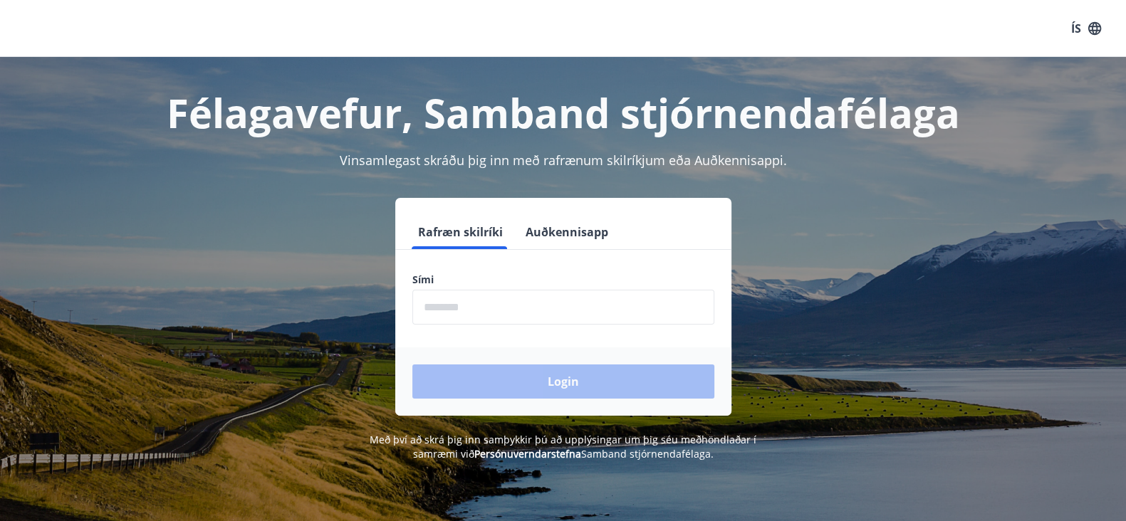
click at [677, 294] on input "phone" at bounding box center [563, 307] width 302 height 35
type input "********"
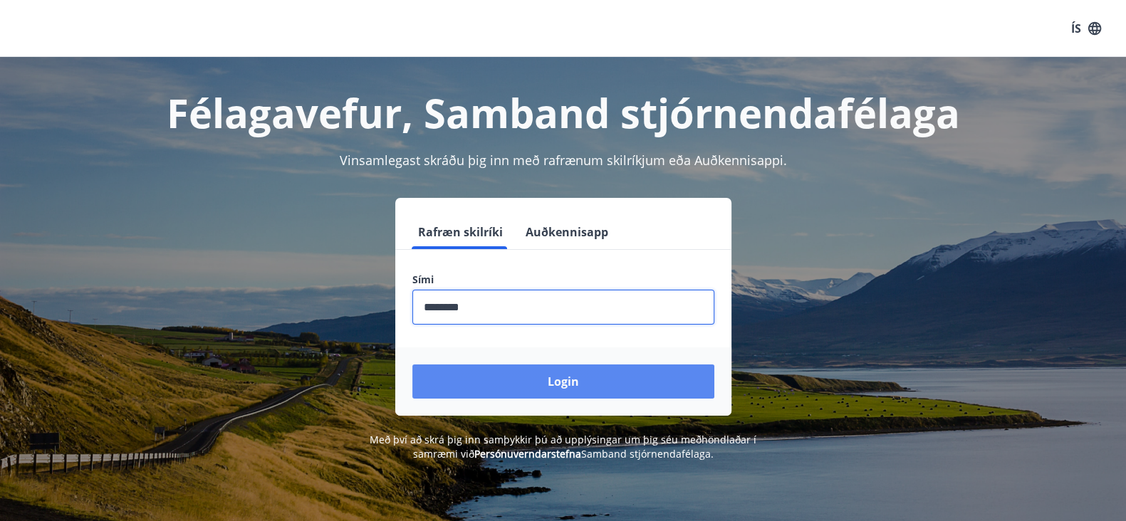
click at [658, 383] on button "Login" at bounding box center [563, 382] width 302 height 34
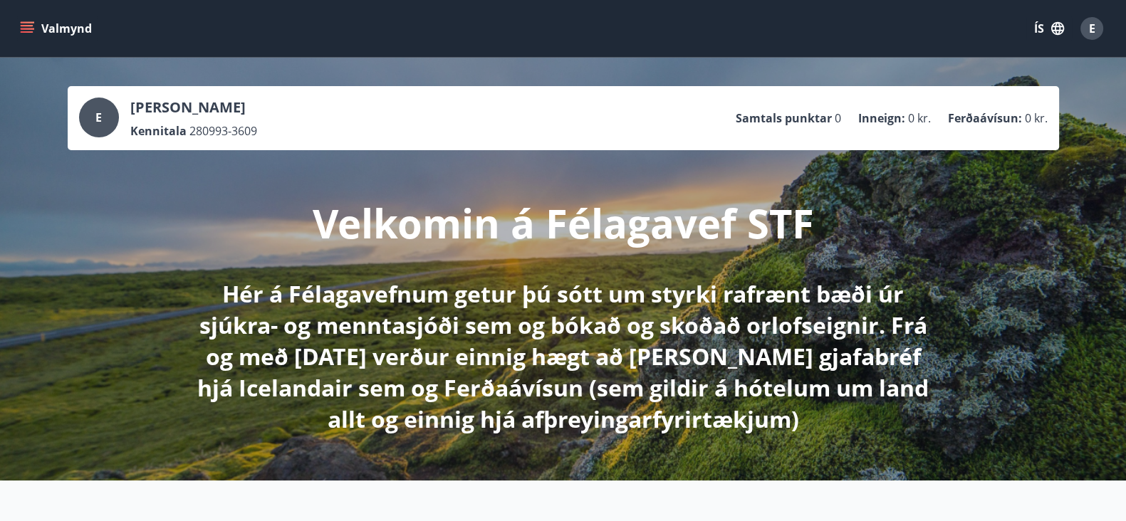
click at [58, 256] on div "E Elvar Þór Gunnarsson Kennitala 280993-3609 Samtals punktar 0 Inneign : 0 kr. …" at bounding box center [563, 269] width 1126 height 423
click at [31, 30] on icon "menu" at bounding box center [27, 28] width 14 height 14
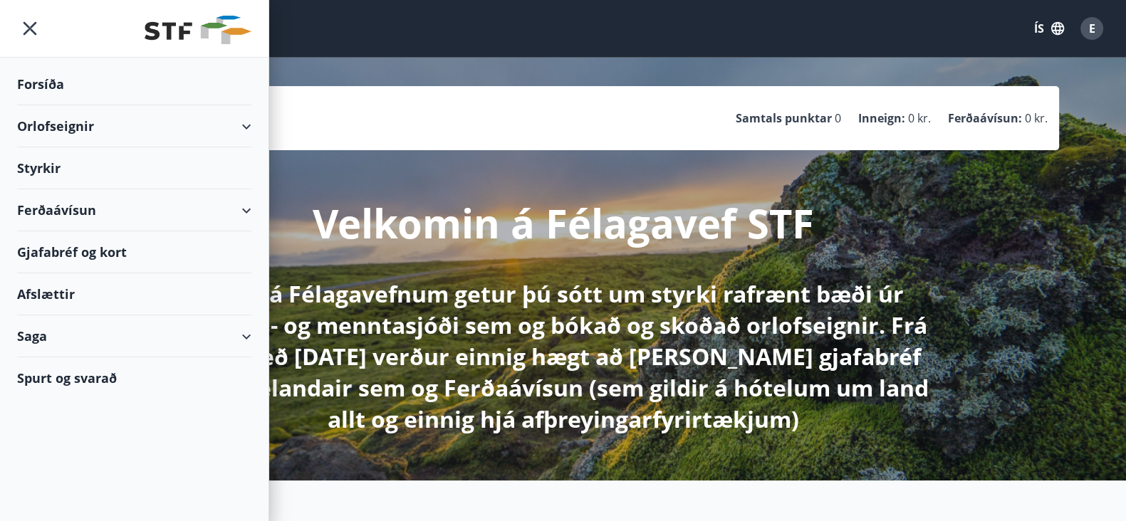
click at [239, 140] on div "Orlofseignir" at bounding box center [134, 126] width 234 height 42
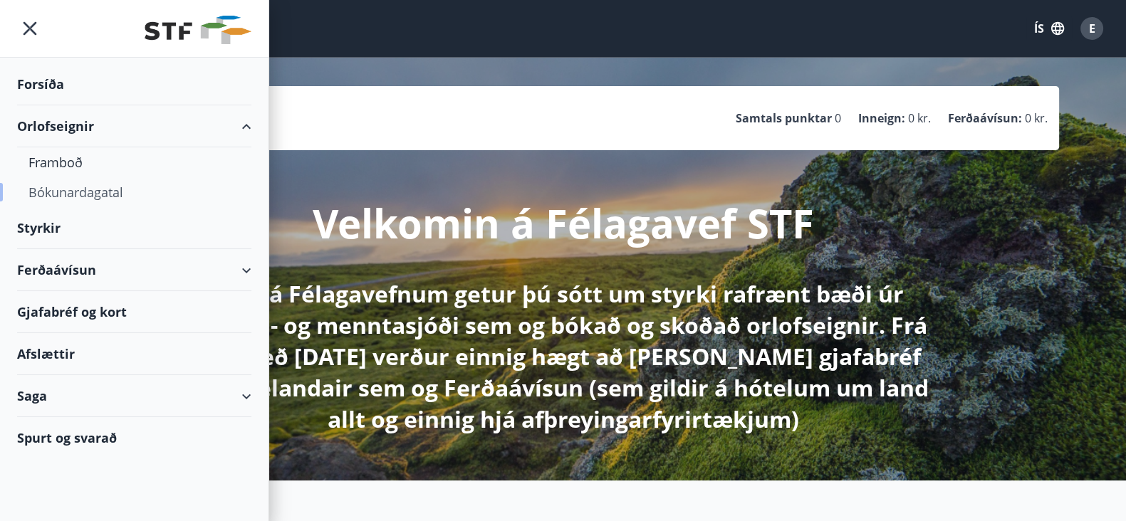
click at [74, 190] on div "Bókunardagatal" at bounding box center [134, 192] width 212 height 30
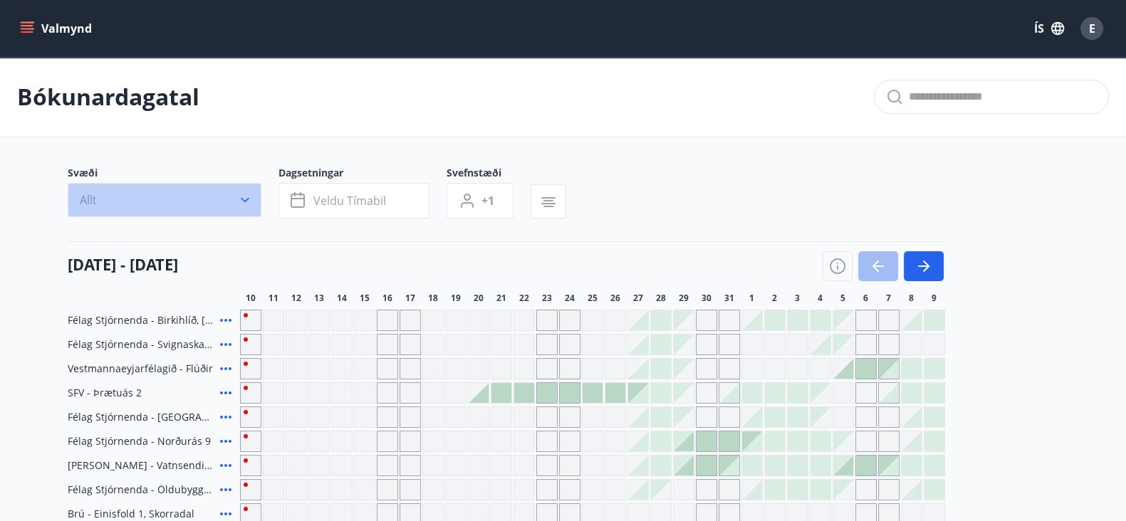
click at [74, 190] on button "Allt" at bounding box center [165, 200] width 194 height 34
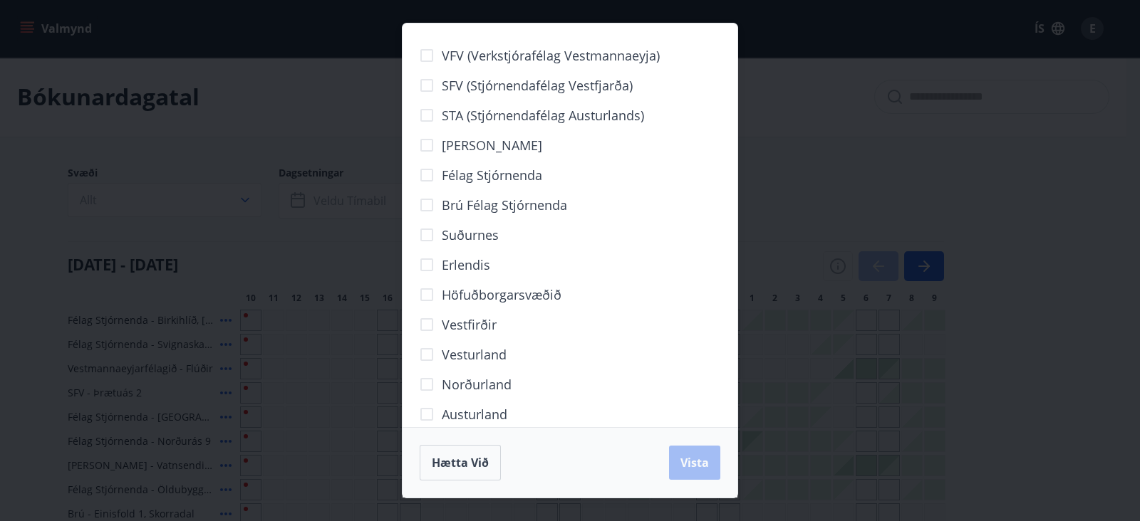
click at [30, 234] on div "VFV (Verkstjórafélag Vestmannaeyja) SFV (Stjórnendafélag Vestfjarða) STA (Stjór…" at bounding box center [570, 260] width 1140 height 521
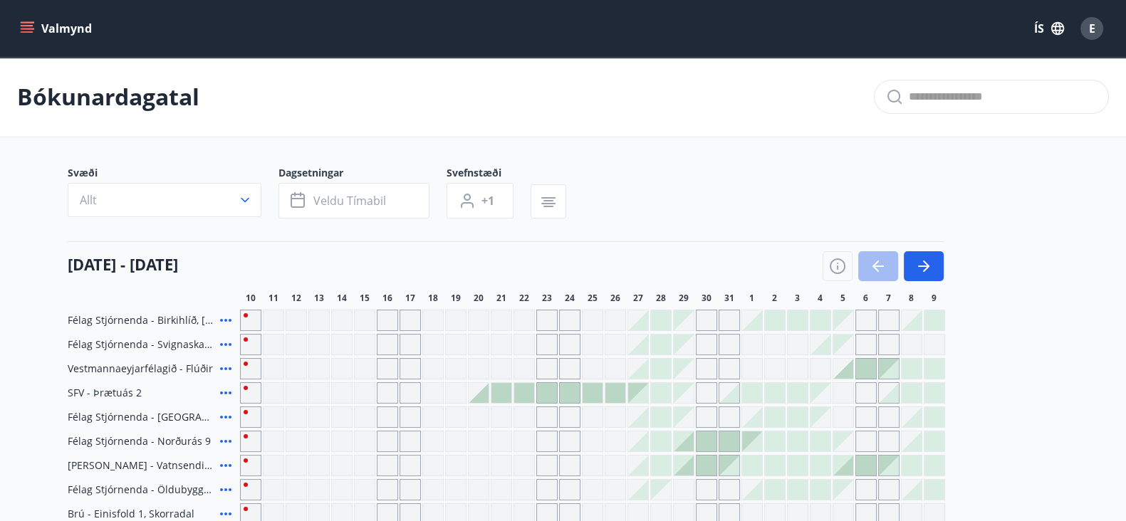
click at [30, 234] on main "Bókunardagatal Svæði Allt Dagsetningar Veldu tímabil Svefnstæði +1 10 ágúst - 0…" at bounding box center [563, 521] width 1126 height 928
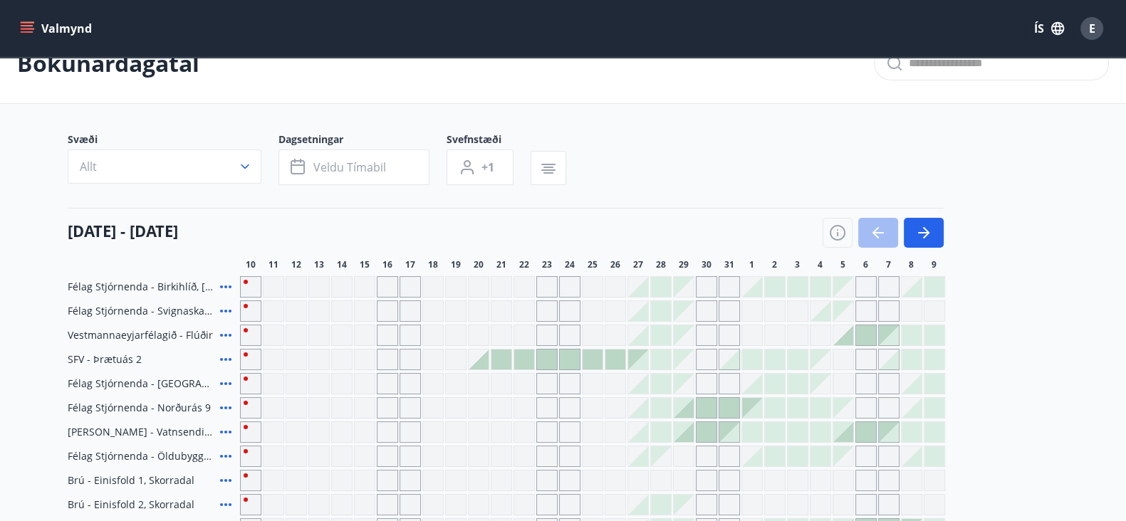
scroll to position [35, 0]
drag, startPoint x: 172, startPoint y: 144, endPoint x: 185, endPoint y: 155, distance: 16.7
click at [185, 155] on div "Svæði Allt" at bounding box center [173, 157] width 211 height 53
click at [185, 155] on button "Allt" at bounding box center [165, 165] width 194 height 34
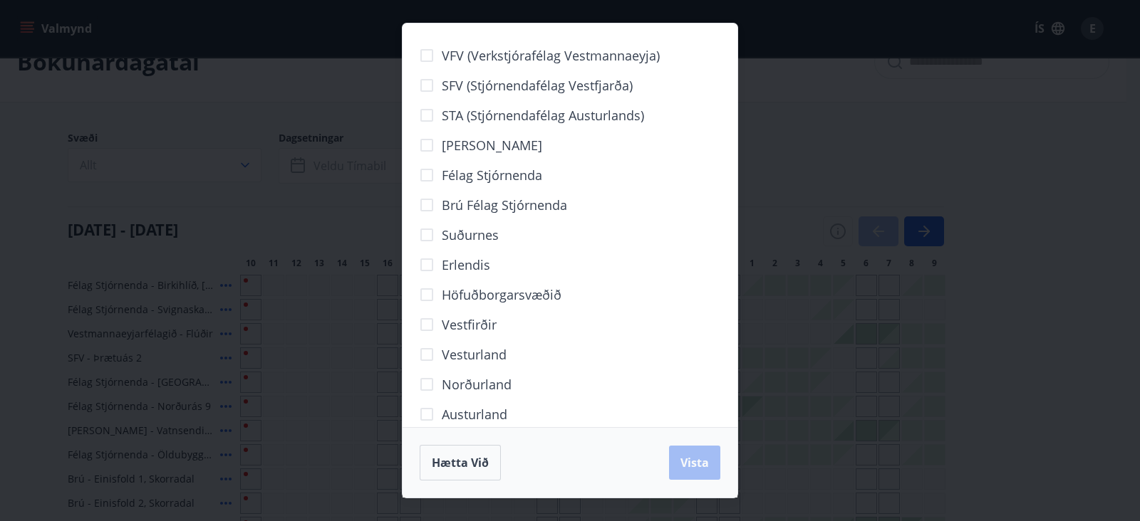
click at [477, 296] on span "Höfuðborgarsvæðið" at bounding box center [502, 295] width 120 height 19
click at [704, 477] on button "Vista" at bounding box center [694, 463] width 51 height 34
click at [0, 369] on div "VFV (Verkstjórafélag Vestmannaeyja) SFV (Stjórnendafélag Vestfjarða) STA (Stjór…" at bounding box center [570, 260] width 1140 height 521
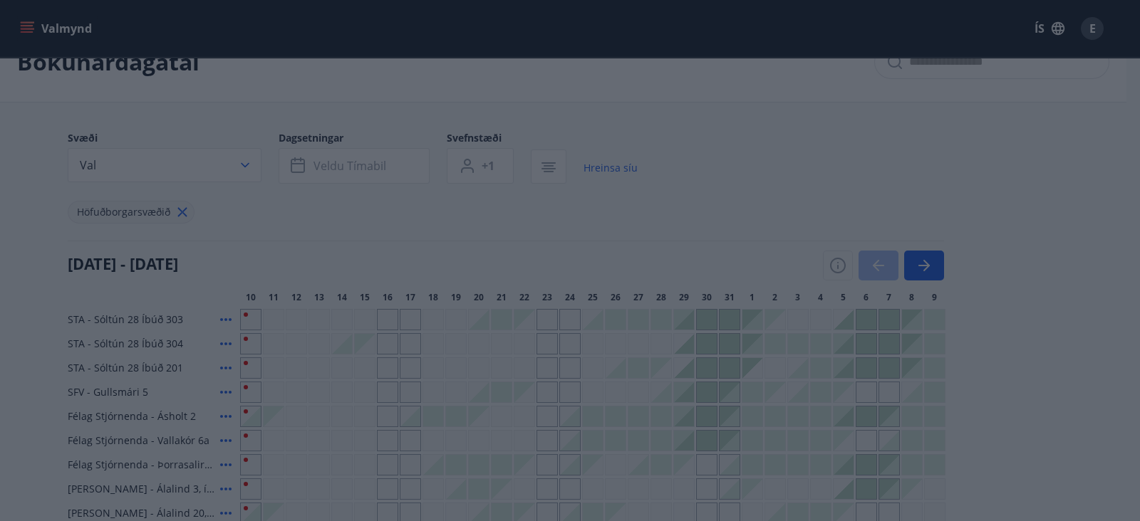
click at [0, 376] on body "Valmynd ÍS E Bókunardagatal Svæði Val Dagsetningar Veldu tímabil Svefnstæði +1 …" at bounding box center [570, 332] width 1140 height 734
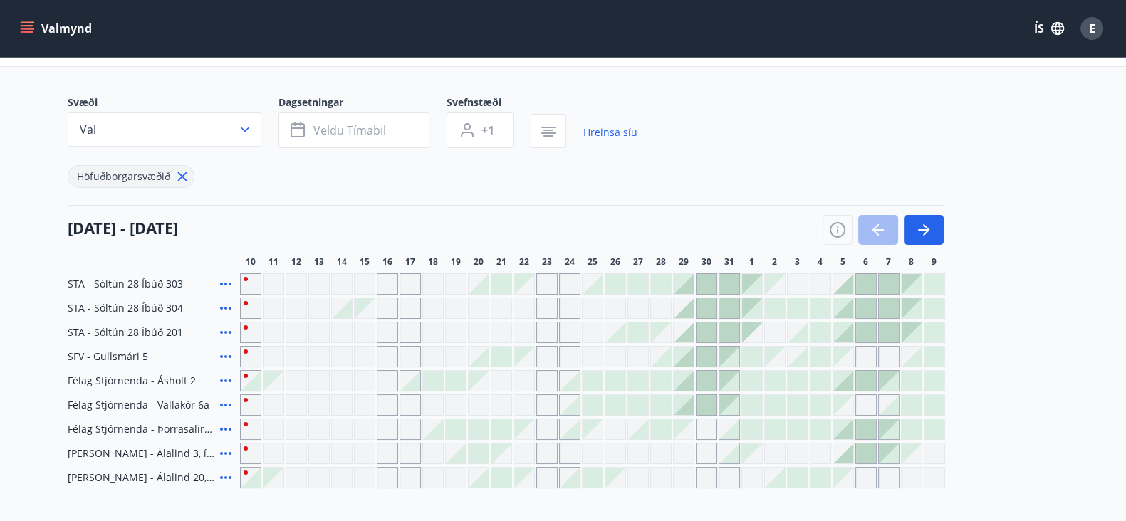
scroll to position [107, 0]
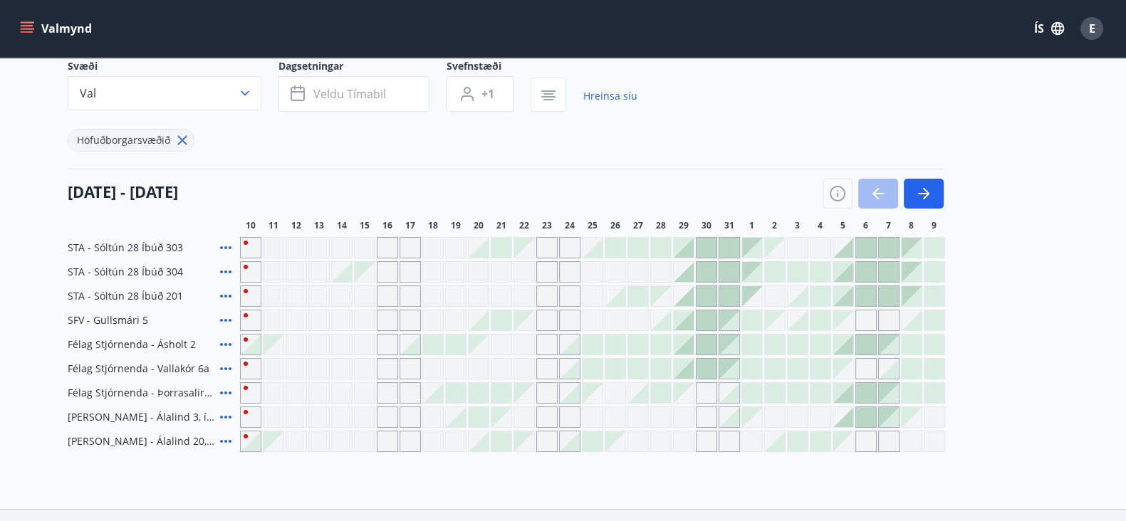
click at [217, 417] on icon at bounding box center [225, 417] width 17 height 17
click at [225, 420] on icon at bounding box center [225, 417] width 17 height 17
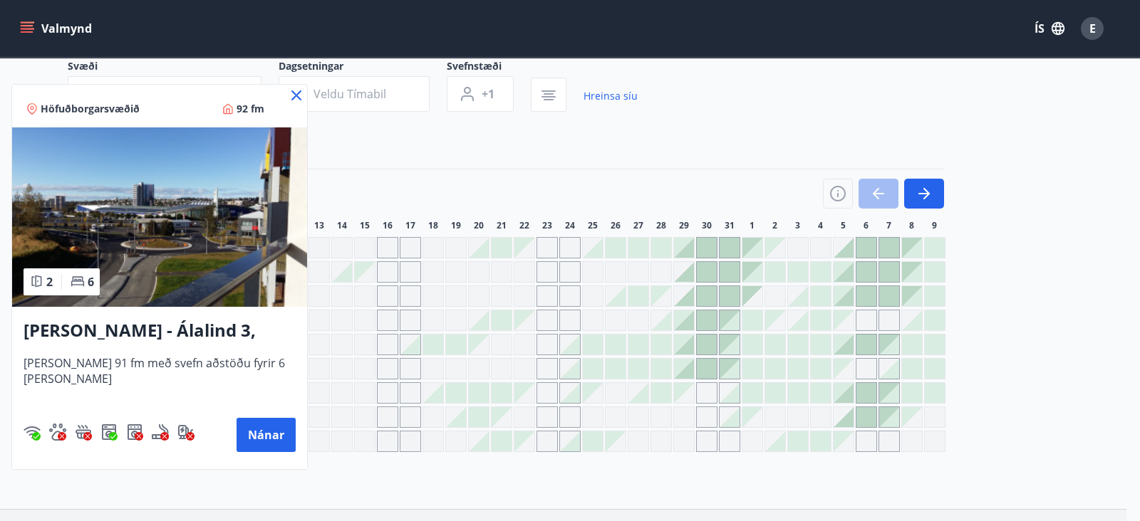
click at [306, 498] on div at bounding box center [570, 260] width 1140 height 521
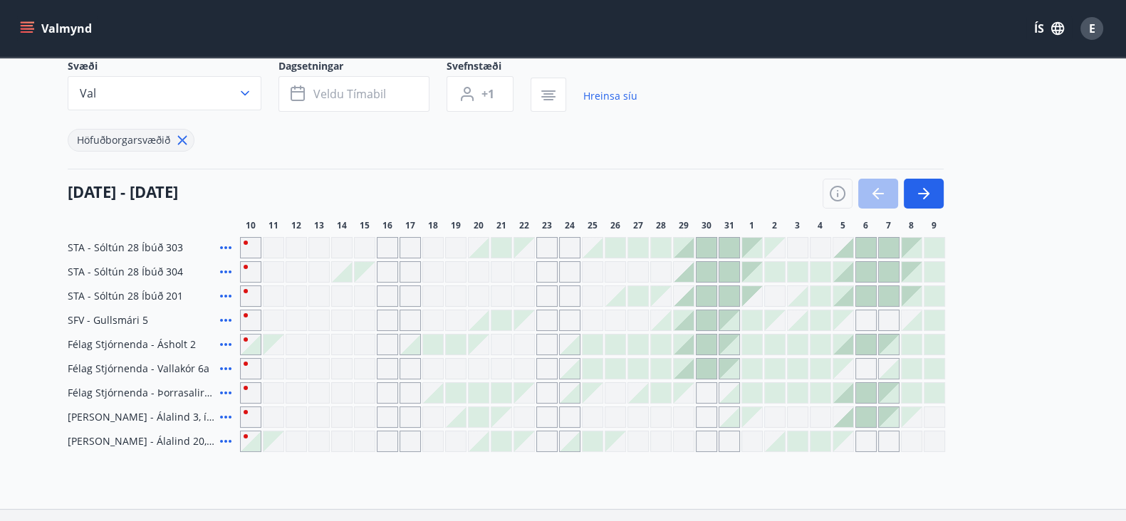
click at [291, 482] on div "Bókunardagatal Svæði Val Dagsetningar Veldu tímabil Svefnstæði +1 Hreinsa síu H…" at bounding box center [563, 229] width 1126 height 559
click at [223, 443] on icon at bounding box center [225, 441] width 17 height 17
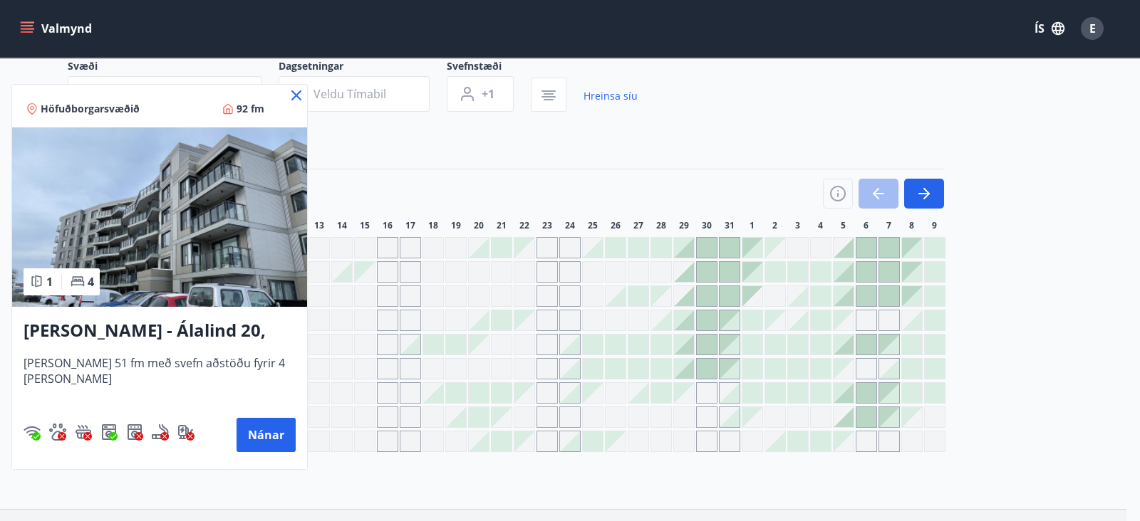
click at [417, 497] on div at bounding box center [570, 260] width 1140 height 521
click at [403, 487] on div "Bókunardagatal Svæði Val Dagsetningar Veldu tímabil Svefnstæði +1 Hreinsa síu H…" at bounding box center [563, 229] width 1126 height 559
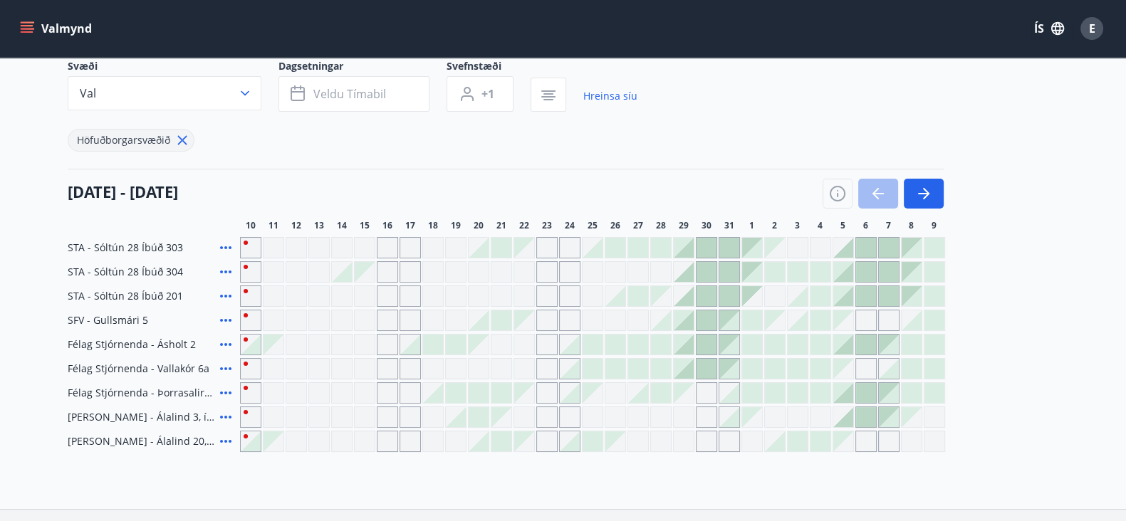
click at [231, 397] on icon at bounding box center [225, 393] width 17 height 17
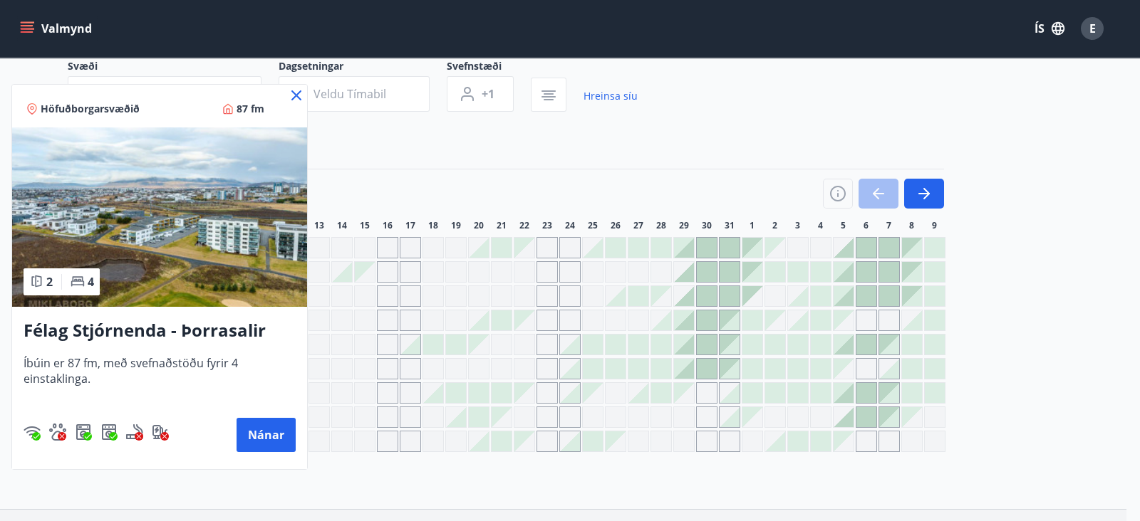
click at [730, 499] on div at bounding box center [570, 260] width 1140 height 521
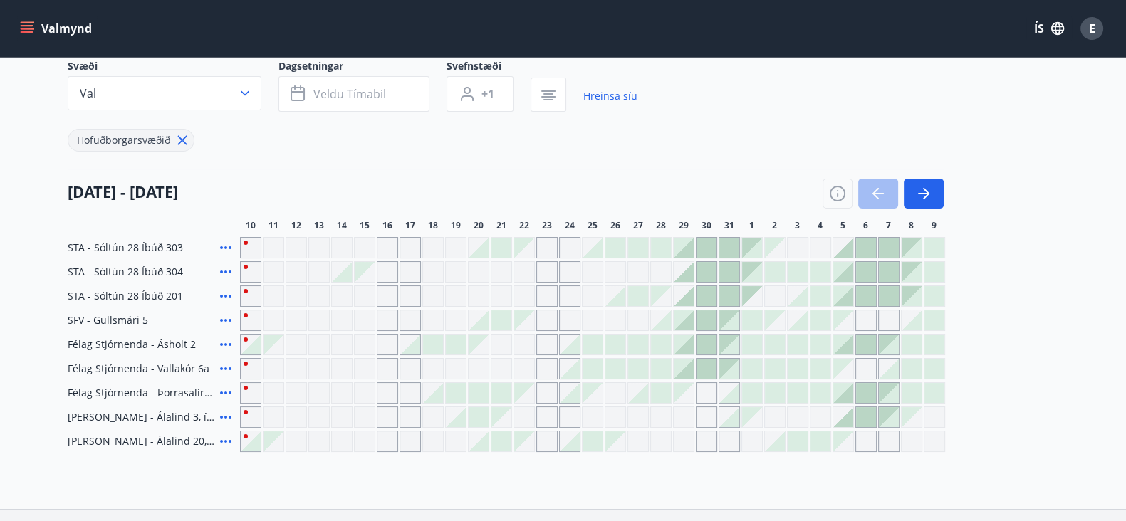
click at [689, 393] on div "Gráir dagar eru ekki bókanlegir" at bounding box center [684, 393] width 20 height 20
click at [691, 404] on div "STA - Sóltún 28 Íbúð 303 STA - Sóltún 28 Íbúð 304 STA - Sóltún 28 Íbúð 201 SFV …" at bounding box center [564, 344] width 992 height 215
click at [689, 397] on div "Gráir dagar eru ekki bókanlegir" at bounding box center [684, 393] width 20 height 20
click at [704, 368] on div "STA - Sóltún 28 Íbúð 303 STA - Sóltún 28 Íbúð 304 STA - Sóltún 28 Íbúð 201 SFV …" at bounding box center [564, 344] width 992 height 215
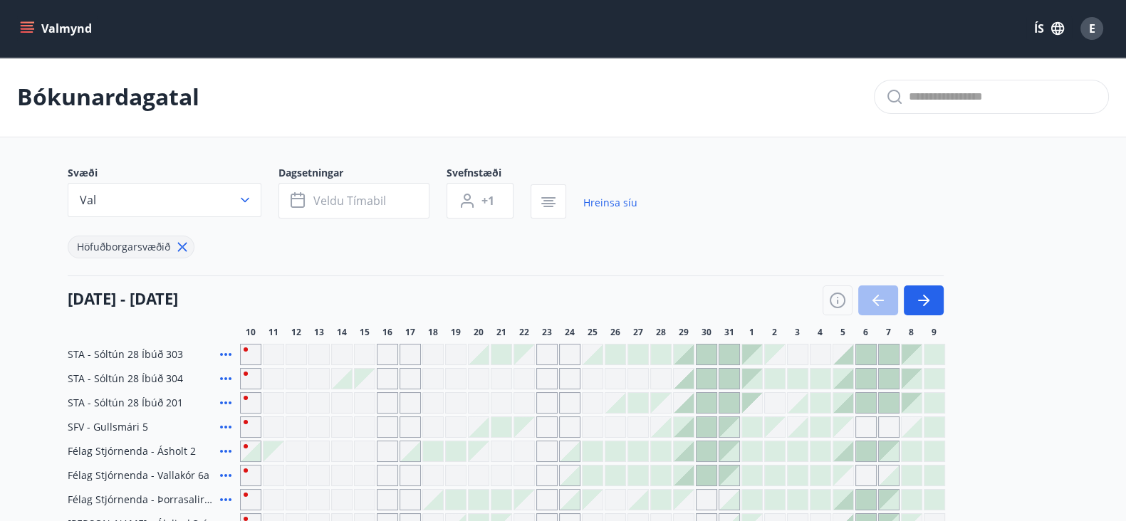
click at [707, 494] on div "Gráir dagar eru ekki bókanlegir" at bounding box center [706, 499] width 21 height 21
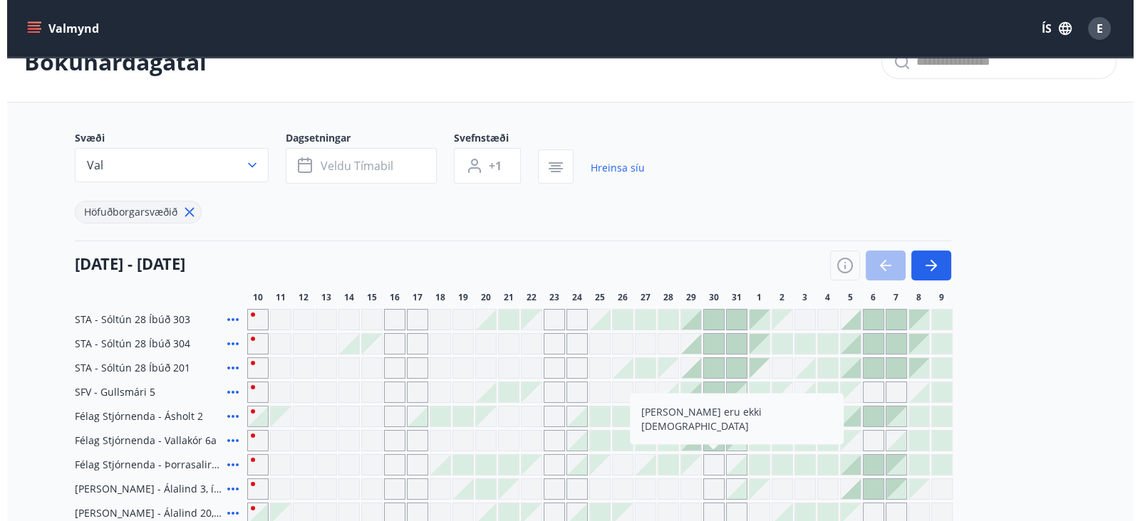
scroll to position [142, 0]
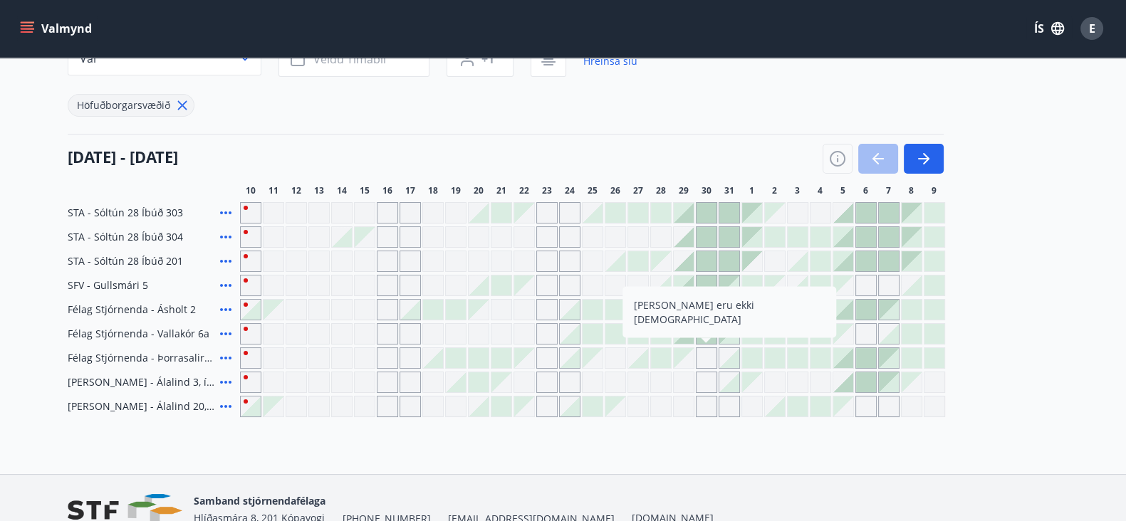
click at [228, 281] on icon at bounding box center [225, 285] width 17 height 17
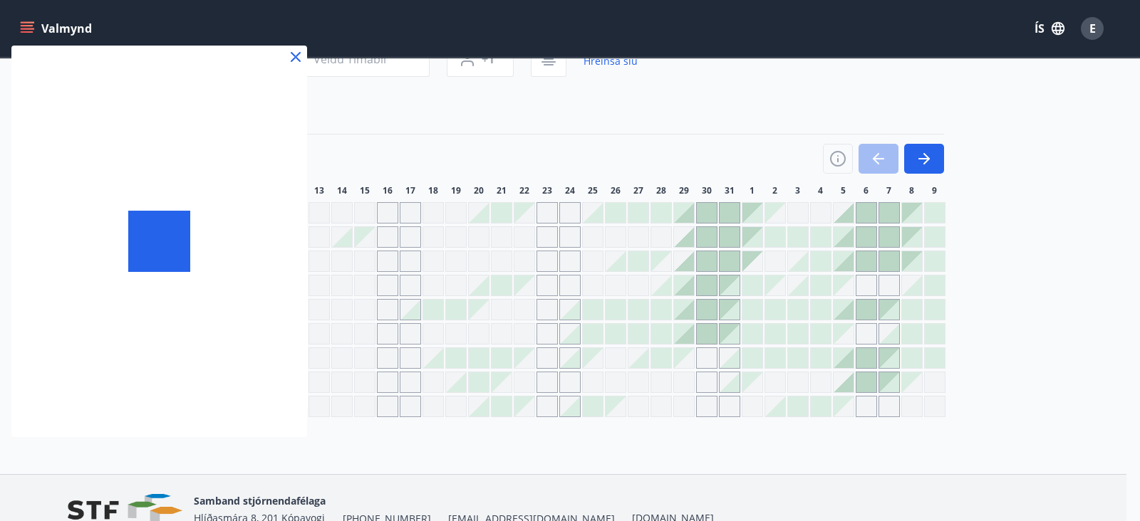
click at [228, 281] on div at bounding box center [159, 242] width 296 height 392
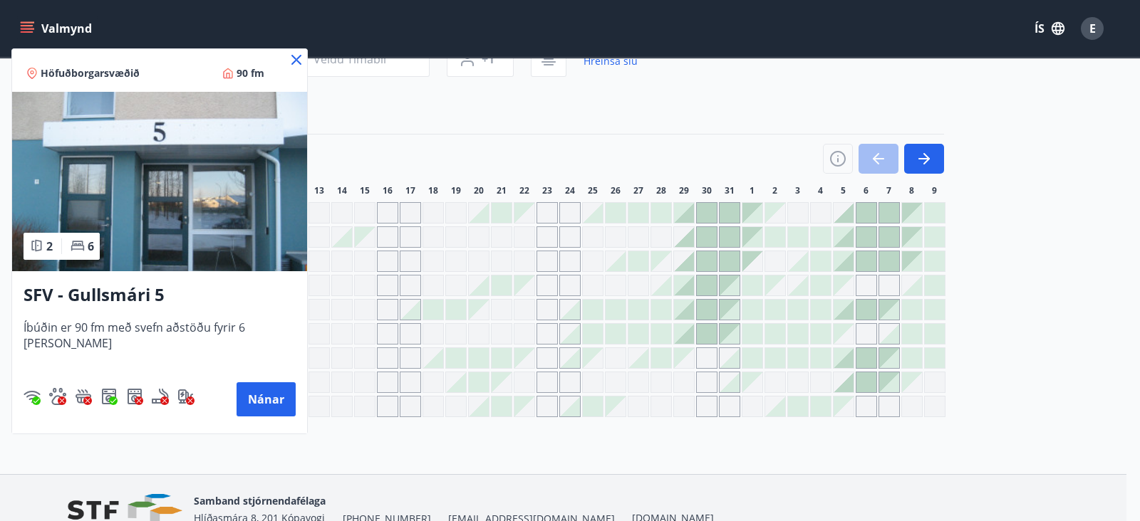
click at [239, 456] on div at bounding box center [570, 260] width 1140 height 521
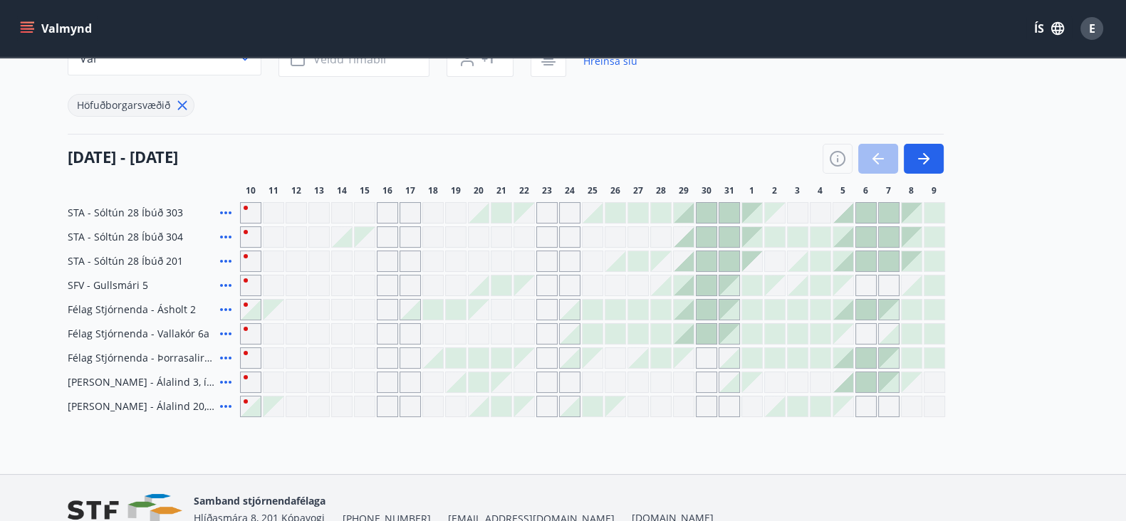
click at [224, 261] on icon at bounding box center [225, 261] width 17 height 17
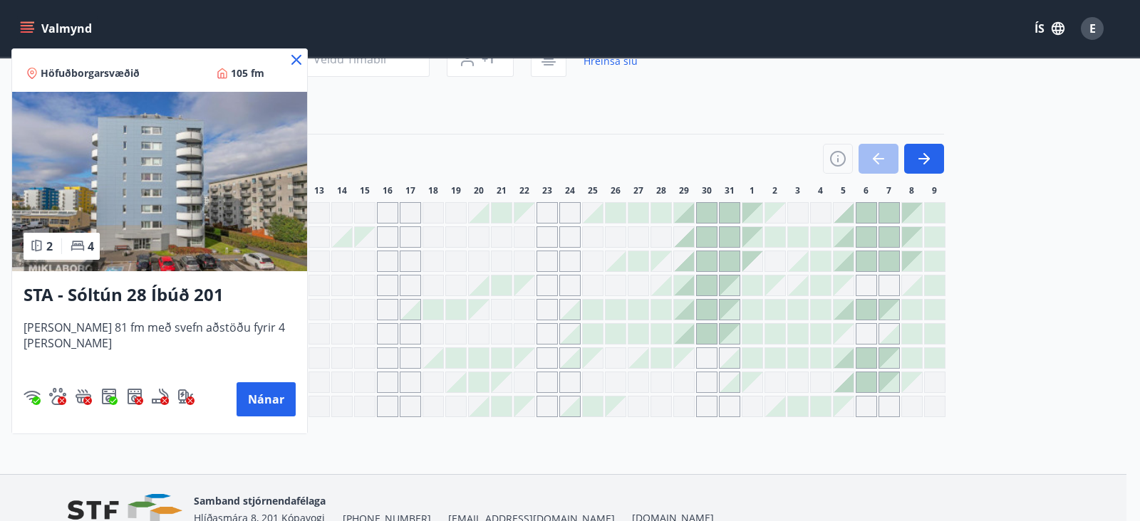
click at [323, 435] on div at bounding box center [570, 260] width 1140 height 521
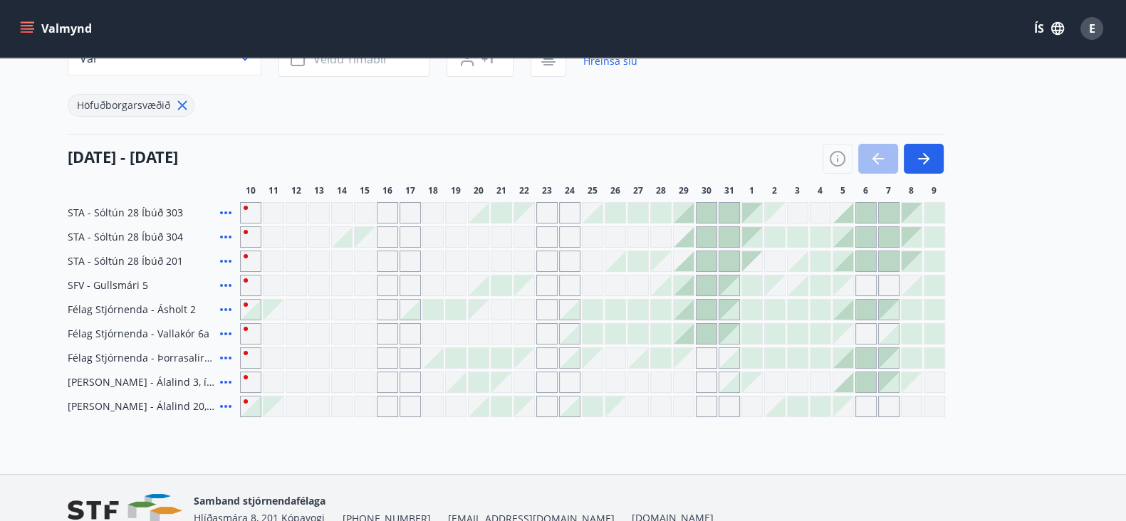
click at [232, 214] on icon at bounding box center [225, 212] width 17 height 17
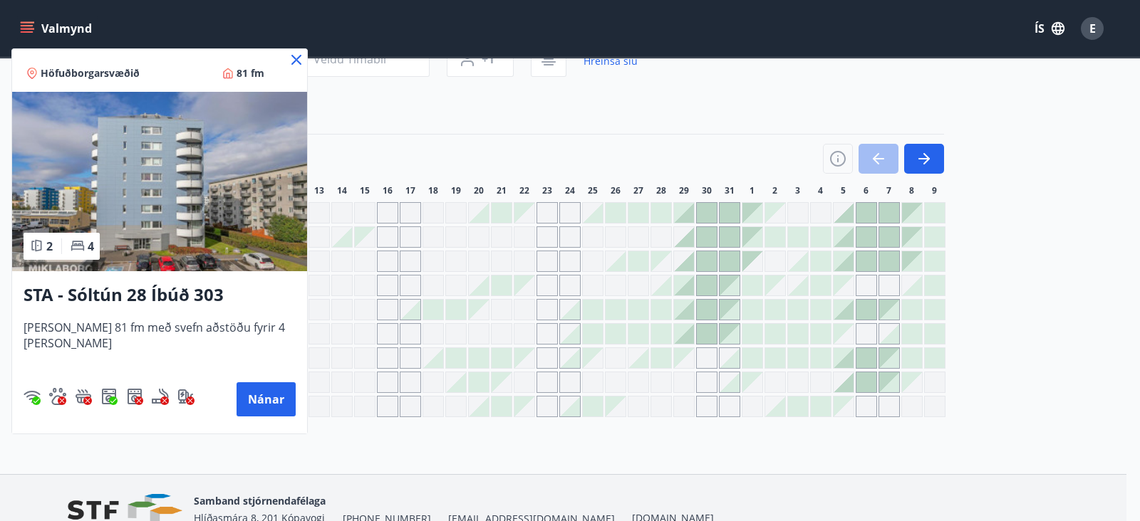
click at [655, 393] on div at bounding box center [570, 260] width 1140 height 521
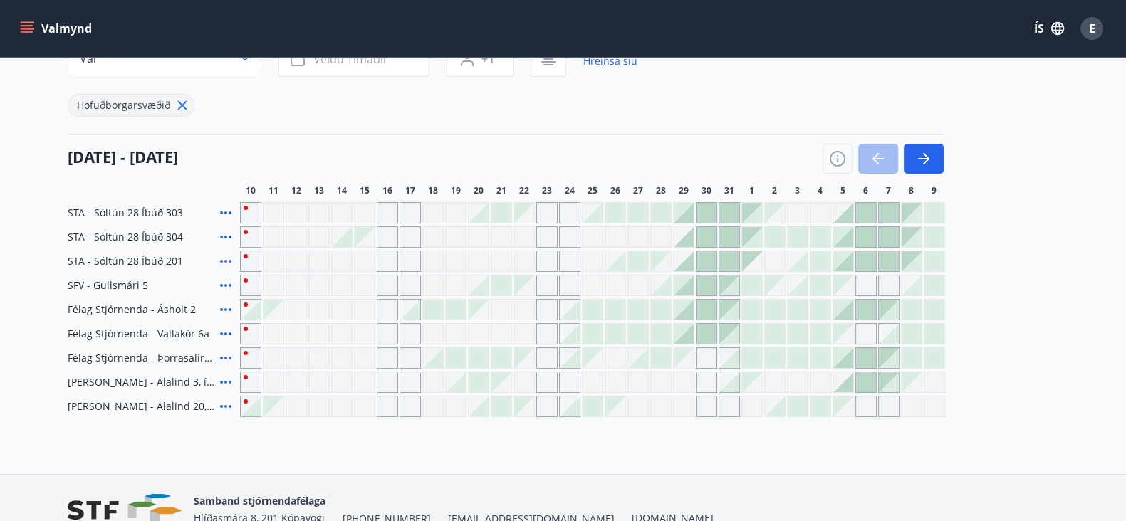
click at [226, 311] on icon at bounding box center [225, 309] width 17 height 17
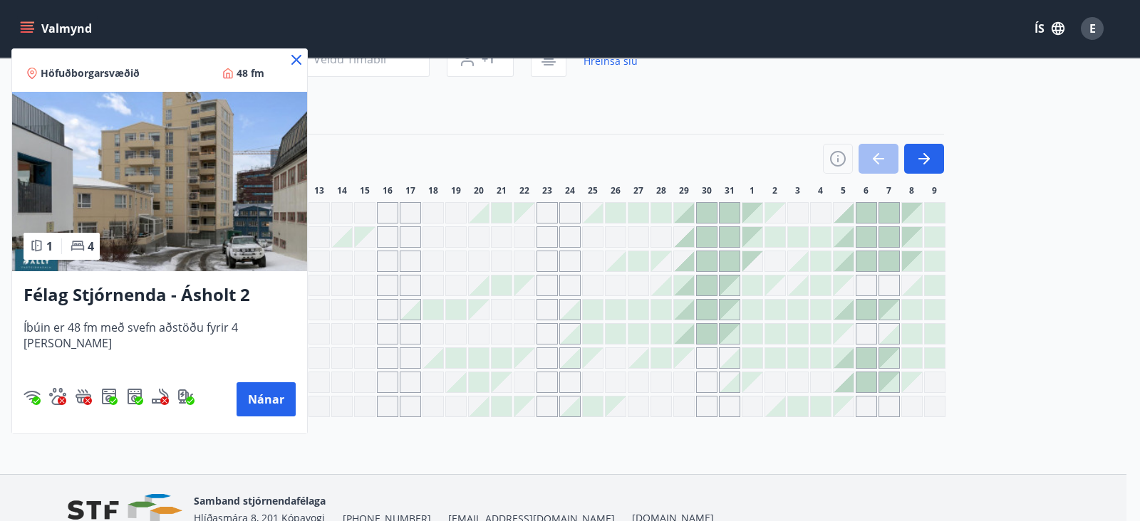
click at [416, 457] on div at bounding box center [570, 260] width 1140 height 521
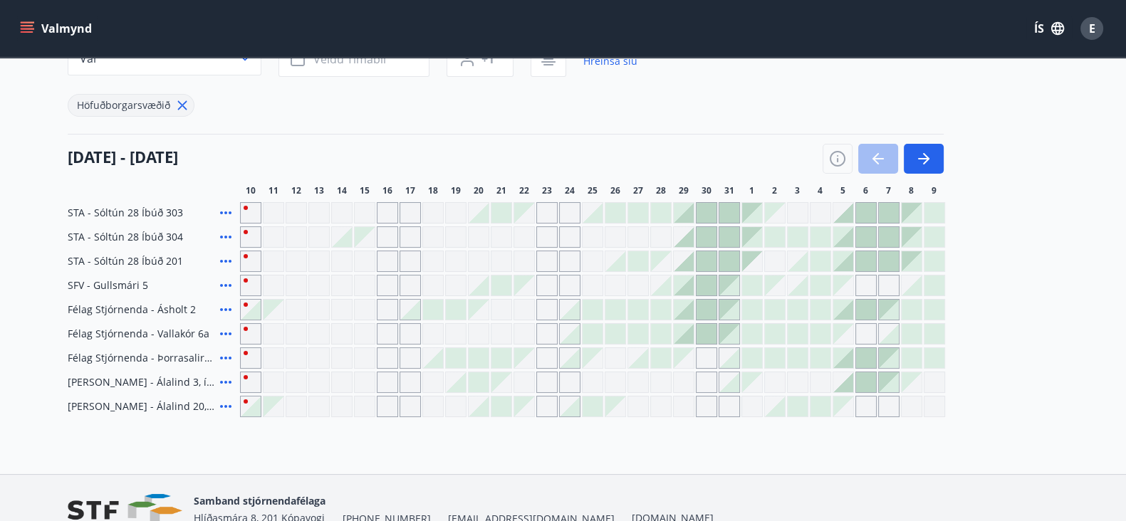
click at [228, 333] on icon at bounding box center [225, 334] width 17 height 17
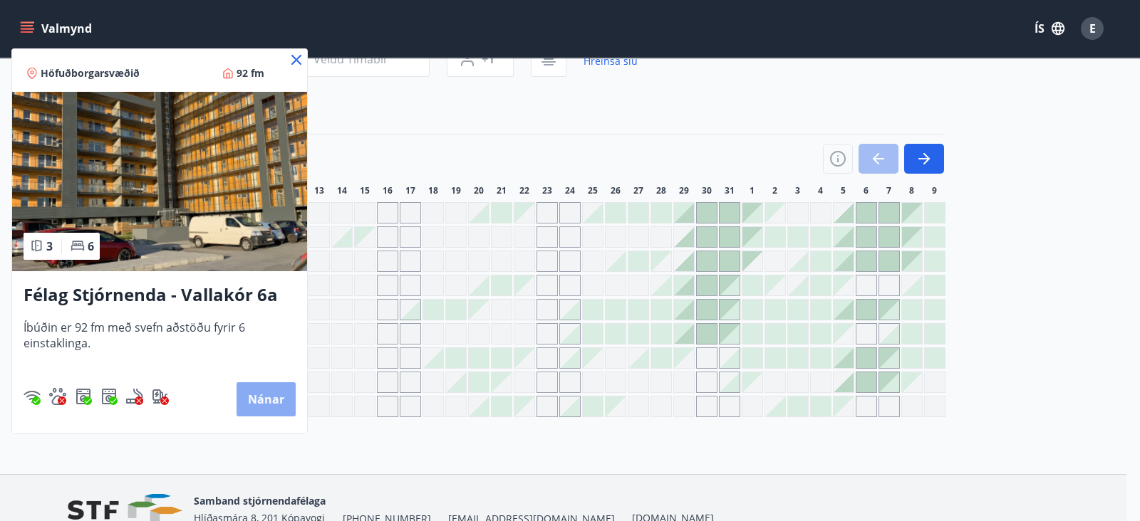
click at [261, 394] on button "Nánar" at bounding box center [266, 400] width 59 height 34
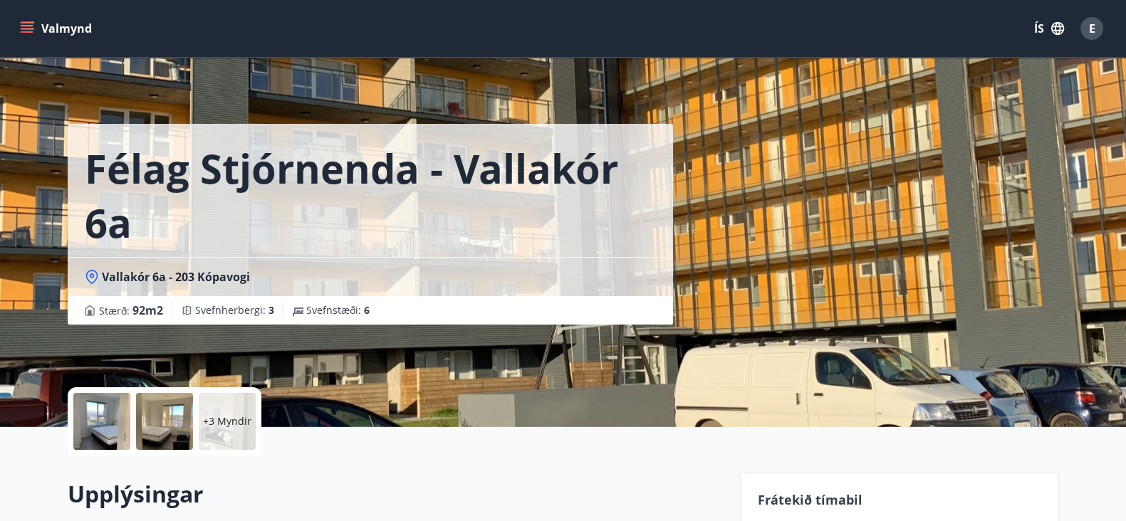
scroll to position [87, 0]
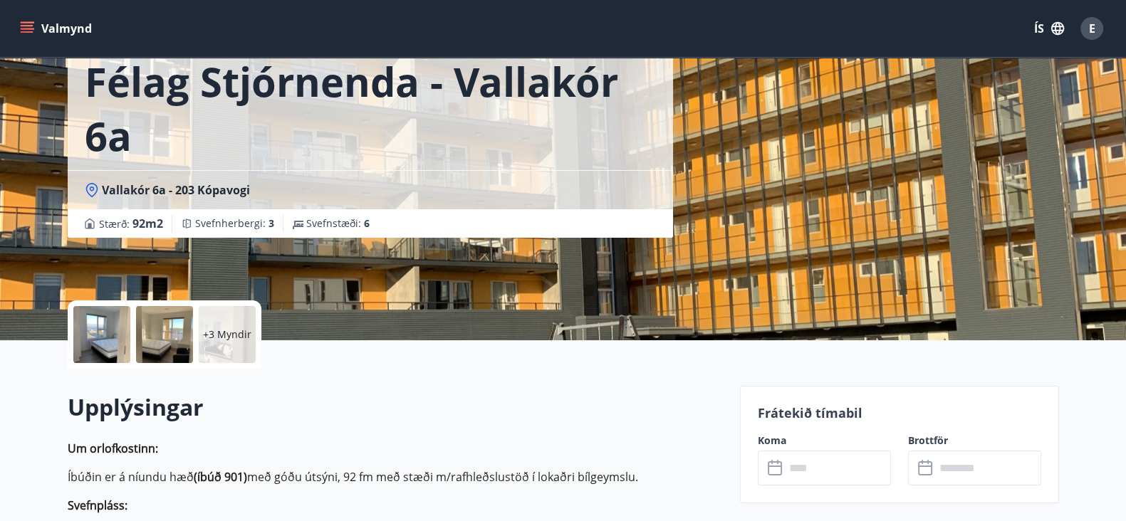
click at [223, 345] on div "+3 Myndir" at bounding box center [227, 334] width 57 height 57
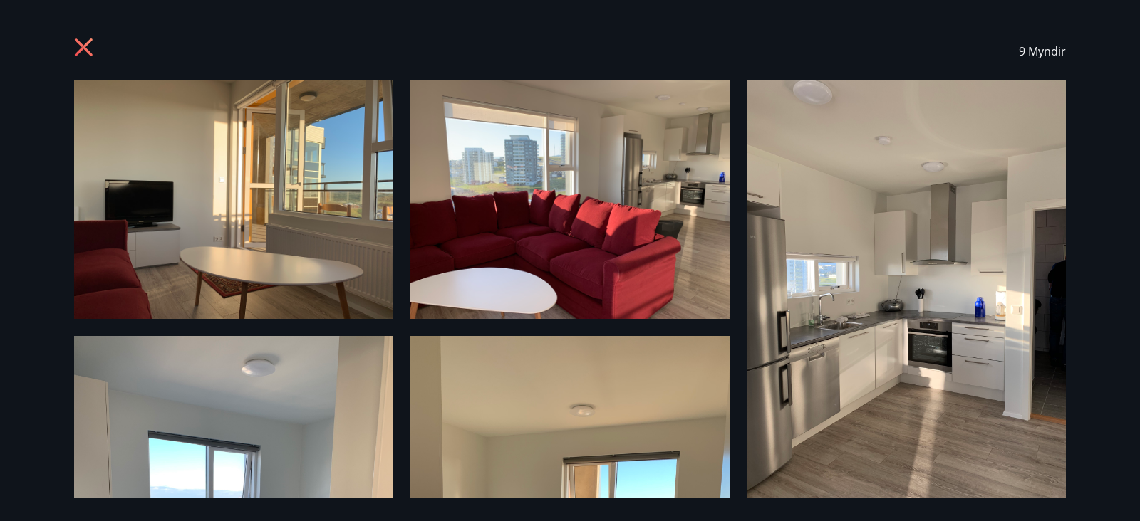
click at [1088, 265] on div "9 Myndir" at bounding box center [570, 260] width 1140 height 521
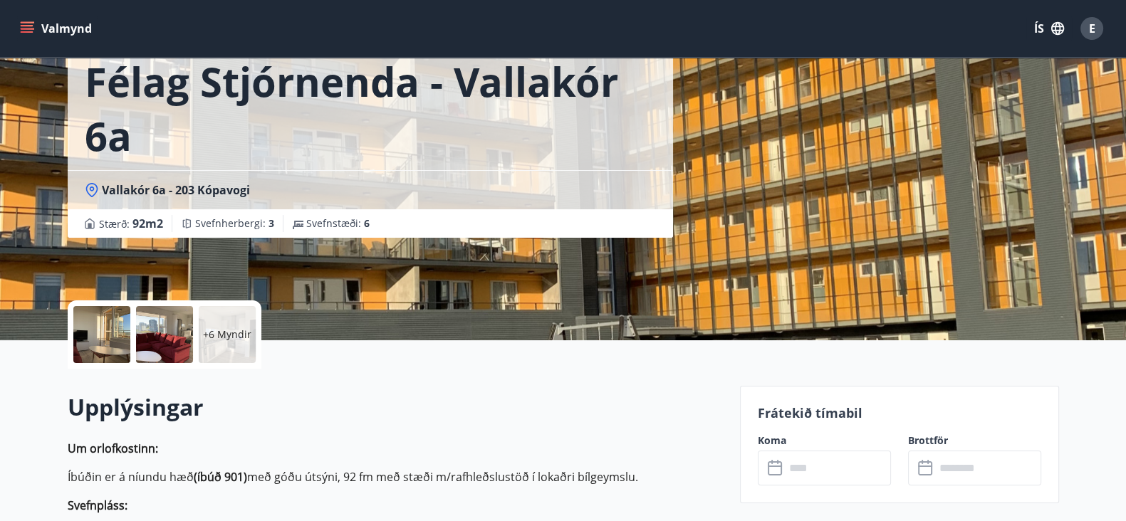
click at [207, 358] on div "+6 Myndir" at bounding box center [227, 334] width 57 height 57
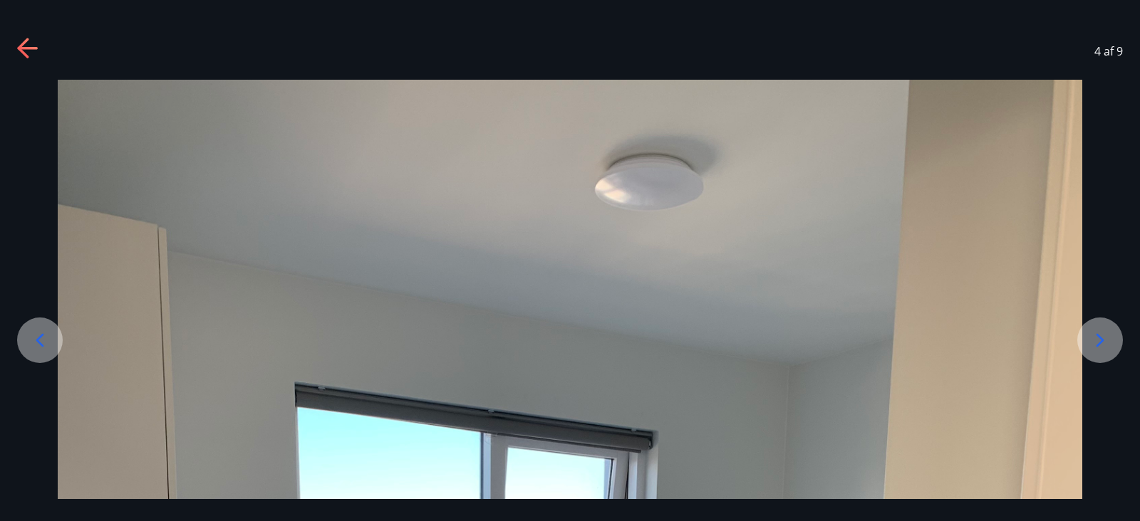
click at [1101, 346] on icon at bounding box center [1100, 340] width 23 height 23
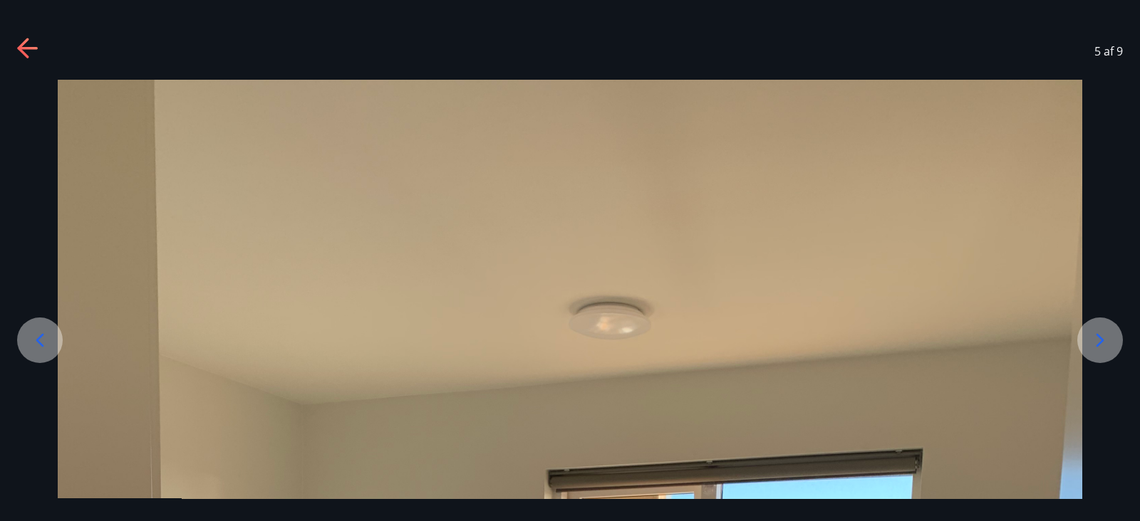
click at [1101, 346] on icon at bounding box center [1100, 340] width 23 height 23
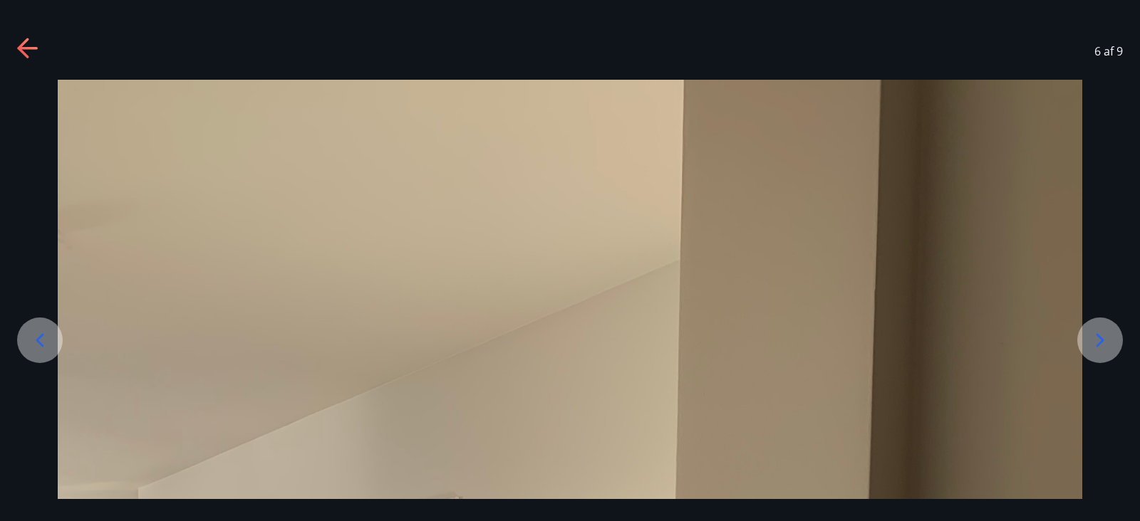
click at [27, 46] on icon at bounding box center [28, 49] width 23 height 23
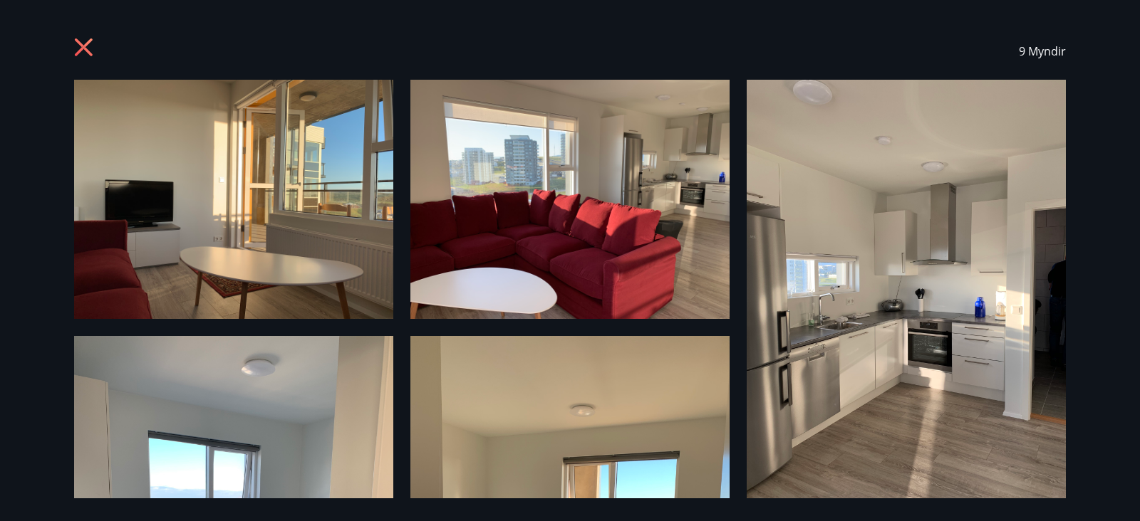
click at [96, 41] on icon at bounding box center [85, 49] width 23 height 23
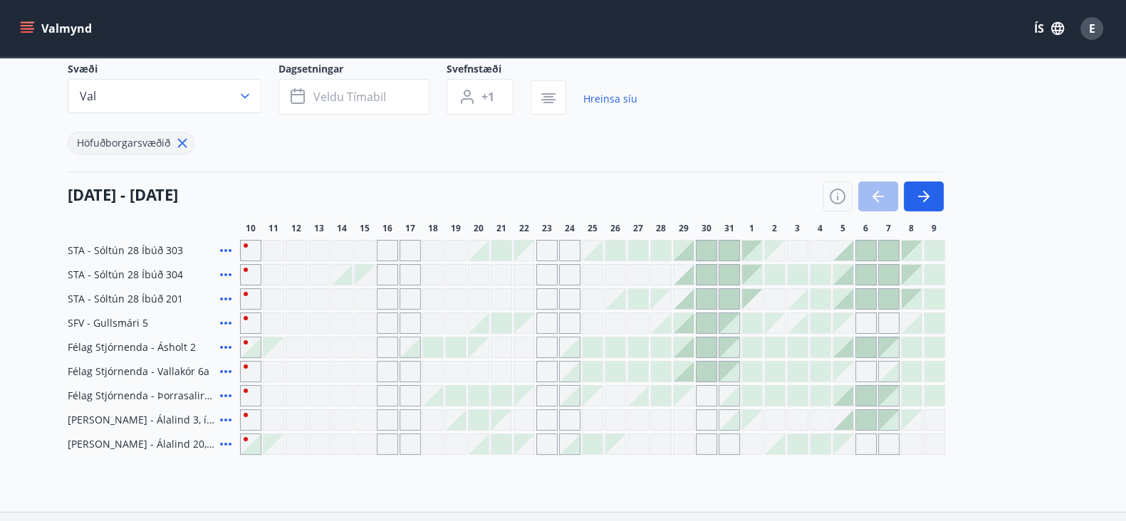
scroll to position [106, 0]
click at [225, 251] on icon at bounding box center [225, 248] width 17 height 17
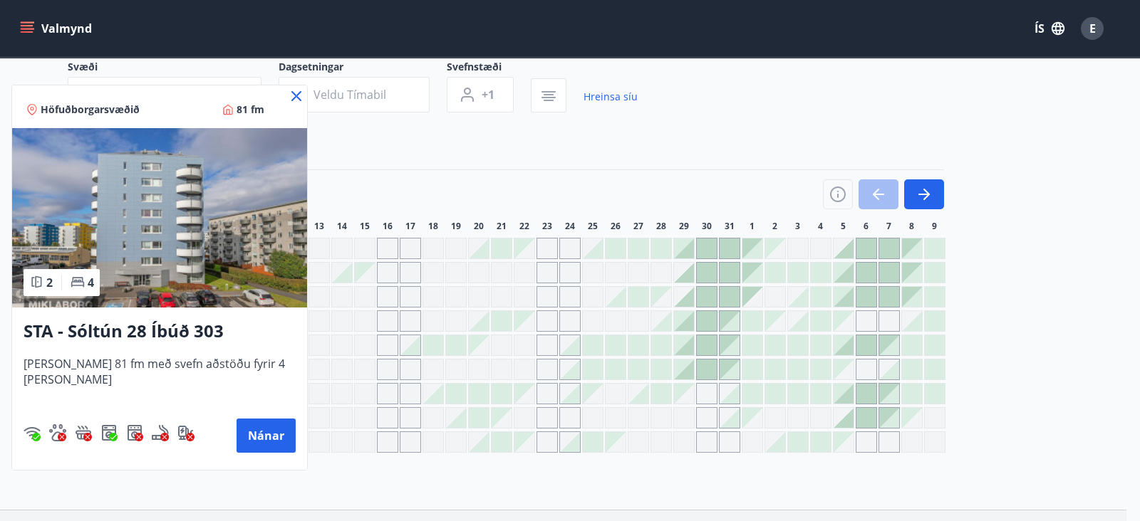
click at [258, 504] on div at bounding box center [570, 260] width 1140 height 521
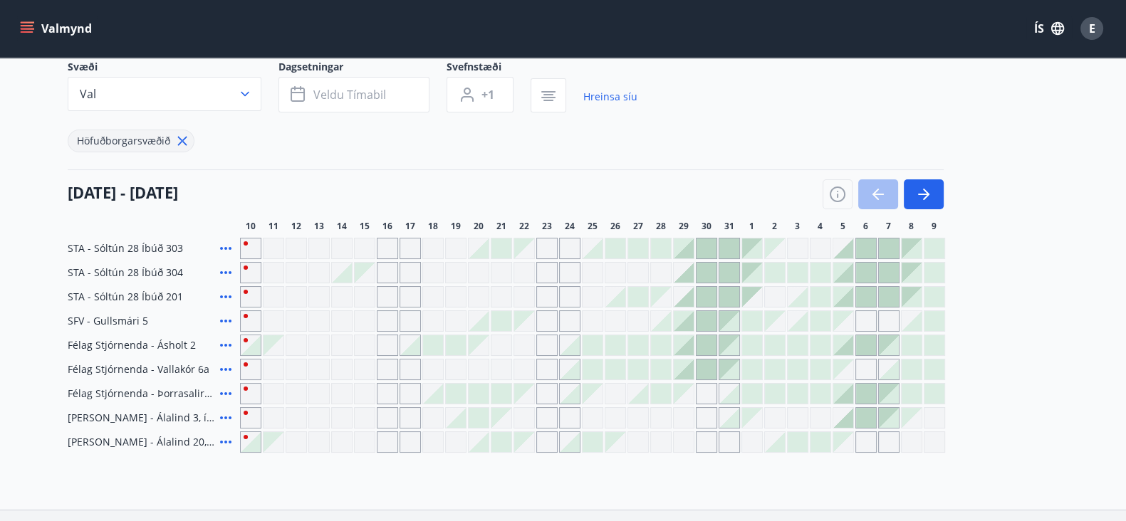
click at [225, 274] on icon at bounding box center [225, 272] width 17 height 17
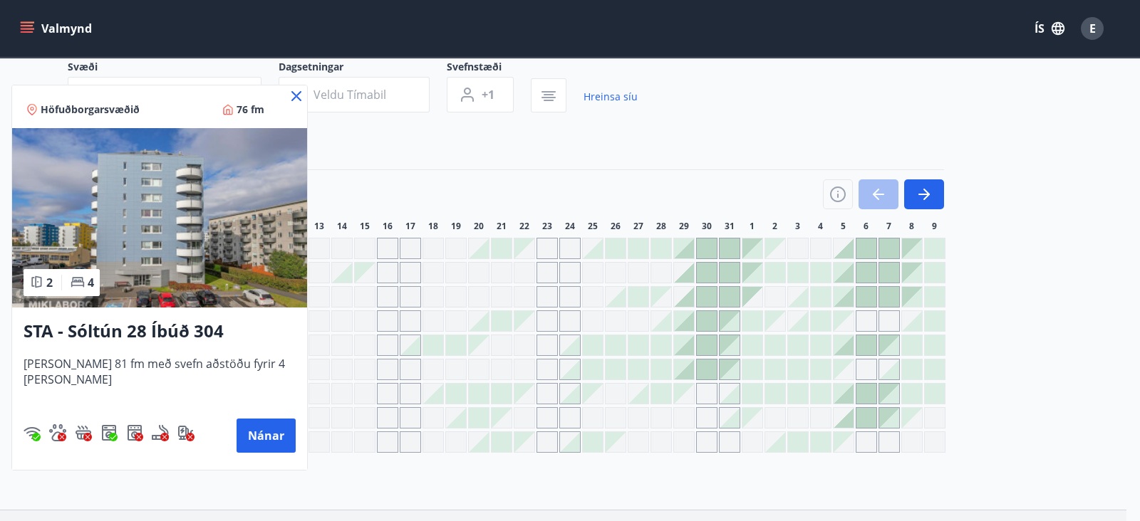
click at [402, 487] on div at bounding box center [570, 260] width 1140 height 521
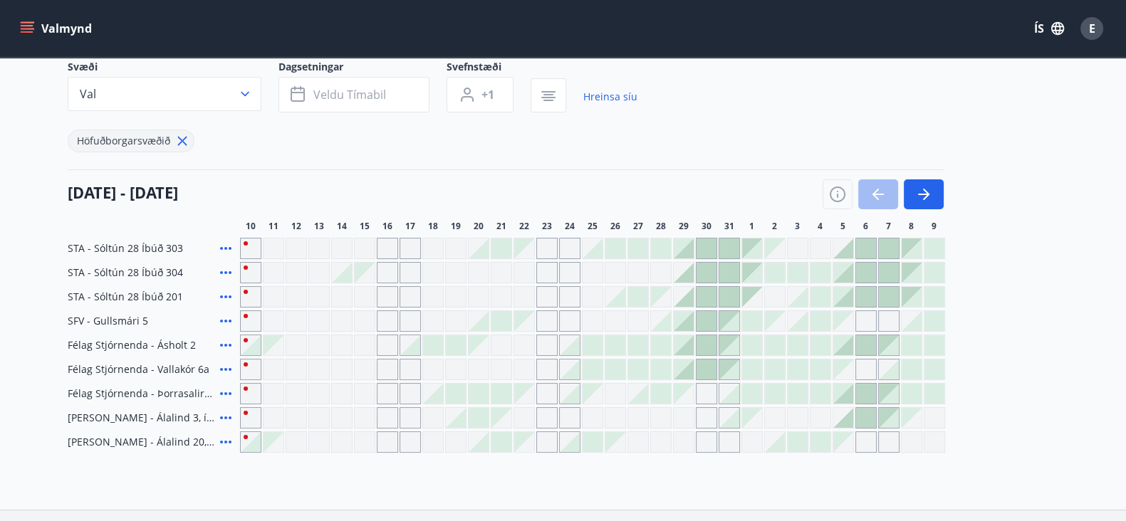
click at [274, 98] on div "Svæði Val" at bounding box center [173, 86] width 211 height 53
click at [222, 325] on icon at bounding box center [225, 321] width 17 height 17
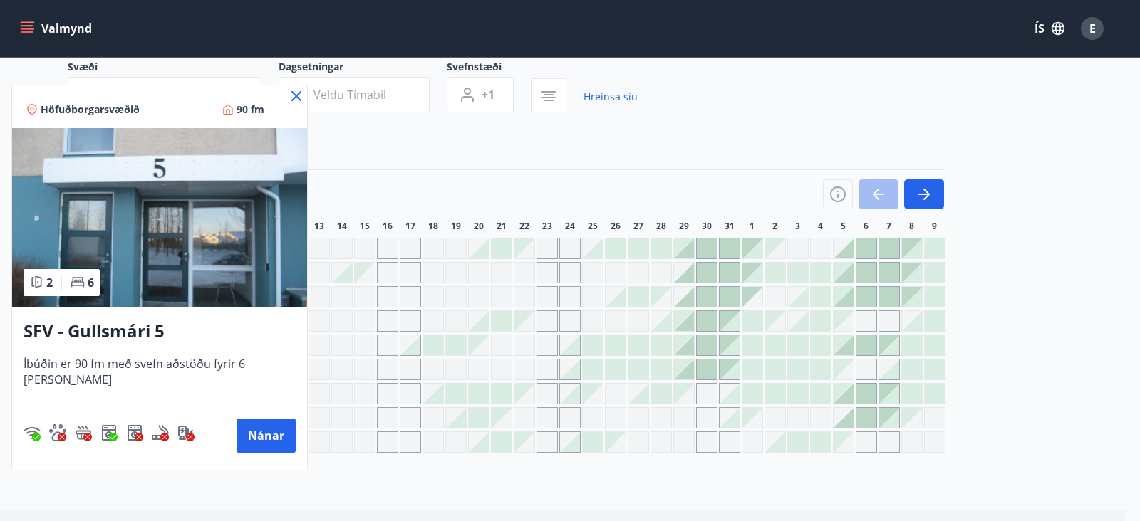
click at [343, 467] on div at bounding box center [570, 260] width 1140 height 521
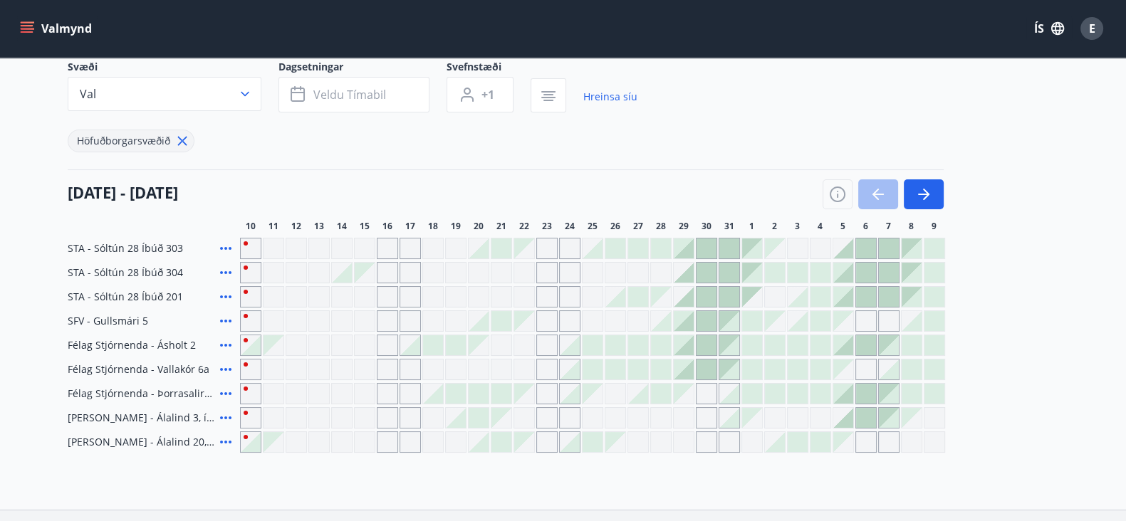
click at [229, 371] on icon at bounding box center [225, 369] width 17 height 17
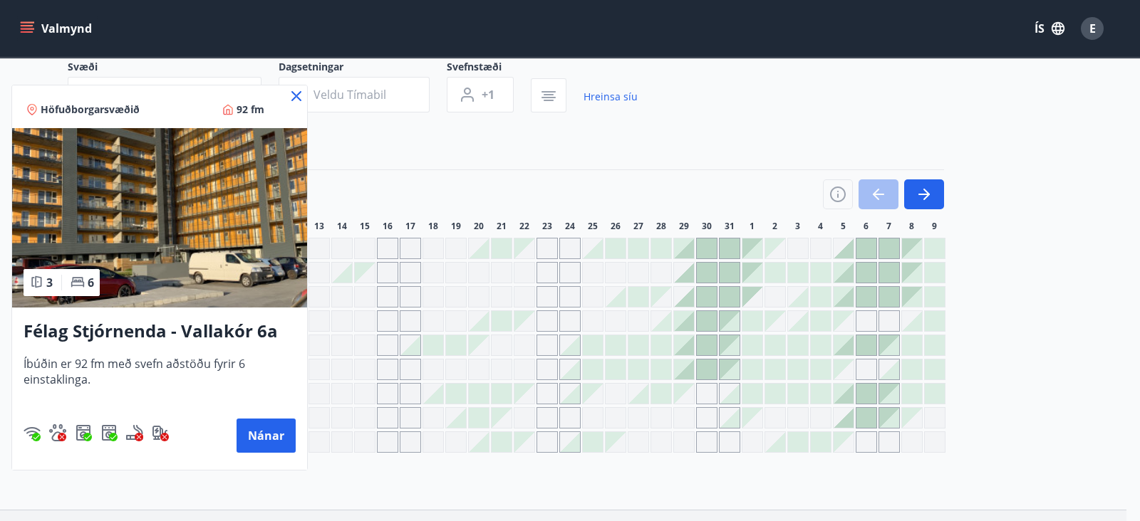
click at [474, 450] on div at bounding box center [570, 260] width 1140 height 521
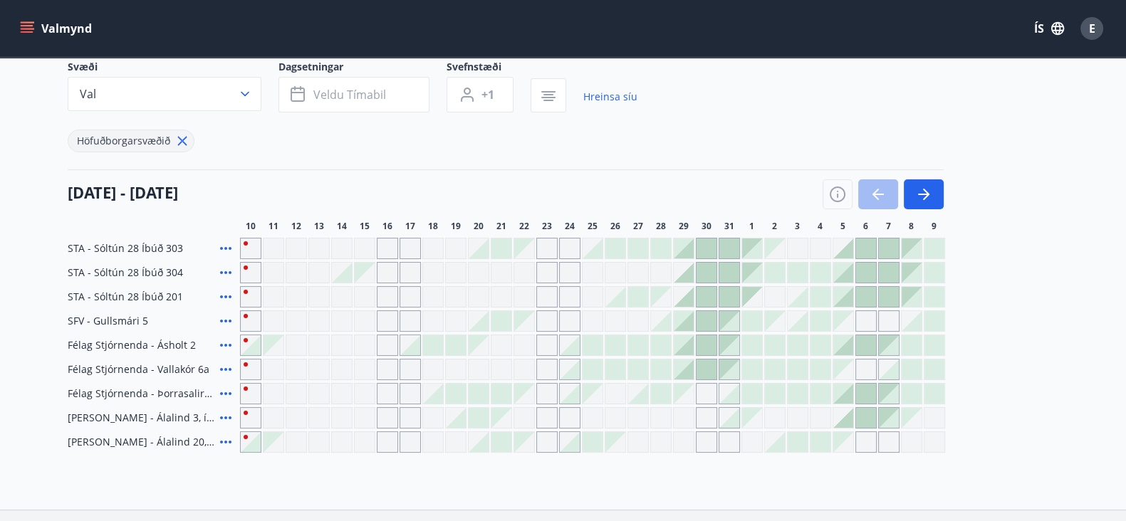
click at [232, 348] on icon at bounding box center [225, 345] width 17 height 17
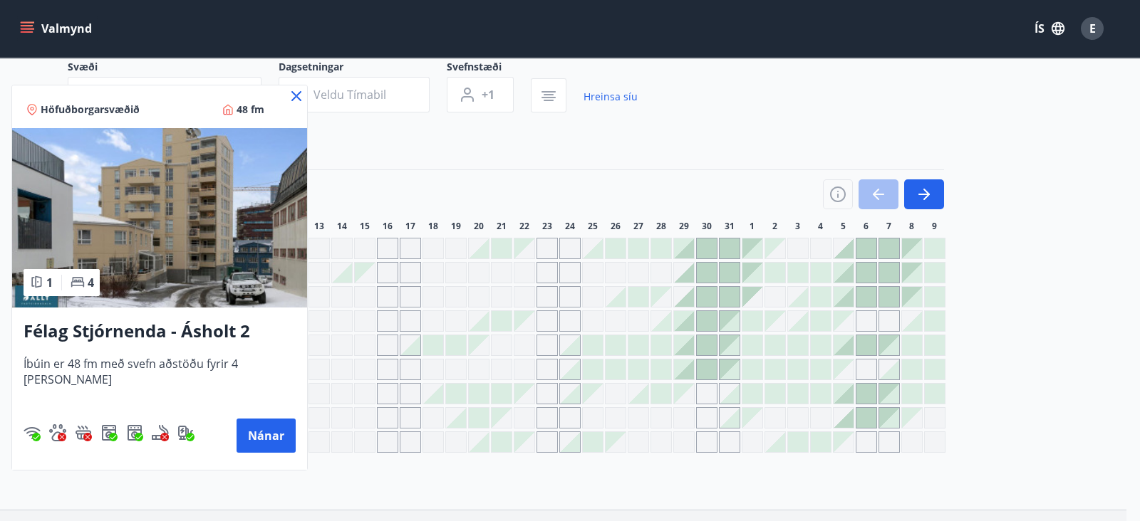
click at [323, 479] on div at bounding box center [570, 260] width 1140 height 521
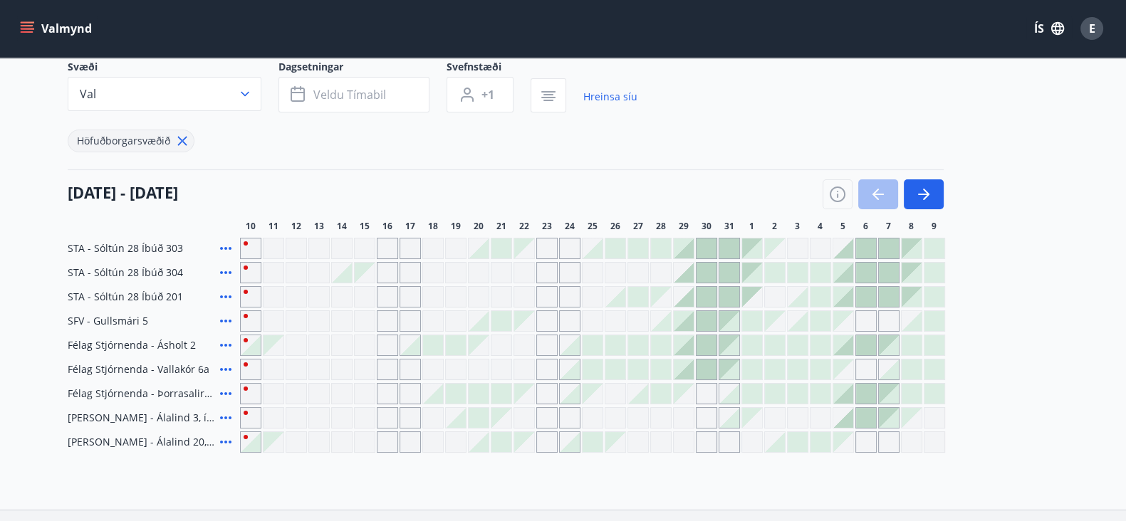
click at [232, 251] on icon at bounding box center [225, 248] width 17 height 17
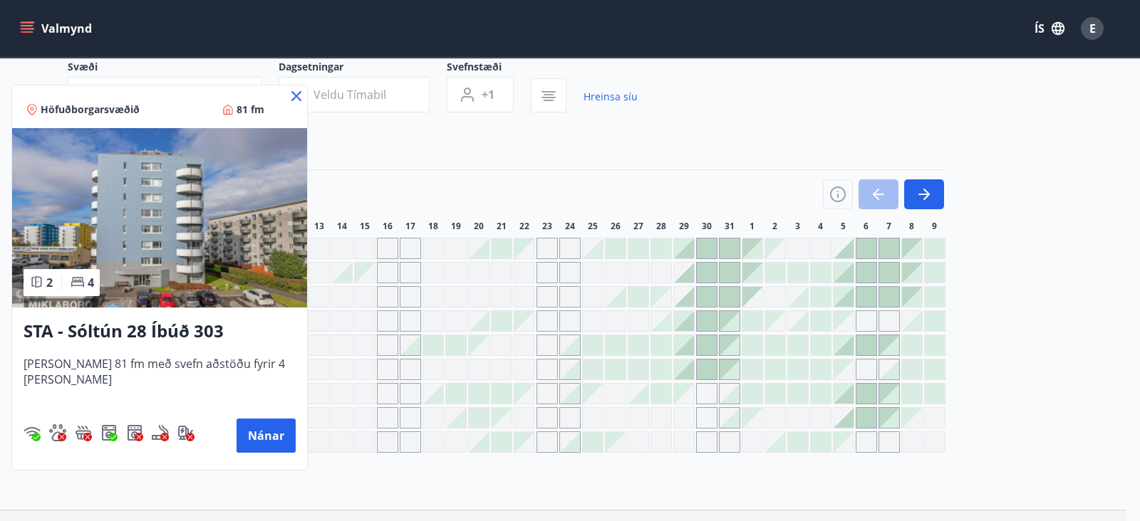
click at [311, 455] on div at bounding box center [570, 260] width 1140 height 521
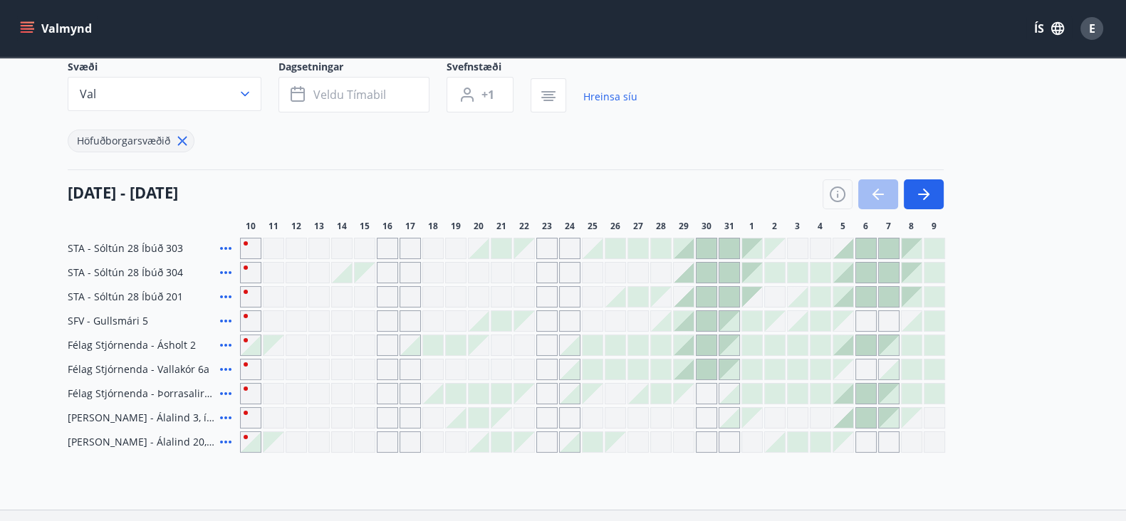
click at [690, 372] on div at bounding box center [684, 370] width 20 height 20
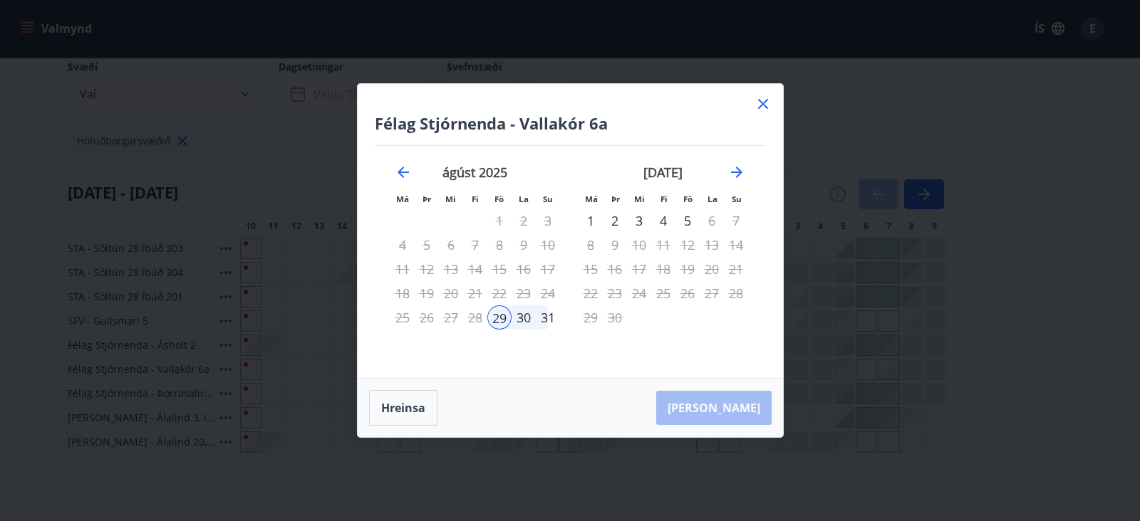
click at [554, 321] on div "31" at bounding box center [548, 318] width 24 height 24
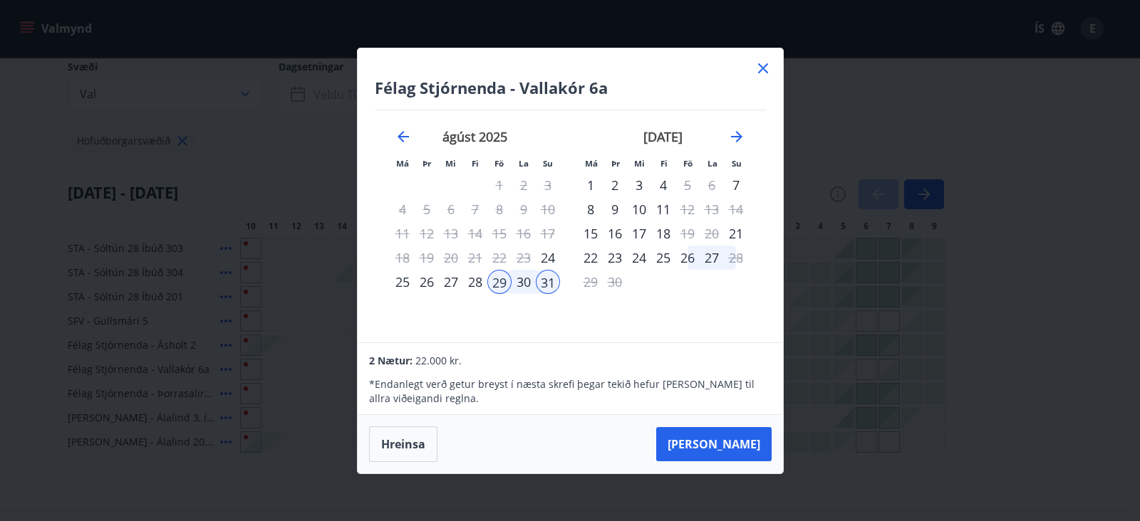
click at [764, 62] on icon at bounding box center [762, 68] width 17 height 17
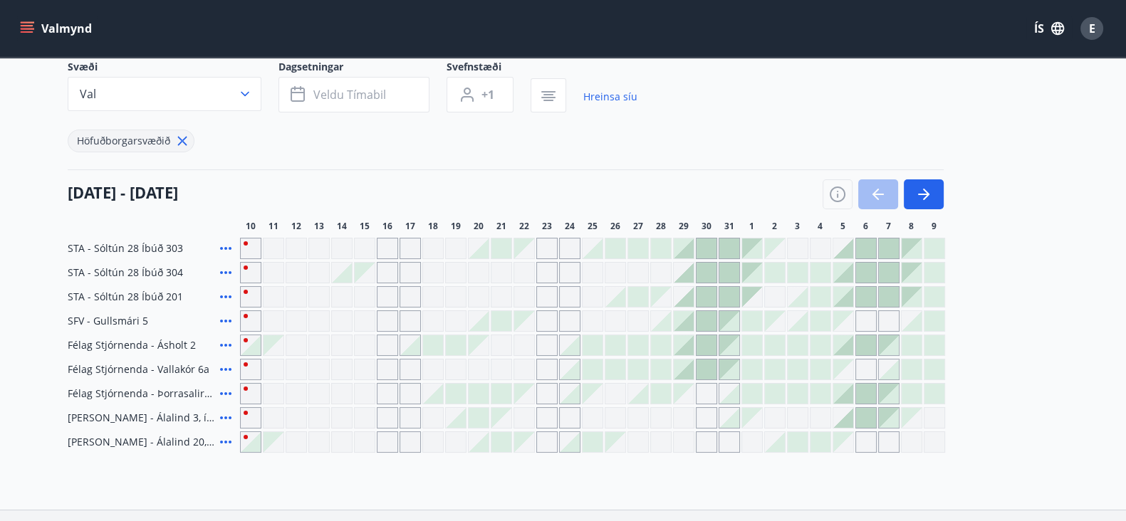
click at [175, 141] on icon at bounding box center [183, 141] width 16 height 16
click at [207, 100] on button "Val" at bounding box center [165, 94] width 194 height 34
click at [226, 96] on div "VFV (Verkstjórafélag Vestmannaeyja) SFV (Stjórnendafélag Vestfjarða) STA (Stjór…" at bounding box center [563, 260] width 1126 height 521
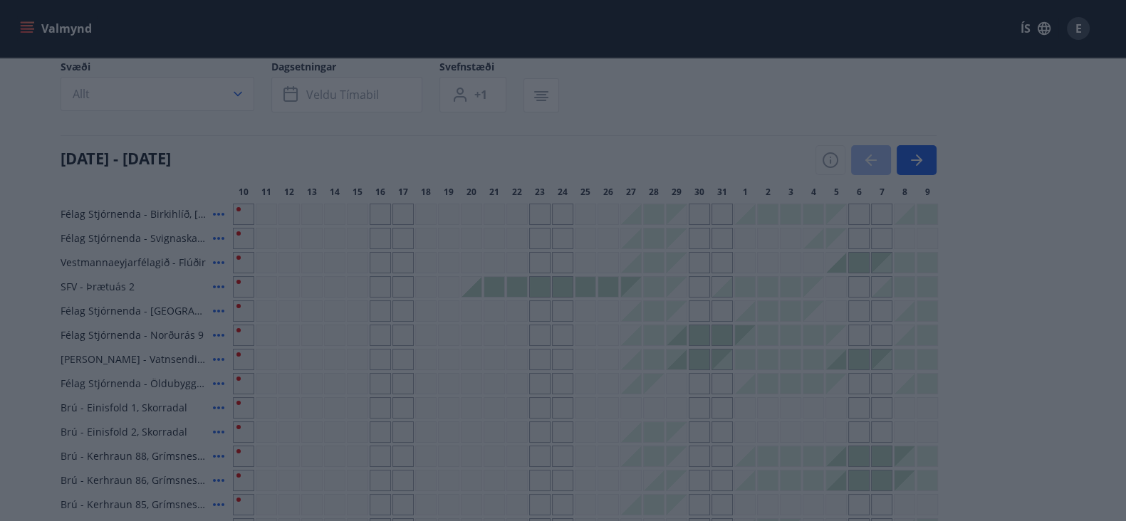
click at [0, 365] on div "VFV (Verkstjórafélag Vestmannaeyja) SFV (Stjórnendafélag Vestfjarða) STA (Stjór…" at bounding box center [563, 260] width 1126 height 521
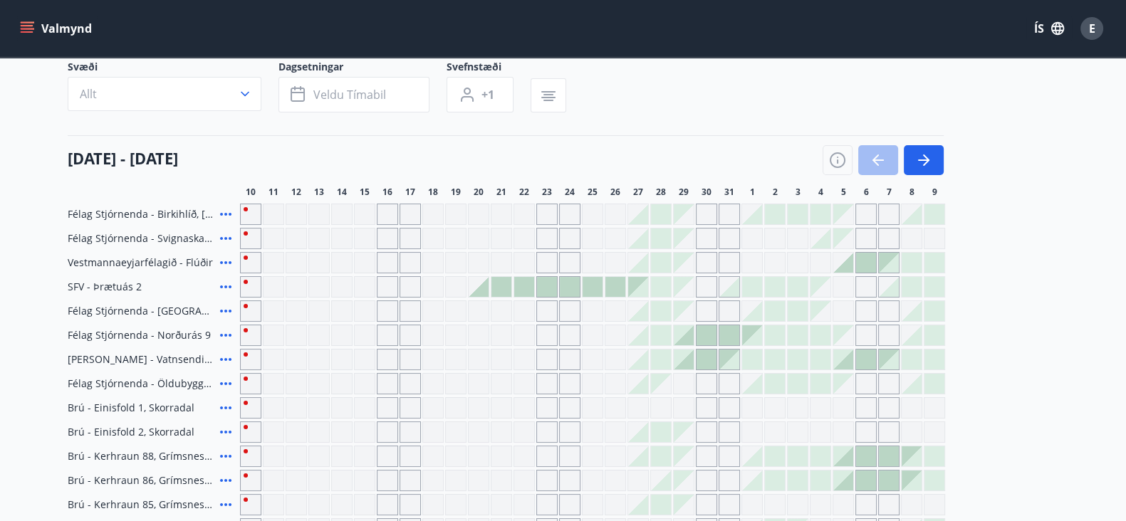
click at [0, 365] on main "Bókunardagatal Svæði Allt Dagsetningar Veldu tímabil Svefnstæði +1 10 ágúst - 0…" at bounding box center [563, 415] width 1126 height 928
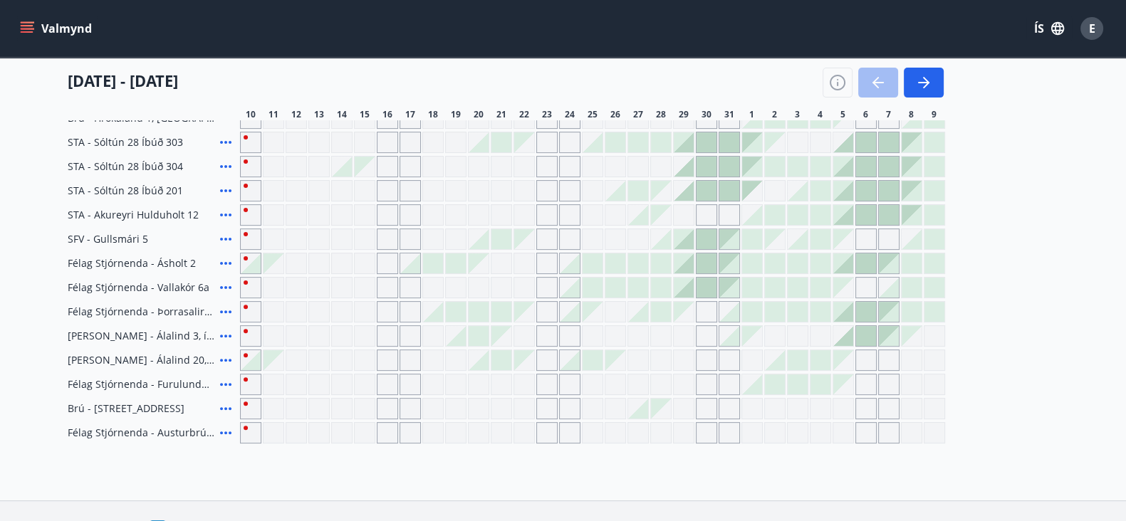
scroll to position [569, 0]
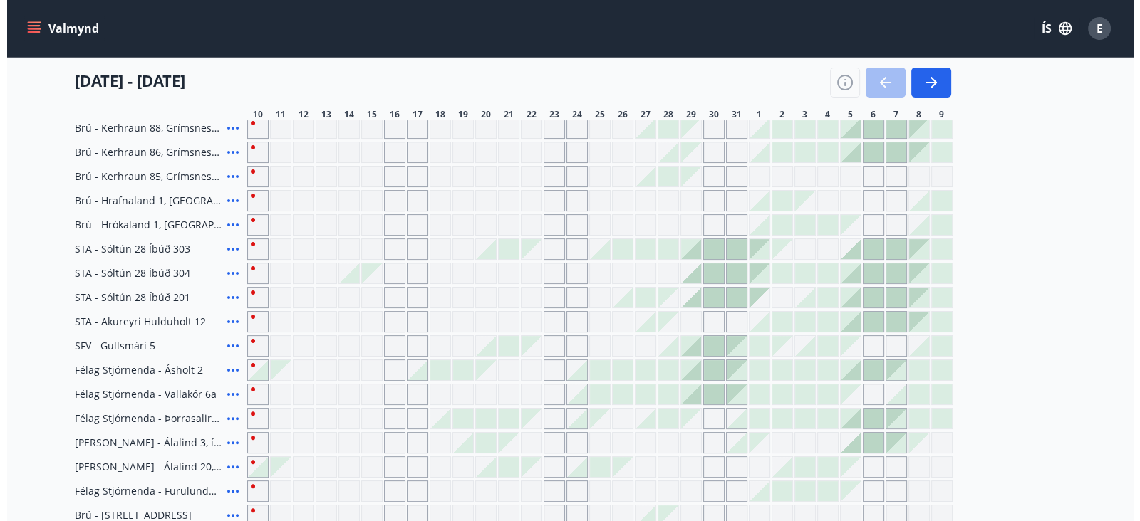
scroll to position [463, 0]
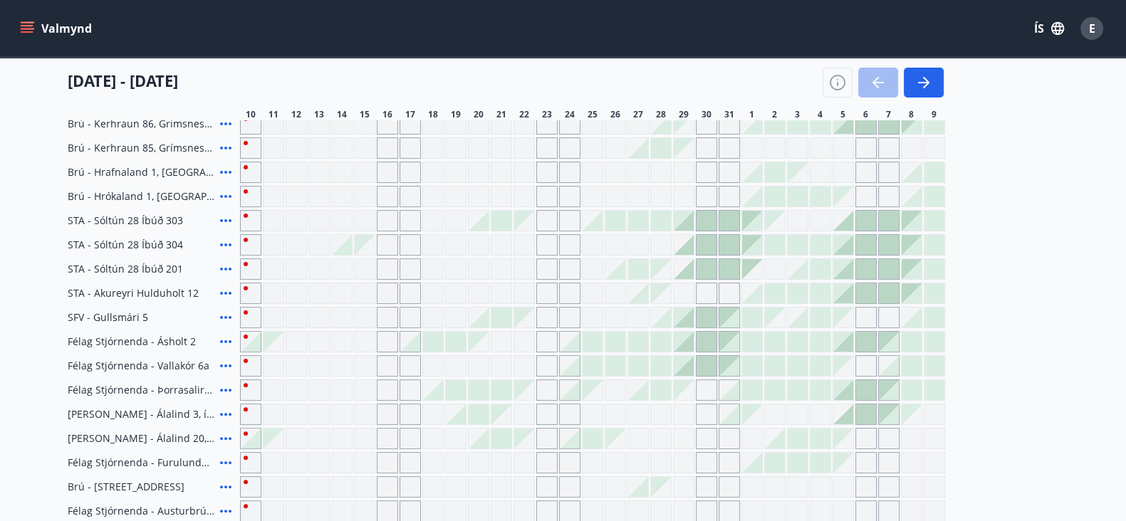
click at [692, 371] on div at bounding box center [684, 366] width 20 height 20
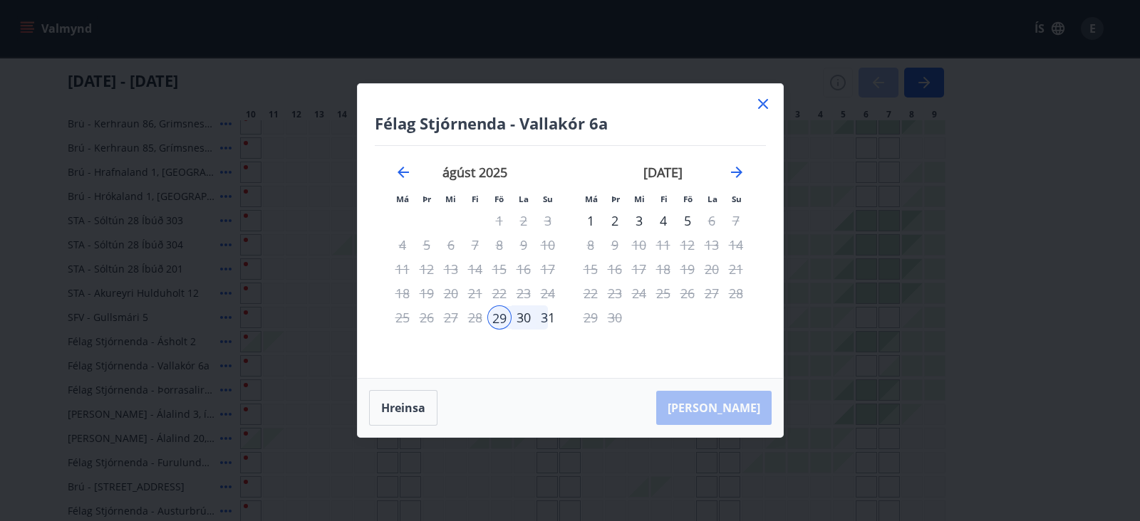
click at [541, 318] on div "31" at bounding box center [548, 318] width 24 height 24
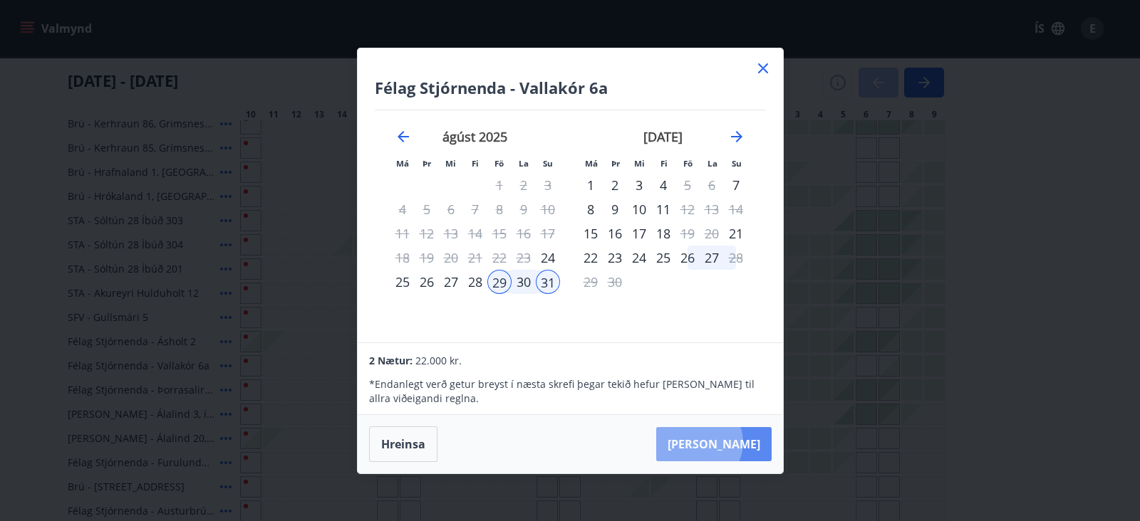
click at [742, 442] on button "[PERSON_NAME]" at bounding box center [713, 444] width 115 height 34
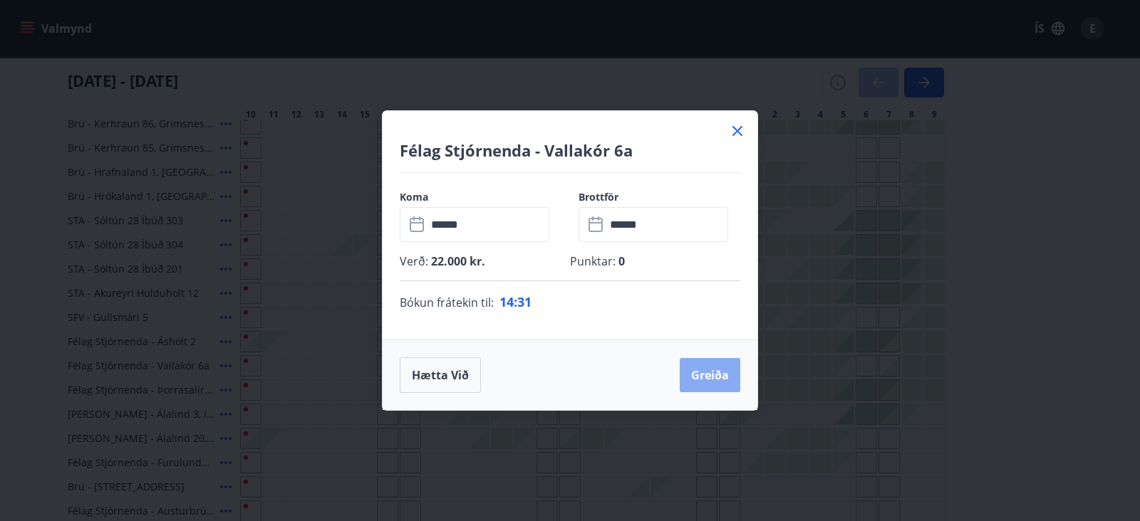
click at [716, 375] on button "Greiða" at bounding box center [710, 375] width 61 height 34
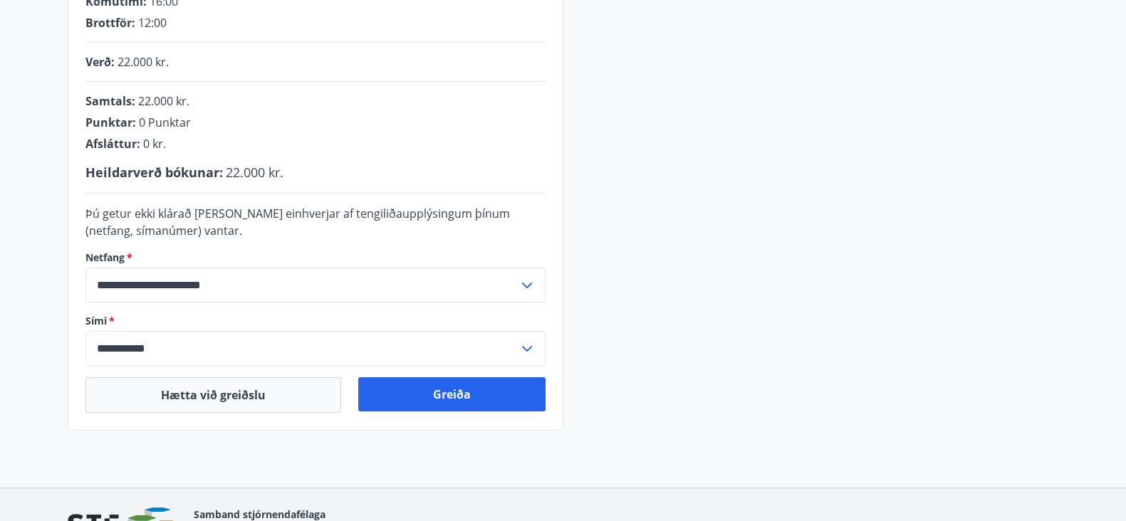
scroll to position [377, 0]
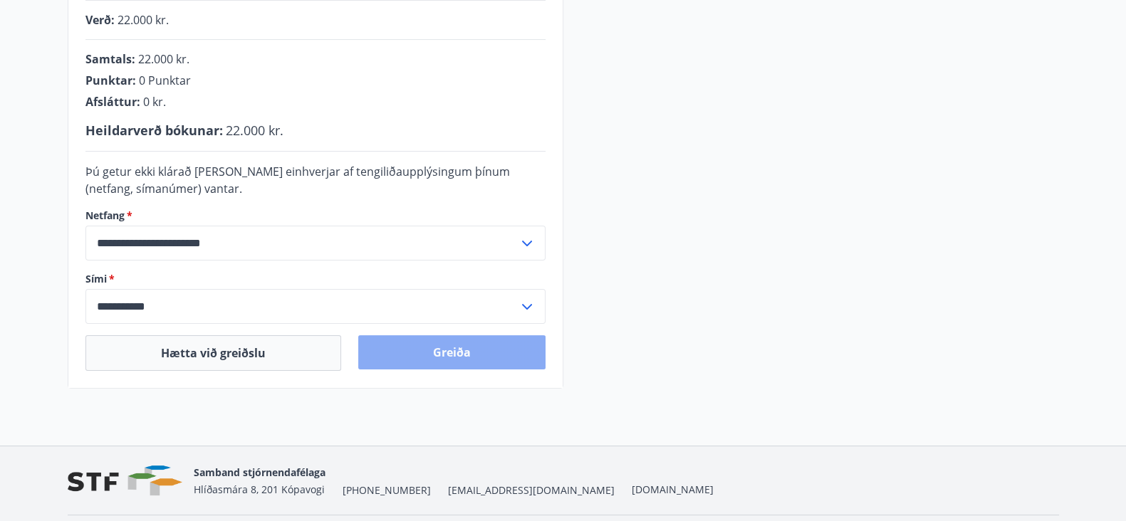
click at [445, 358] on button "Greiða" at bounding box center [451, 353] width 187 height 34
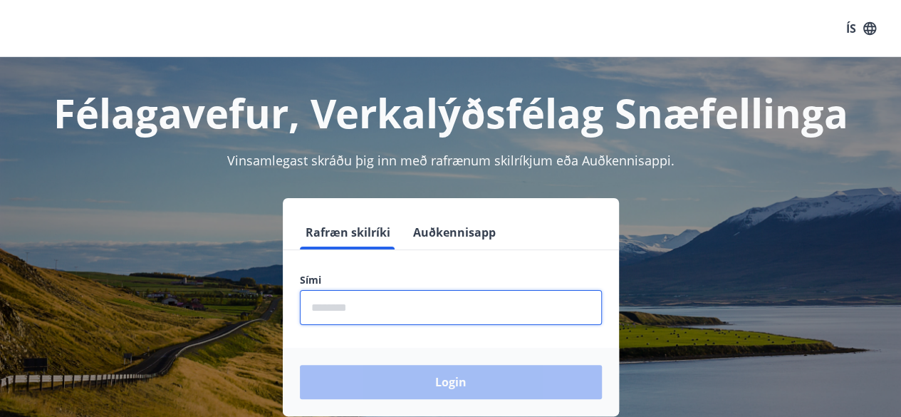
click at [405, 314] on input "phone" at bounding box center [451, 307] width 302 height 35
type input "********"
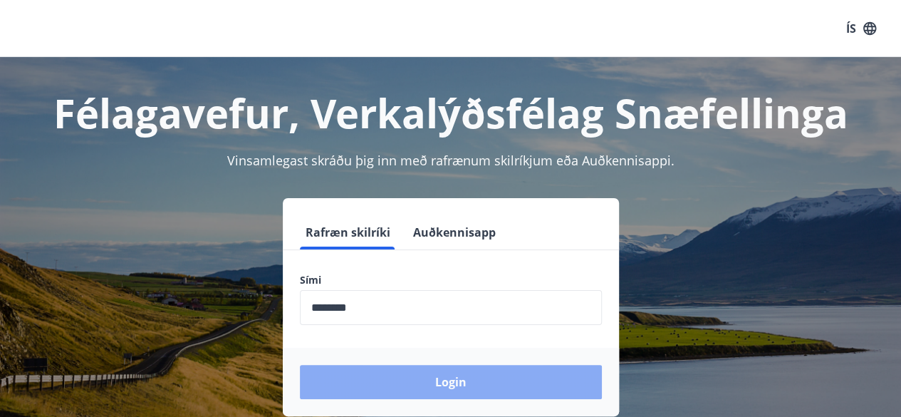
click at [426, 367] on button "Login" at bounding box center [451, 382] width 302 height 34
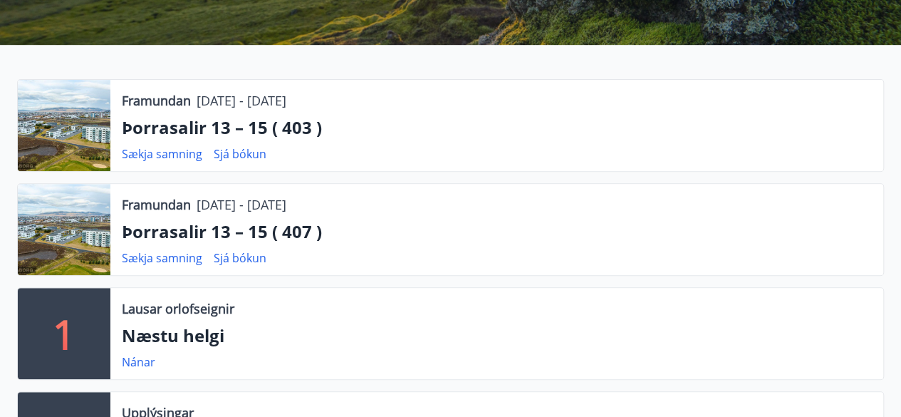
scroll to position [14, 0]
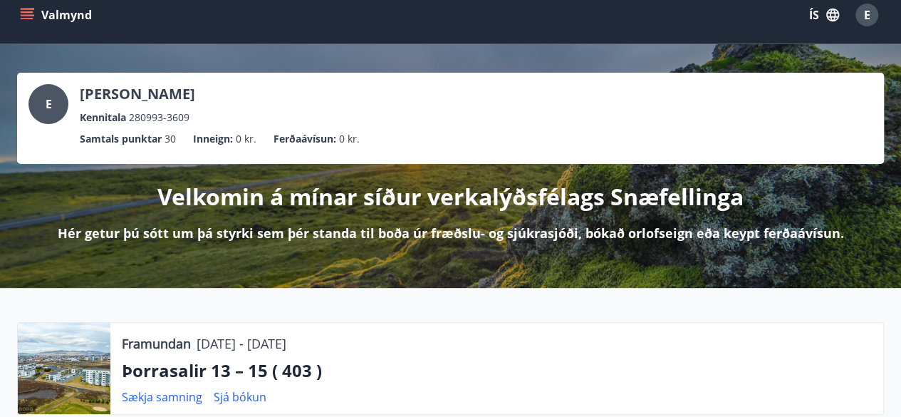
click at [33, 13] on icon "menu" at bounding box center [27, 15] width 14 height 14
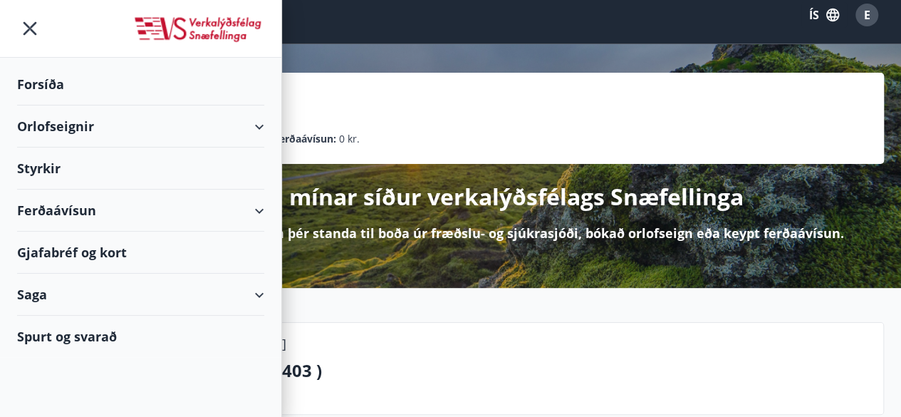
click at [118, 128] on div "Orlofseignir" at bounding box center [140, 126] width 247 height 42
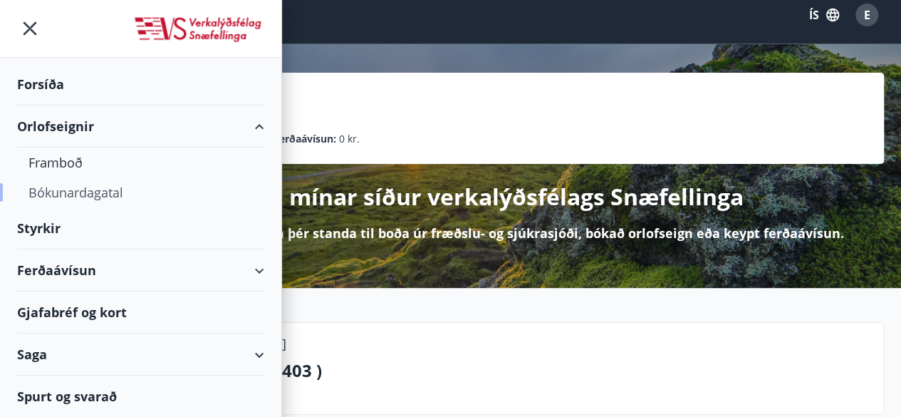
click at [85, 194] on div "Bókunardagatal" at bounding box center [140, 192] width 224 height 30
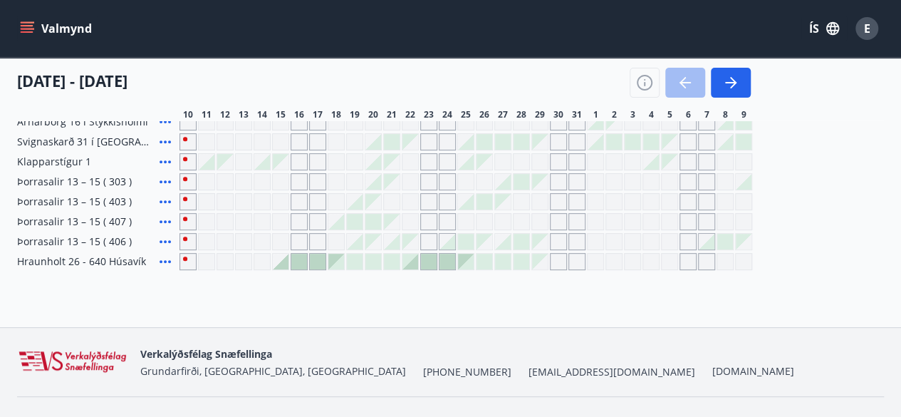
scroll to position [177, 0]
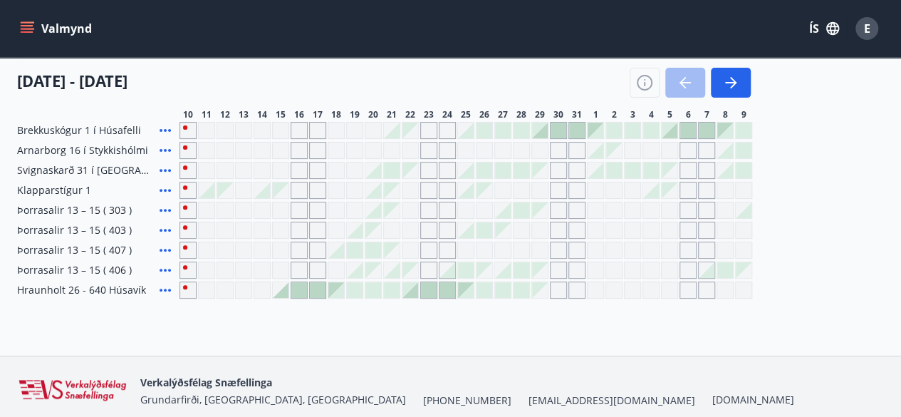
click at [564, 248] on div "Gráir dagar eru ekki bókanlegir" at bounding box center [558, 250] width 17 height 17
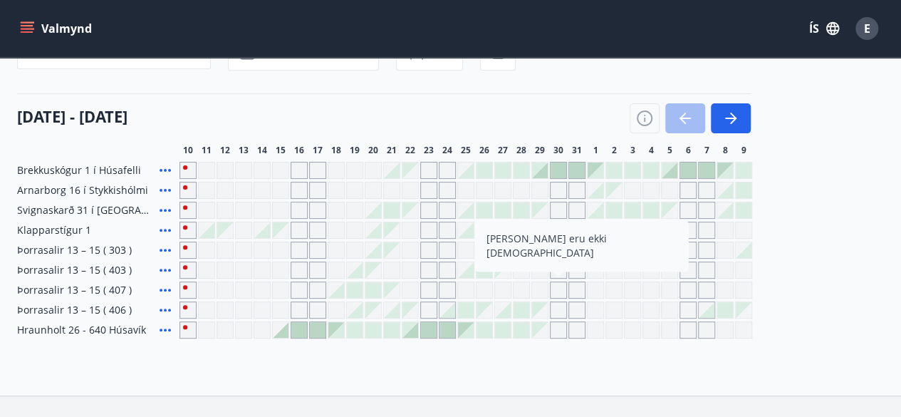
scroll to position [157, 0]
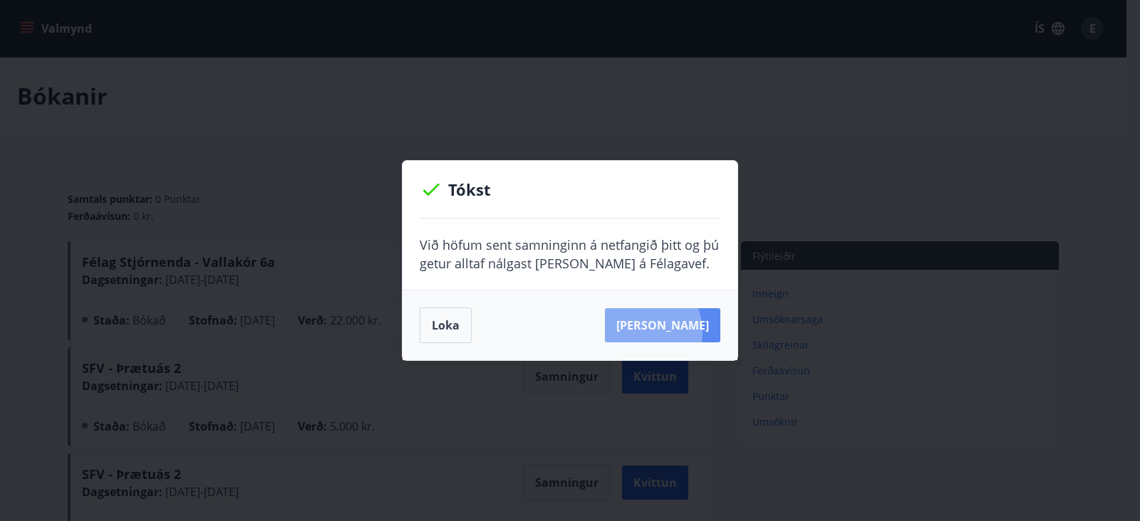
click at [658, 332] on button "Sjá samning" at bounding box center [662, 325] width 115 height 34
click at [420, 494] on div "Tókst Við höfum sent samninginn á netfangið þitt og þú getur alltaf nálgast han…" at bounding box center [570, 260] width 1140 height 521
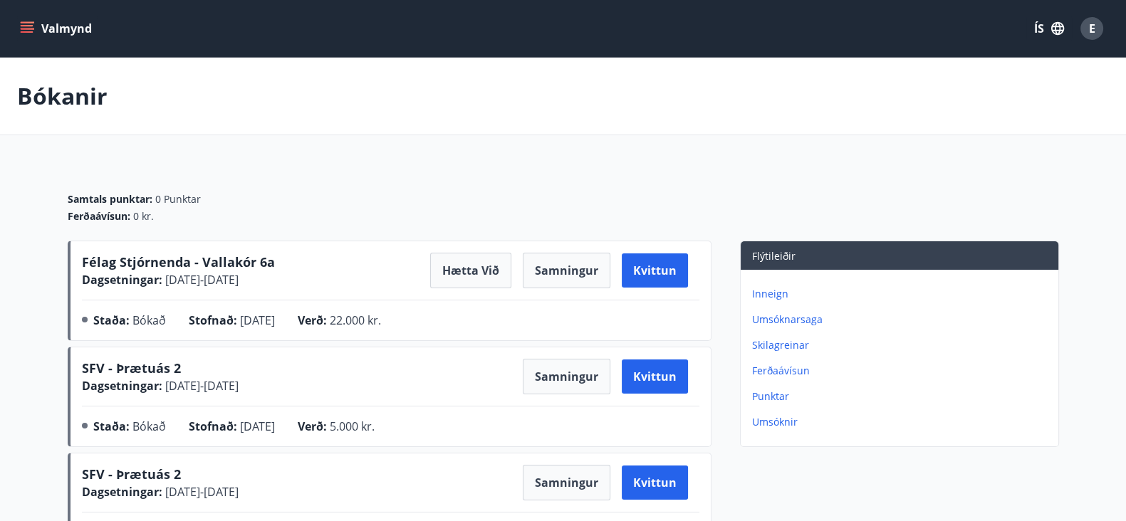
click at [420, 494] on div "SFV - Þrætuás 2 Dagsetningar : 24.04.2025 - 27.04.2025 Samningur Kvittun" at bounding box center [391, 483] width 618 height 36
click at [32, 28] on icon "menu" at bounding box center [29, 28] width 16 height 1
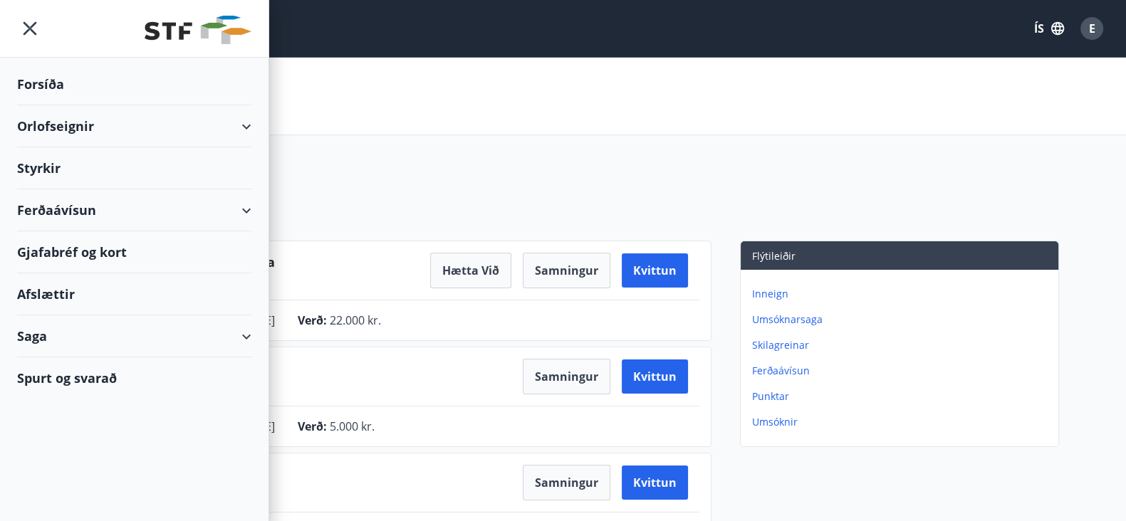
click at [71, 120] on div "Orlofseignir" at bounding box center [134, 126] width 234 height 42
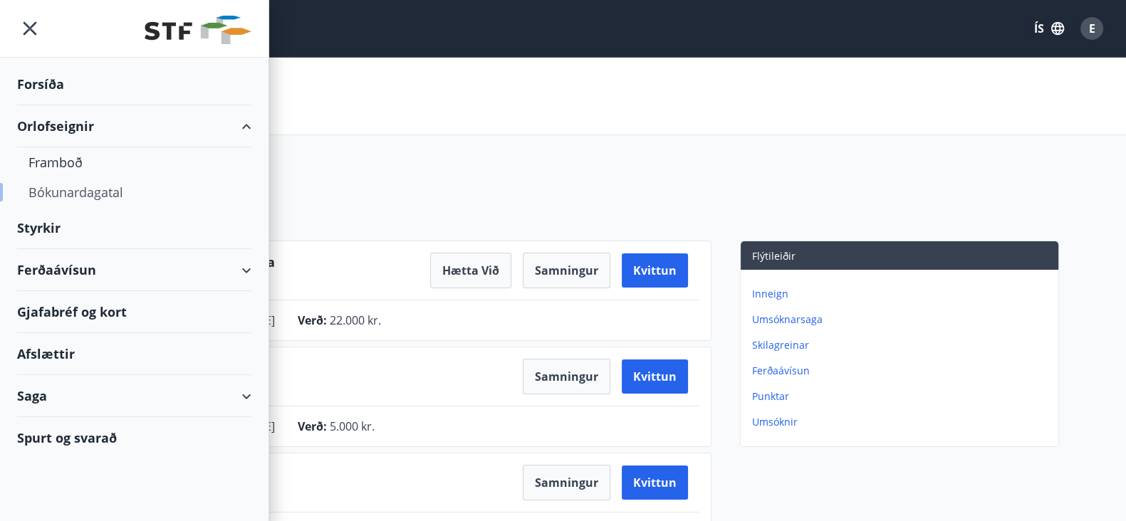
click at [96, 183] on div "Bókunardagatal" at bounding box center [134, 192] width 212 height 30
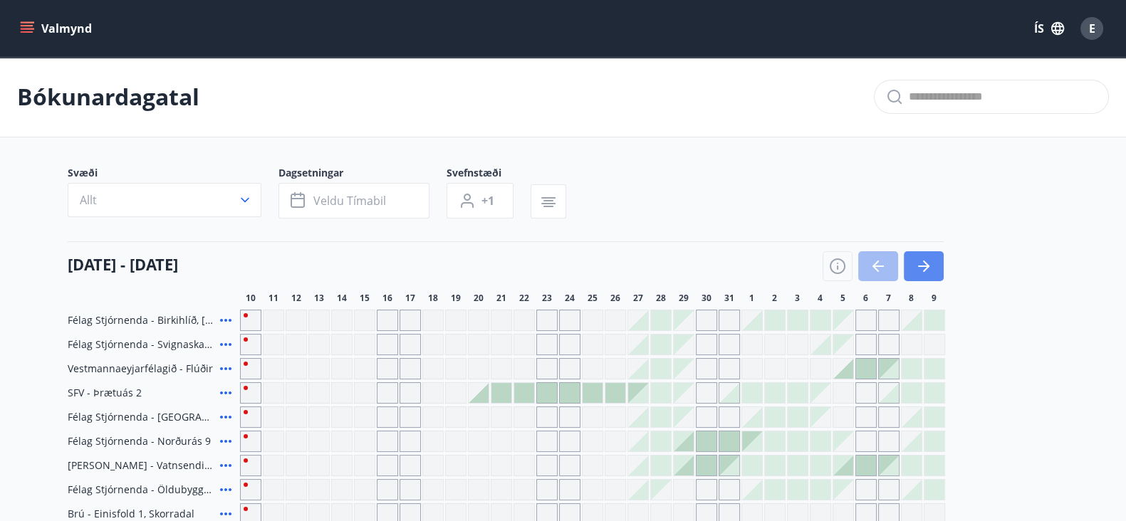
click at [932, 267] on icon "button" at bounding box center [923, 266] width 17 height 17
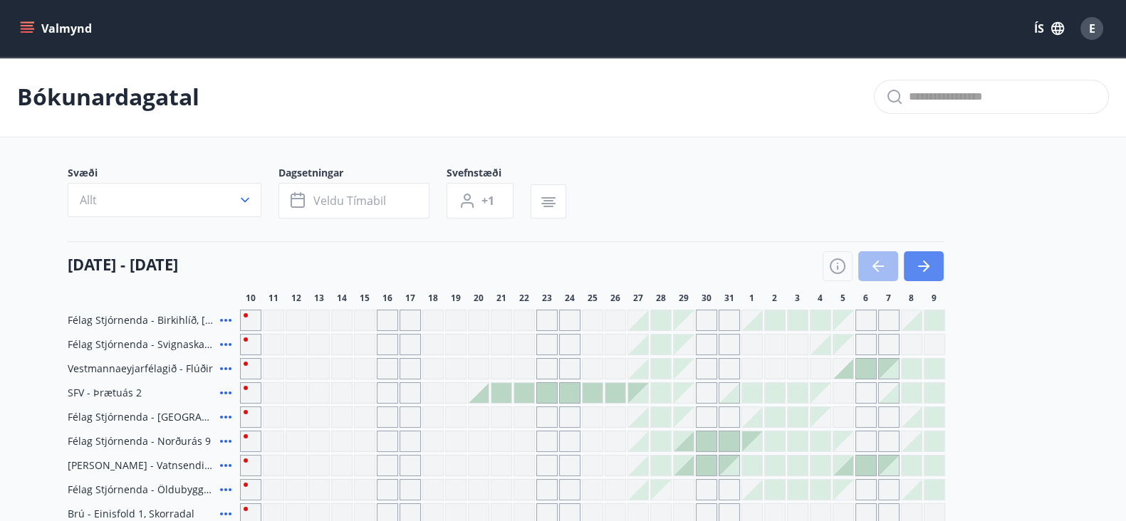
click at [932, 267] on icon "button" at bounding box center [923, 266] width 17 height 17
click at [519, 242] on div "[DATE] - [DATE]" at bounding box center [506, 262] width 876 height 40
click at [928, 267] on icon "button" at bounding box center [923, 266] width 17 height 17
click at [889, 271] on button "button" at bounding box center [878, 266] width 40 height 30
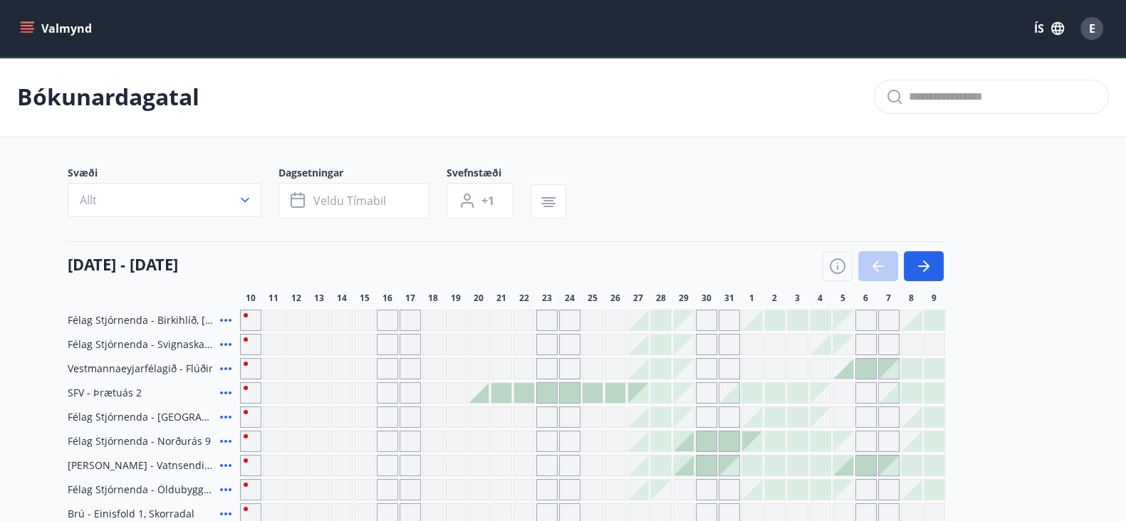
click at [889, 271] on button "button" at bounding box center [878, 266] width 40 height 30
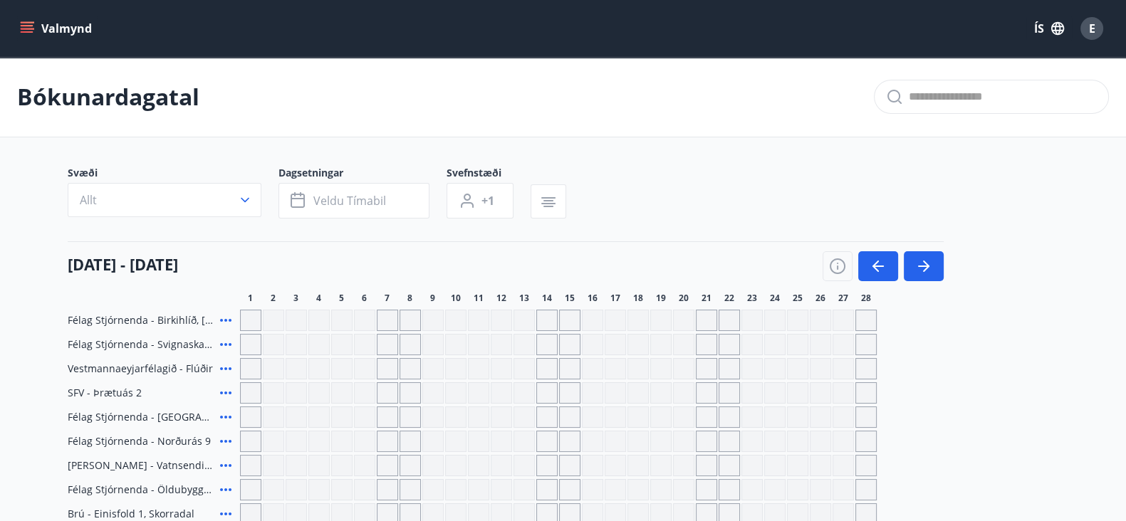
click at [878, 269] on icon "button" at bounding box center [878, 266] width 17 height 17
click at [891, 265] on button "button" at bounding box center [878, 266] width 40 height 30
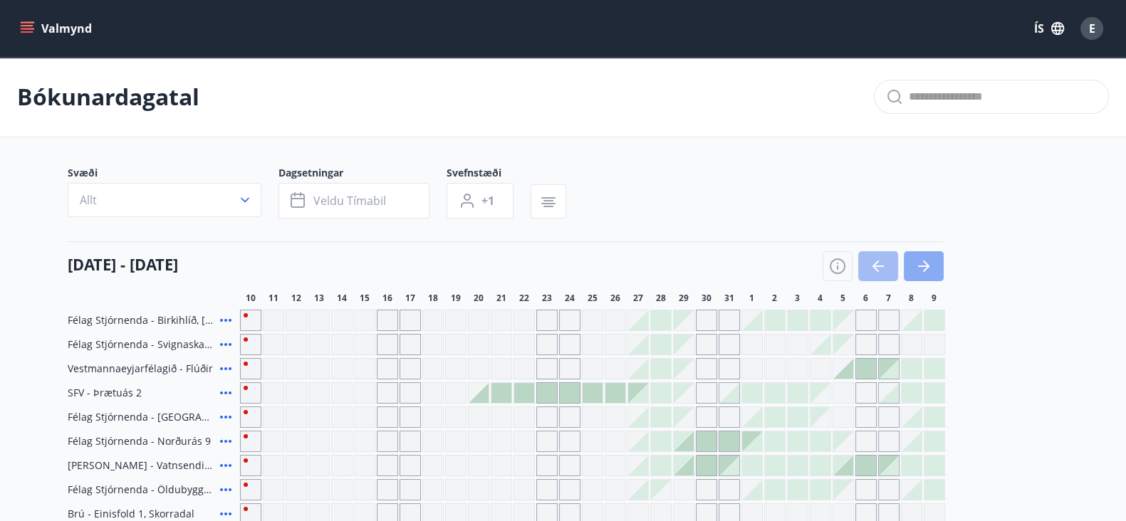
click at [930, 265] on icon "button" at bounding box center [923, 266] width 17 height 17
click at [310, 183] on button "Veldu tímabil" at bounding box center [354, 201] width 151 height 36
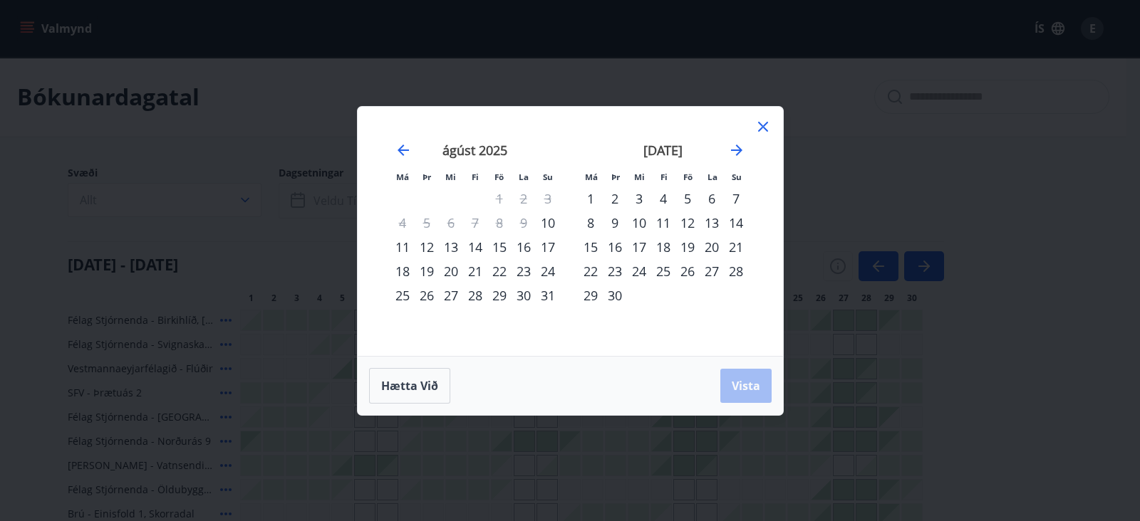
click at [309, 202] on div "Má Þr Mi Fi Fö La Su Má Þr Mi Fi Fö La Su [DATE] 1 2 3 4 5 6 7 8 9 10 11 12 13 …" at bounding box center [570, 260] width 1140 height 521
click at [731, 150] on icon "Move forward to switch to the next month." at bounding box center [736, 150] width 11 height 11
click at [702, 266] on div "22" at bounding box center [712, 271] width 24 height 24
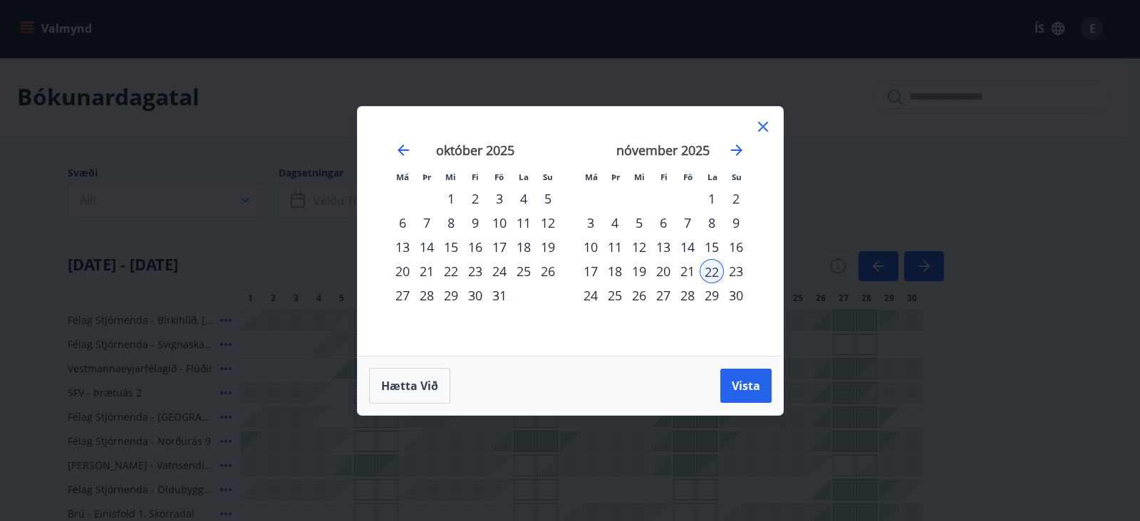
click at [727, 259] on div "23" at bounding box center [736, 271] width 24 height 24
click at [747, 392] on span "Vista" at bounding box center [746, 386] width 28 height 16
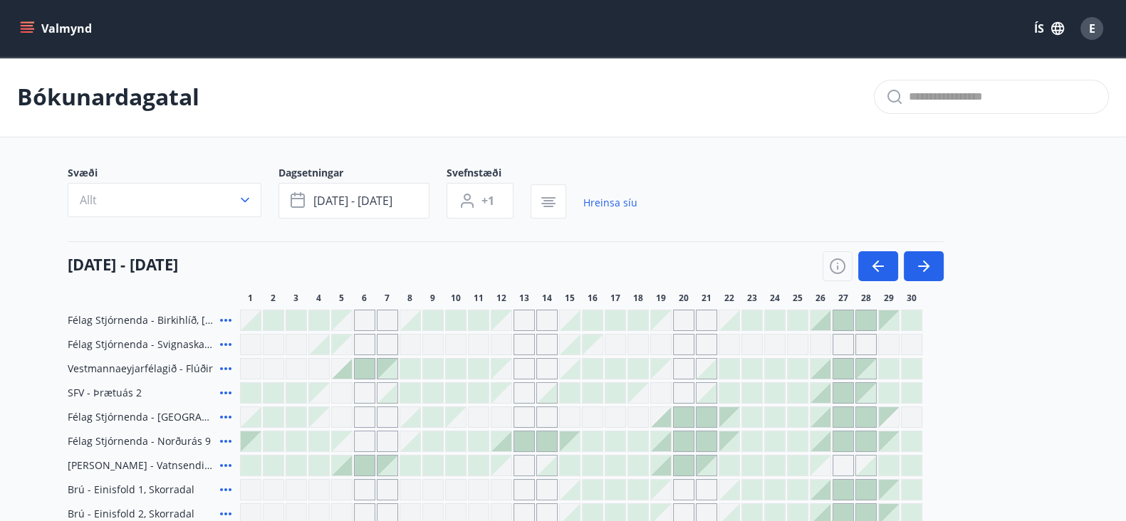
click at [795, 191] on div "Svæði Allt Dagsetningar [DATE] - [DATE] Svefnstæði +1 Hreinsa síu" at bounding box center [564, 195] width 992 height 58
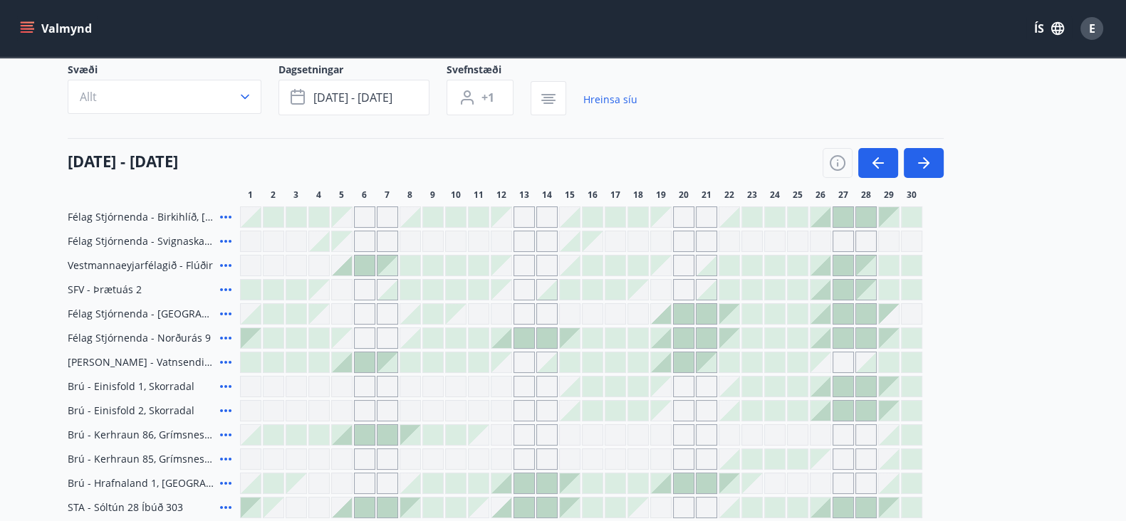
scroll to position [33, 0]
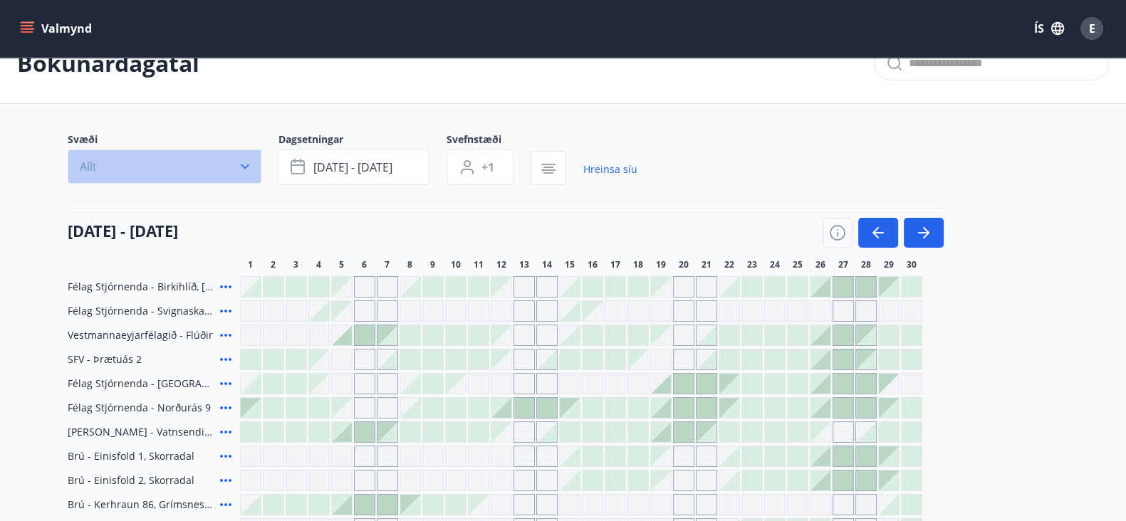
click at [226, 154] on button "Allt" at bounding box center [165, 167] width 194 height 34
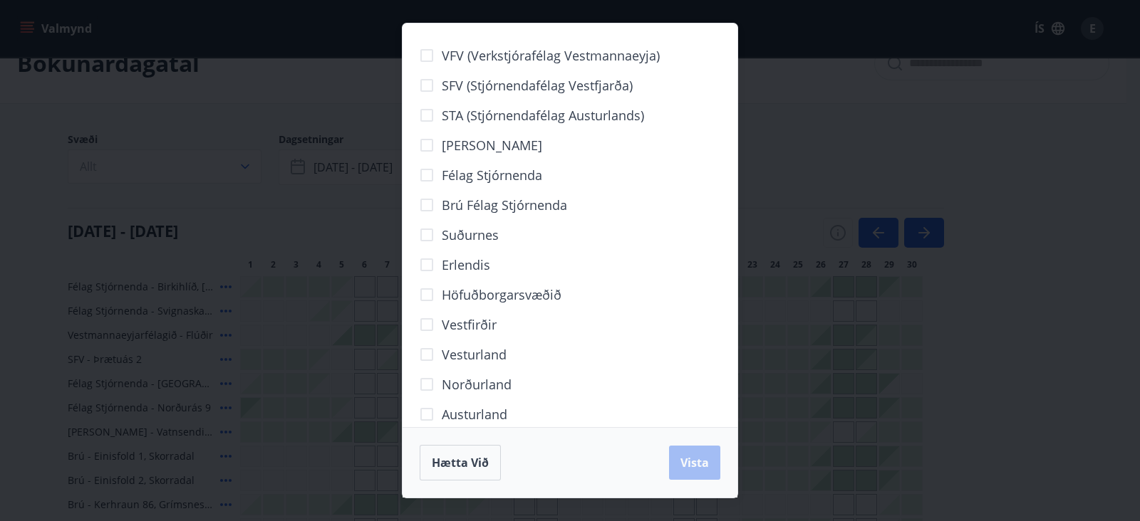
click at [489, 290] on span "Höfuðborgarsvæðið" at bounding box center [502, 295] width 120 height 19
click at [712, 464] on button "Vista" at bounding box center [694, 463] width 51 height 34
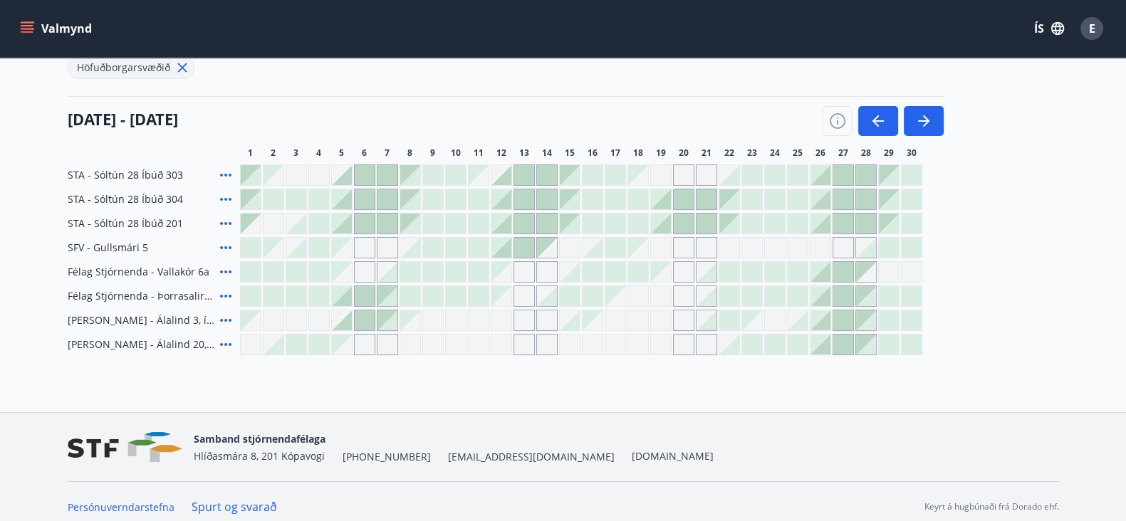
scroll to position [92, 0]
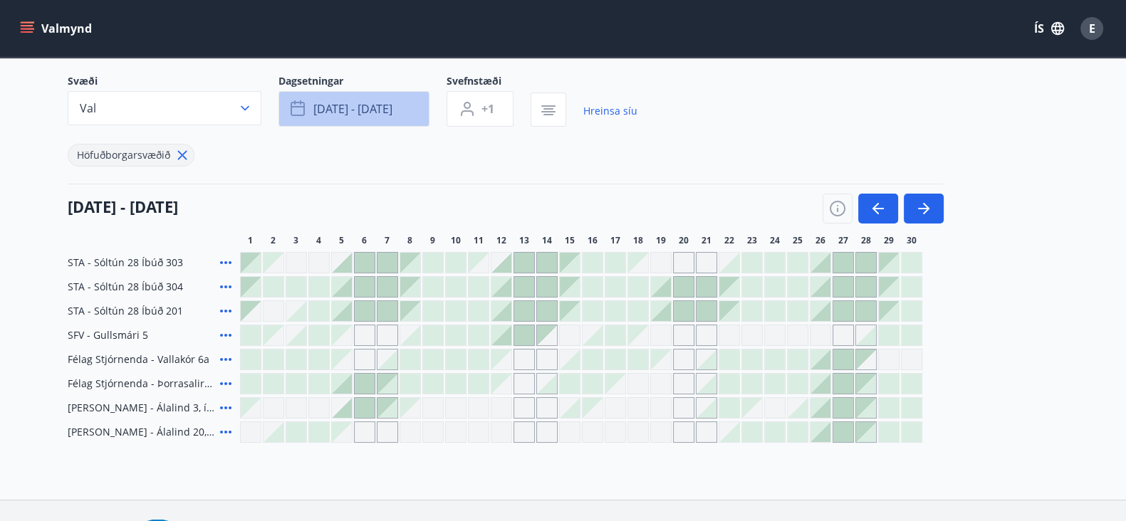
click at [308, 111] on button "[DATE] - [DATE]" at bounding box center [354, 109] width 151 height 36
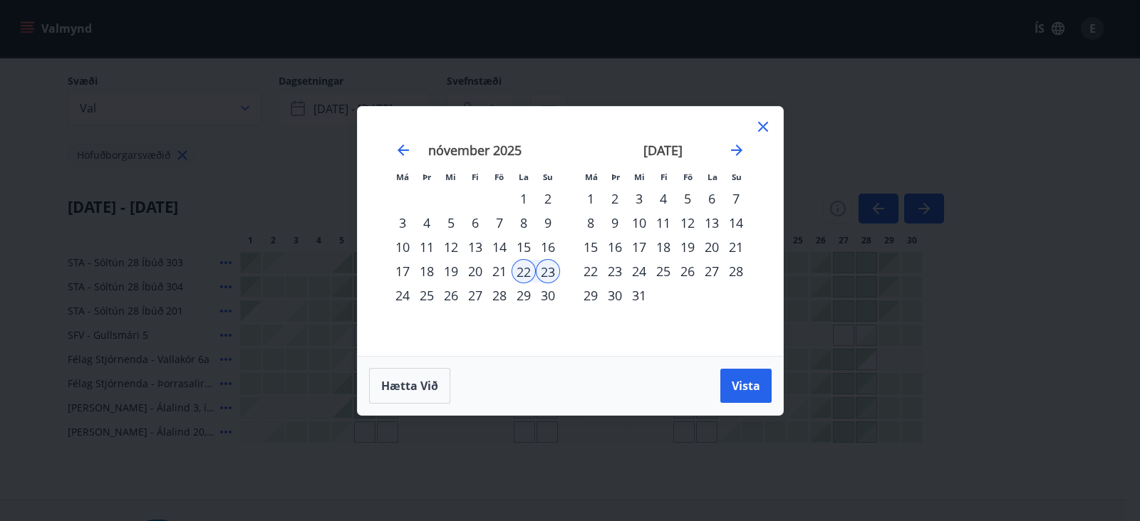
click at [762, 133] on icon at bounding box center [762, 126] width 17 height 17
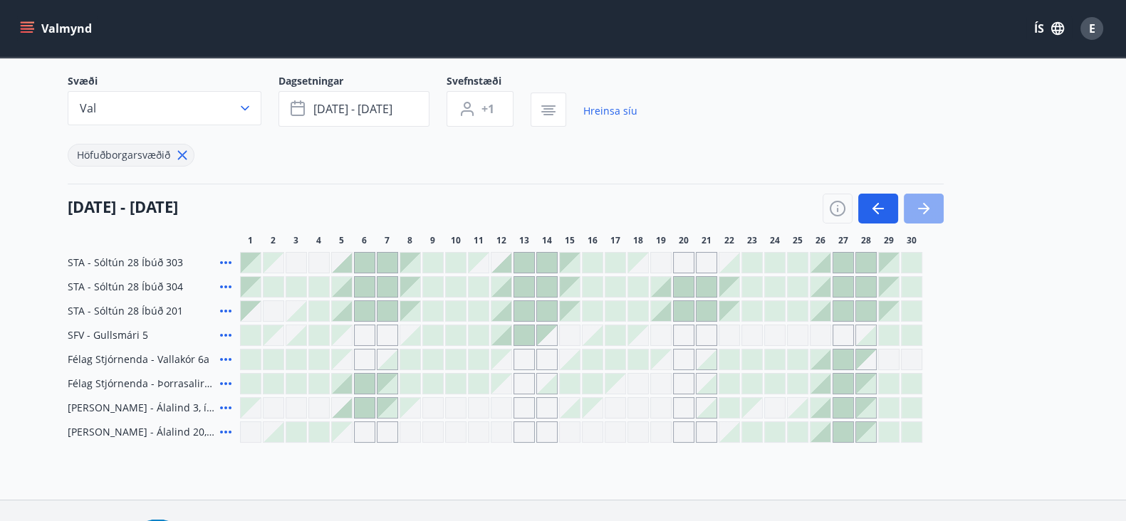
click at [930, 219] on button "button" at bounding box center [924, 209] width 40 height 30
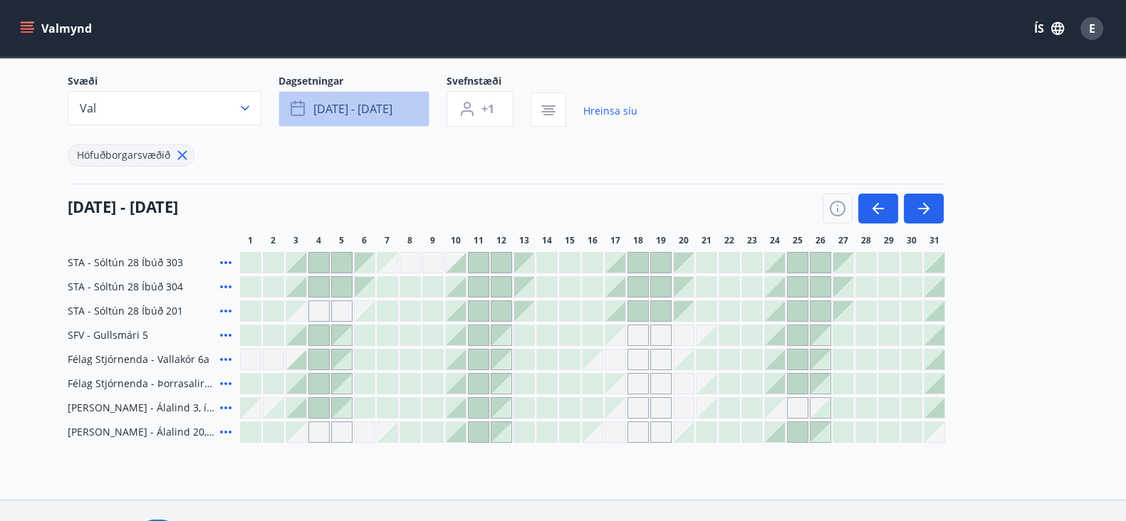
click at [322, 115] on span "[DATE] - [DATE]" at bounding box center [352, 109] width 79 height 16
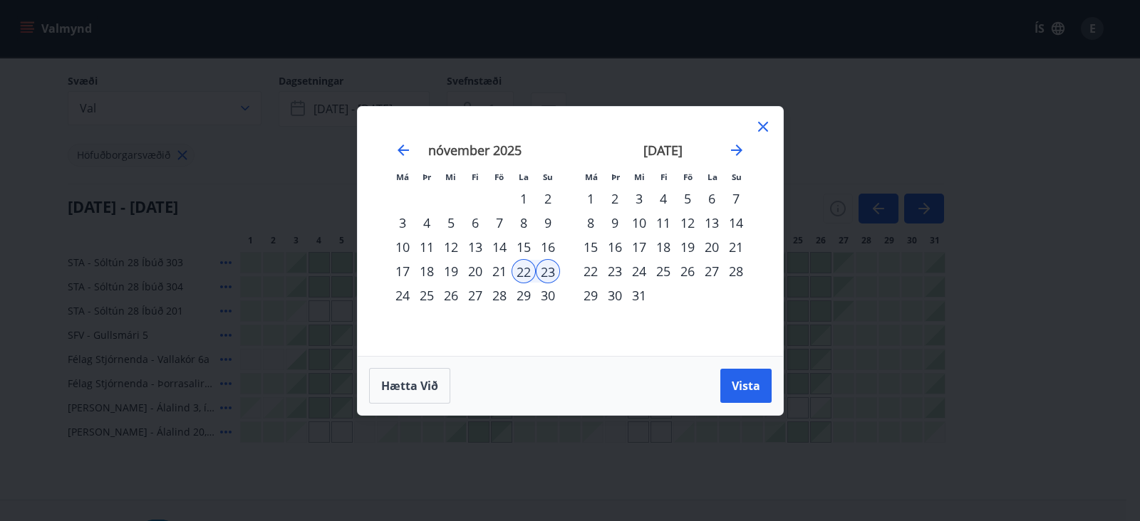
click at [525, 197] on div "1" at bounding box center [524, 199] width 24 height 24
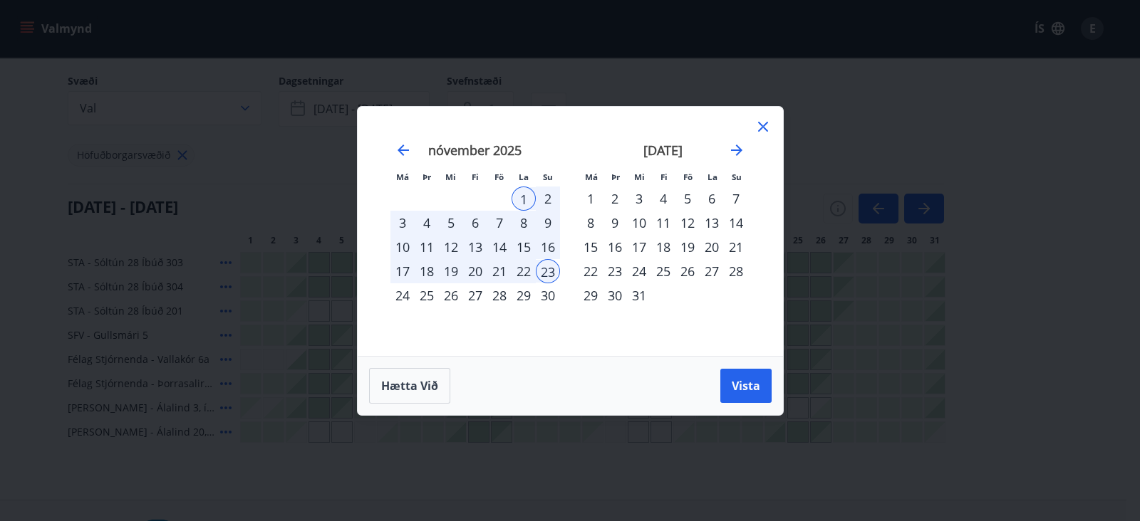
click at [527, 192] on div "1" at bounding box center [524, 199] width 24 height 24
click at [745, 380] on span "Vista" at bounding box center [746, 386] width 28 height 16
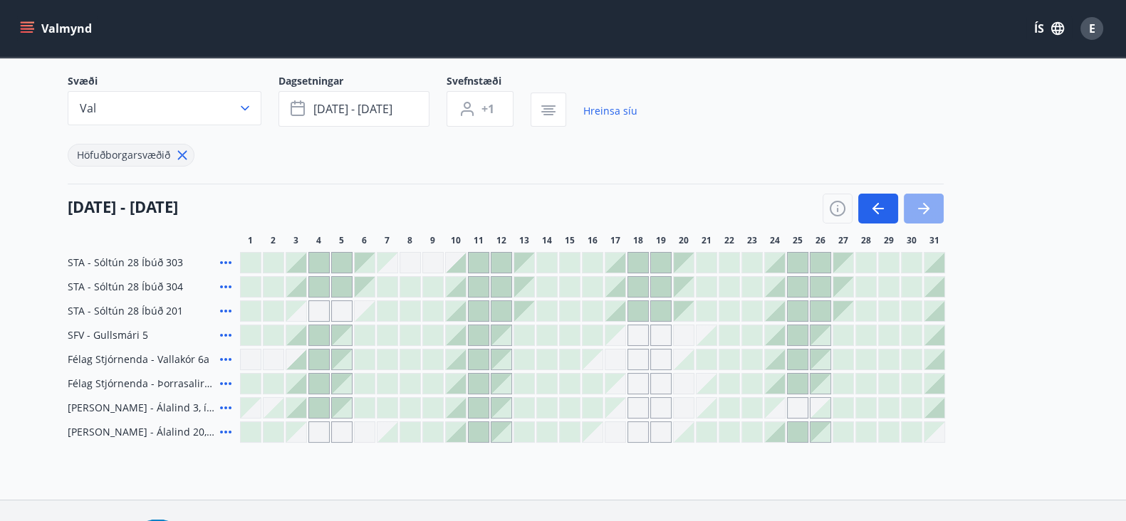
click at [926, 208] on icon "button" at bounding box center [923, 208] width 11 height 1
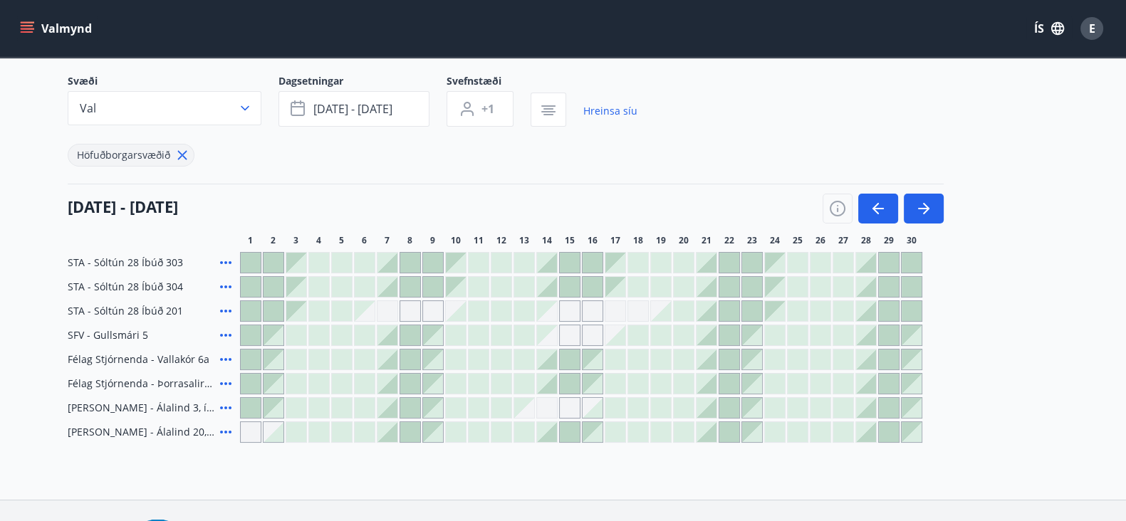
click at [227, 383] on icon at bounding box center [225, 384] width 11 height 3
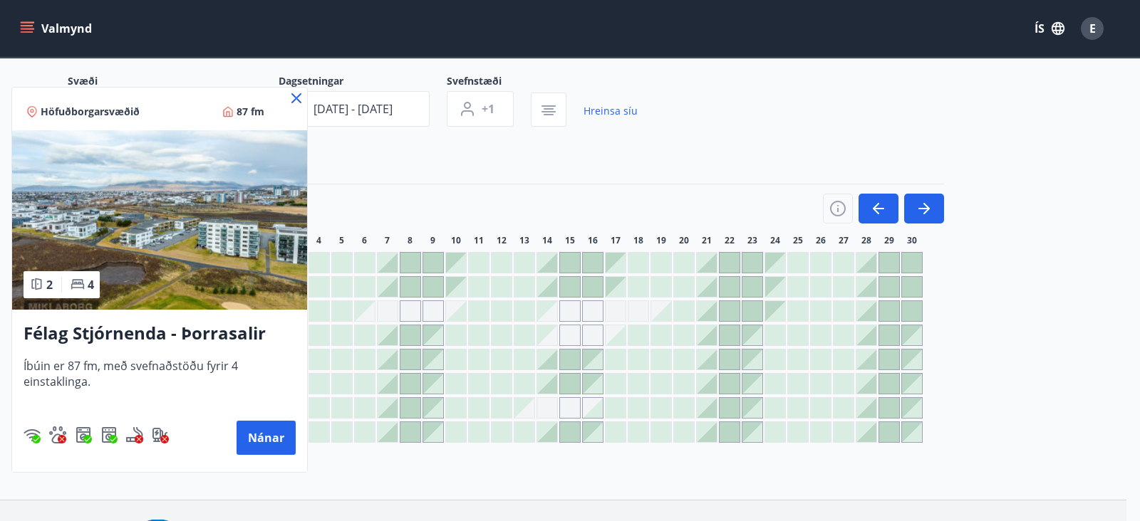
click at [446, 462] on div at bounding box center [570, 260] width 1140 height 521
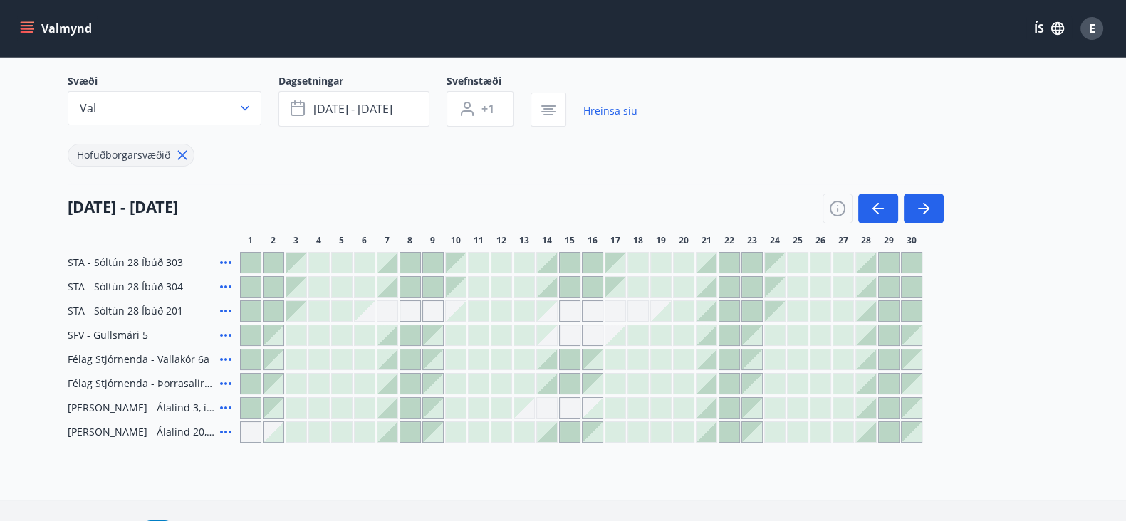
click at [221, 437] on icon at bounding box center [225, 432] width 17 height 17
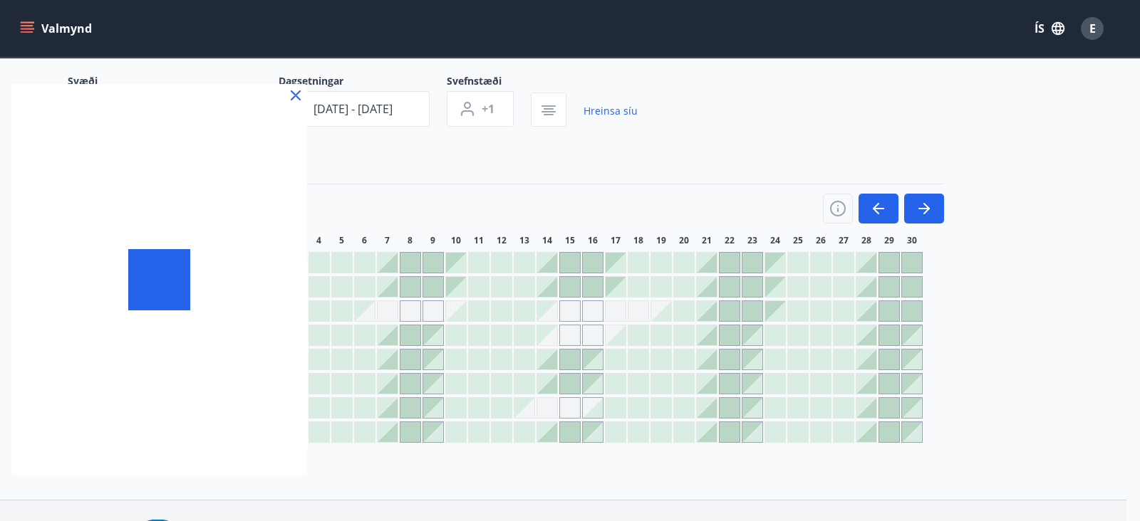
click at [221, 429] on div at bounding box center [159, 280] width 296 height 392
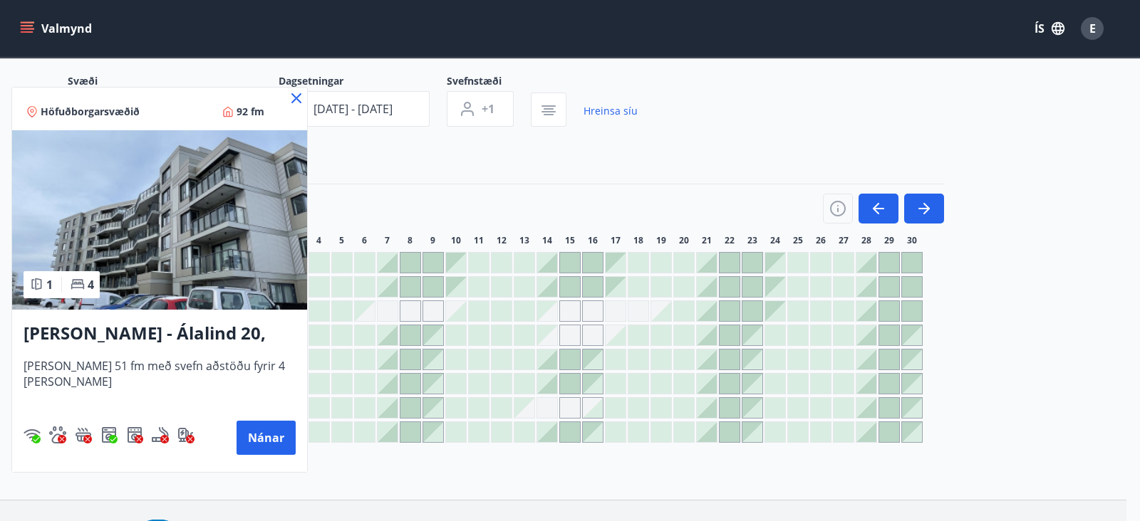
click at [358, 452] on div at bounding box center [570, 260] width 1140 height 521
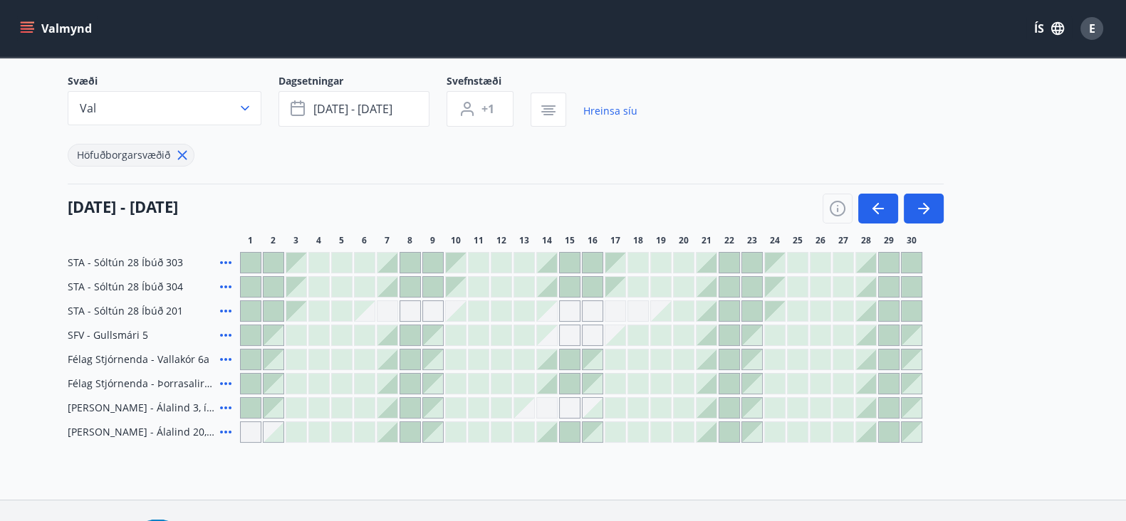
click at [221, 404] on icon at bounding box center [225, 408] width 17 height 17
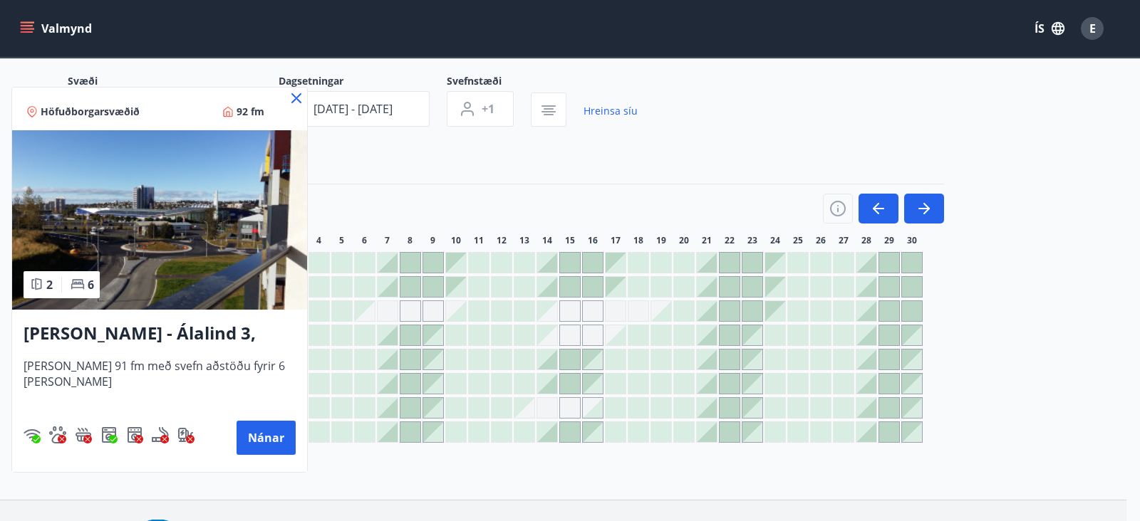
click at [403, 462] on div at bounding box center [570, 260] width 1140 height 521
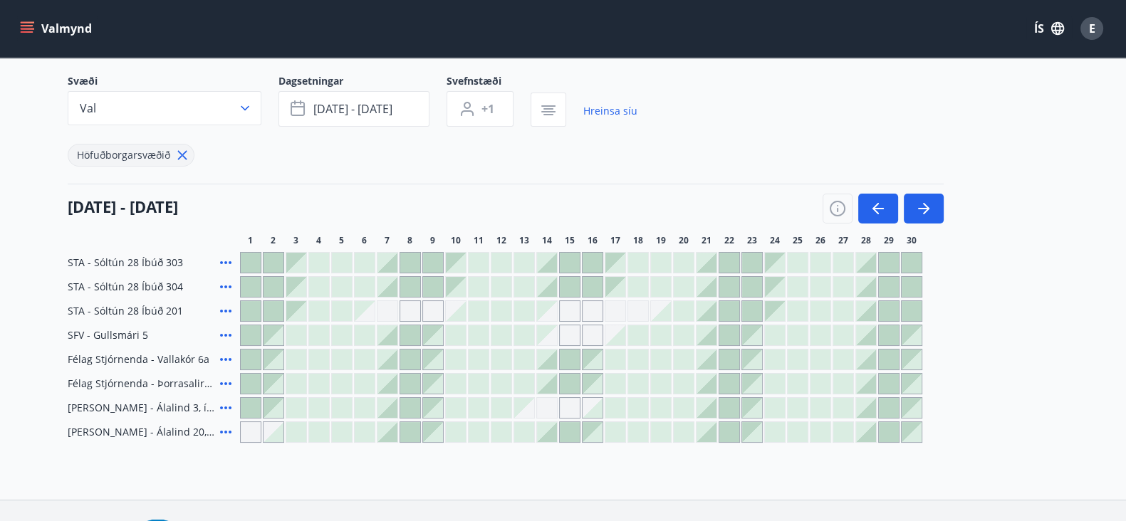
click at [228, 387] on icon at bounding box center [225, 383] width 17 height 17
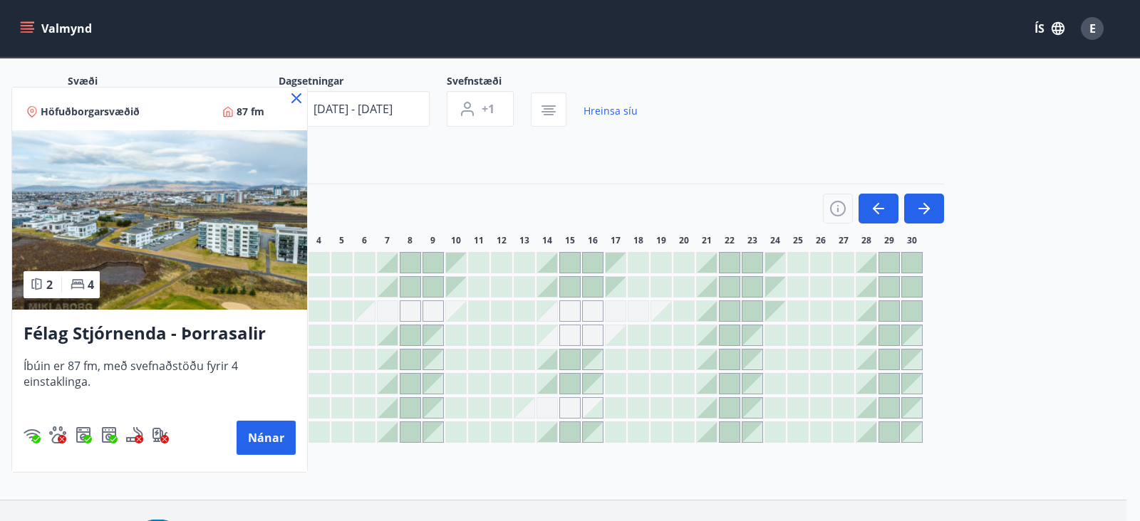
click at [338, 425] on div at bounding box center [570, 260] width 1140 height 521
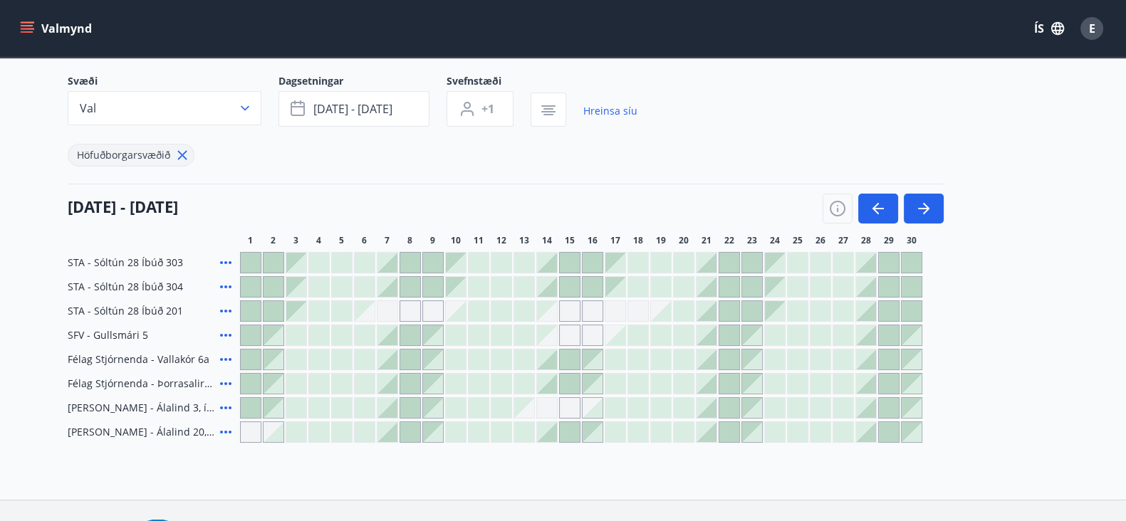
click at [334, 475] on div "Bókunardagatal Svæði Val Dagsetningar [DATE] - [DATE] Svefnstæði +1 Hreinsa síu…" at bounding box center [563, 232] width 1126 height 535
click at [219, 336] on icon at bounding box center [225, 335] width 17 height 17
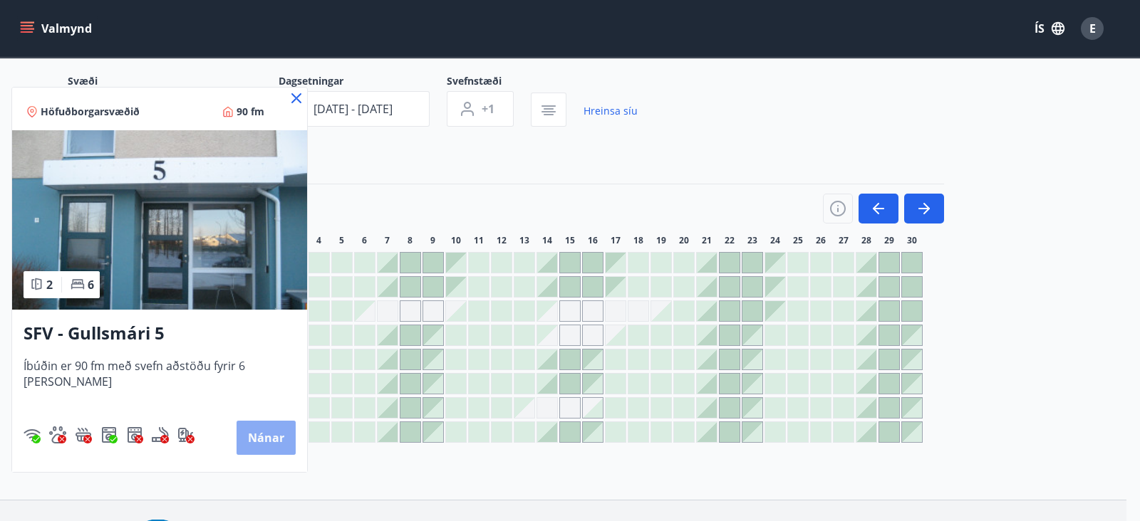
drag, startPoint x: 261, startPoint y: 432, endPoint x: 254, endPoint y: 436, distance: 7.7
click at [254, 436] on button "Nánar" at bounding box center [266, 438] width 59 height 34
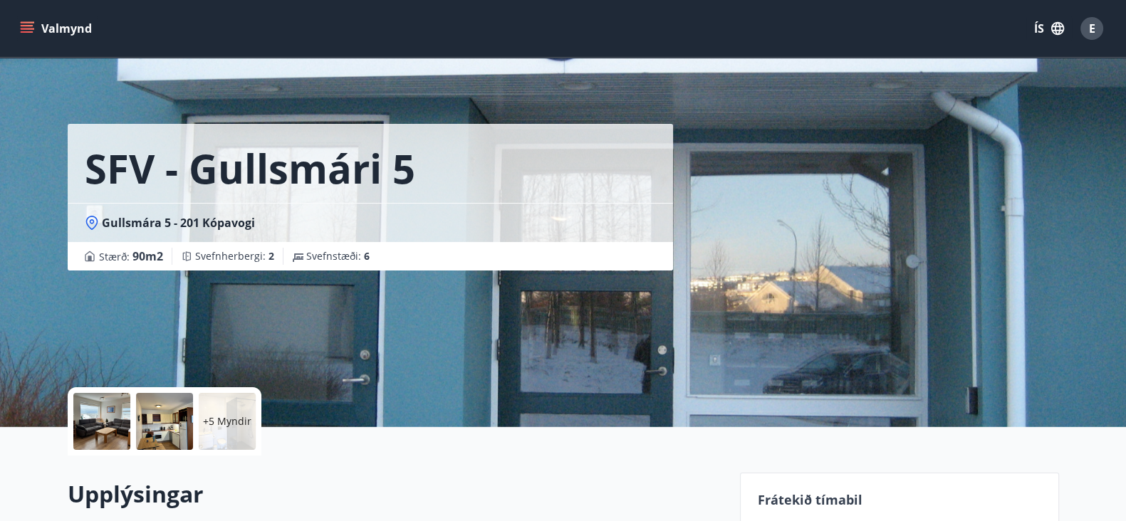
click at [202, 423] on div "+5 Myndir" at bounding box center [227, 421] width 57 height 57
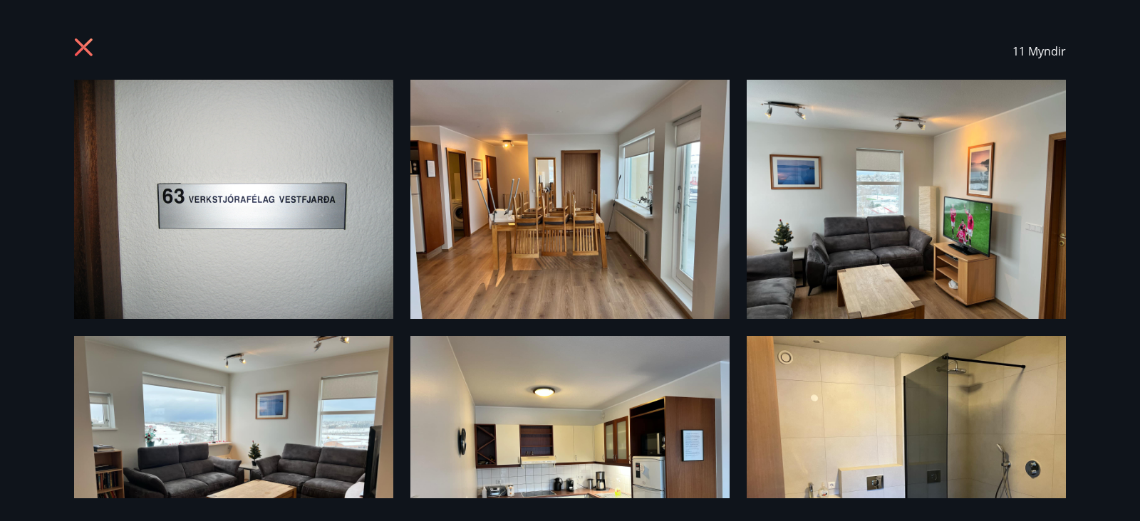
click at [311, 256] on img at bounding box center [233, 199] width 319 height 239
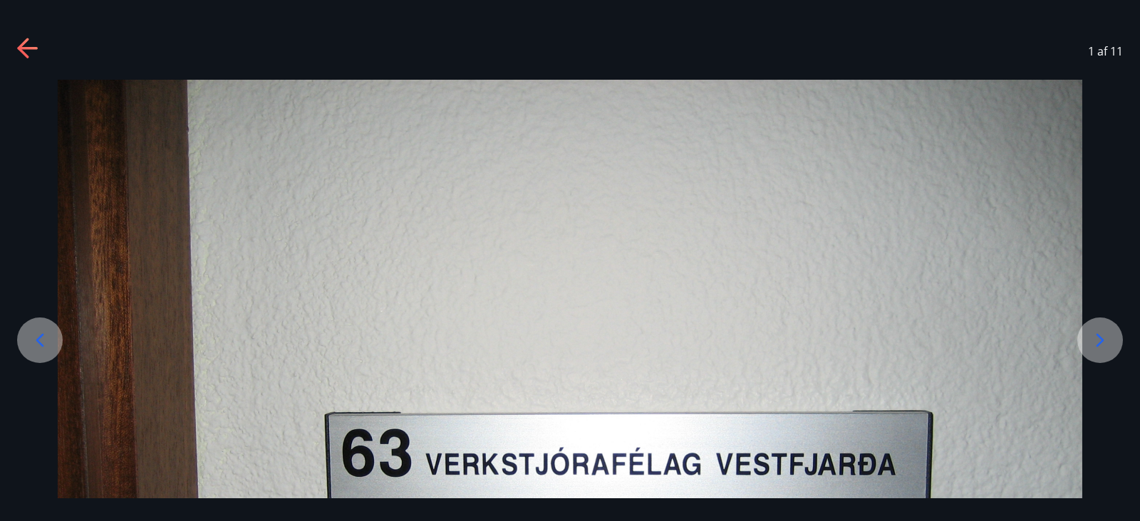
click at [1106, 340] on icon at bounding box center [1100, 340] width 23 height 23
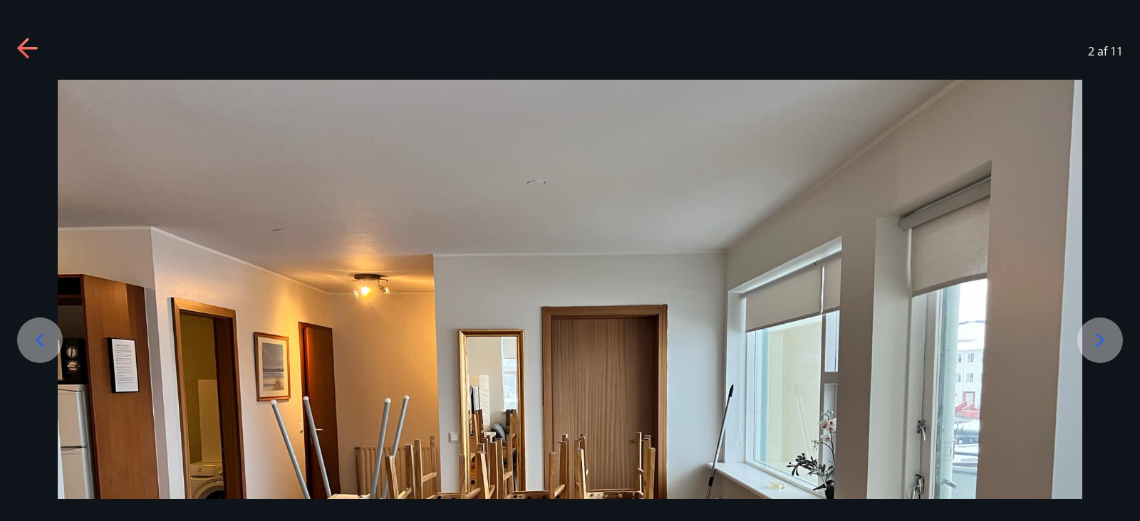
click at [1106, 340] on icon at bounding box center [1100, 340] width 23 height 23
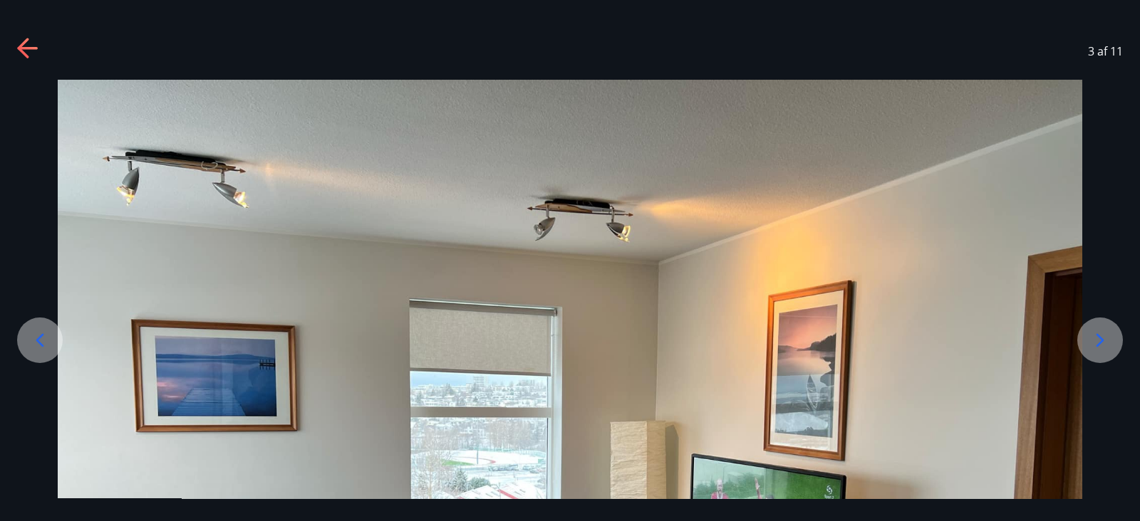
click at [1106, 340] on icon at bounding box center [1100, 340] width 23 height 23
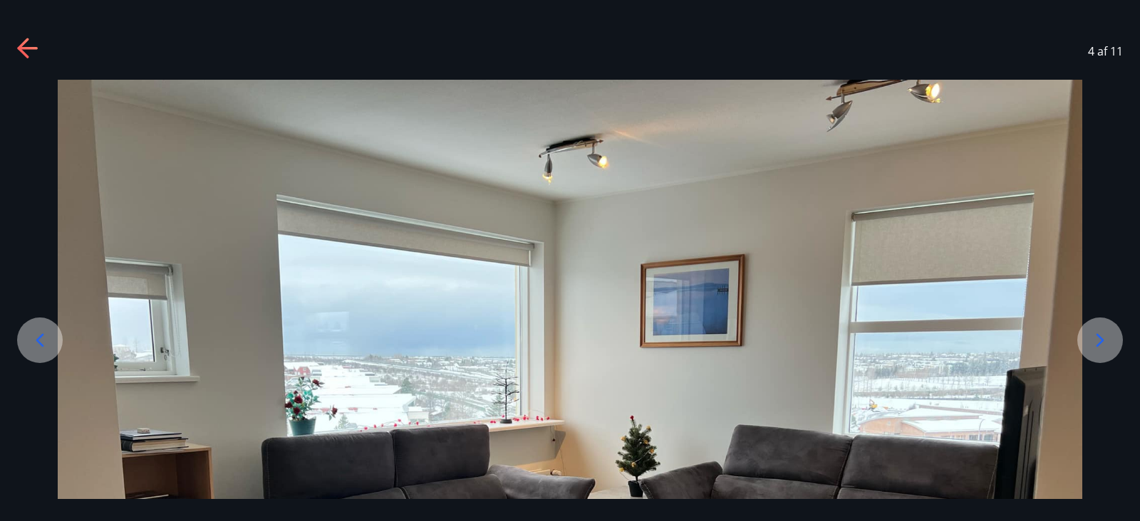
click at [1106, 340] on icon at bounding box center [1100, 340] width 23 height 23
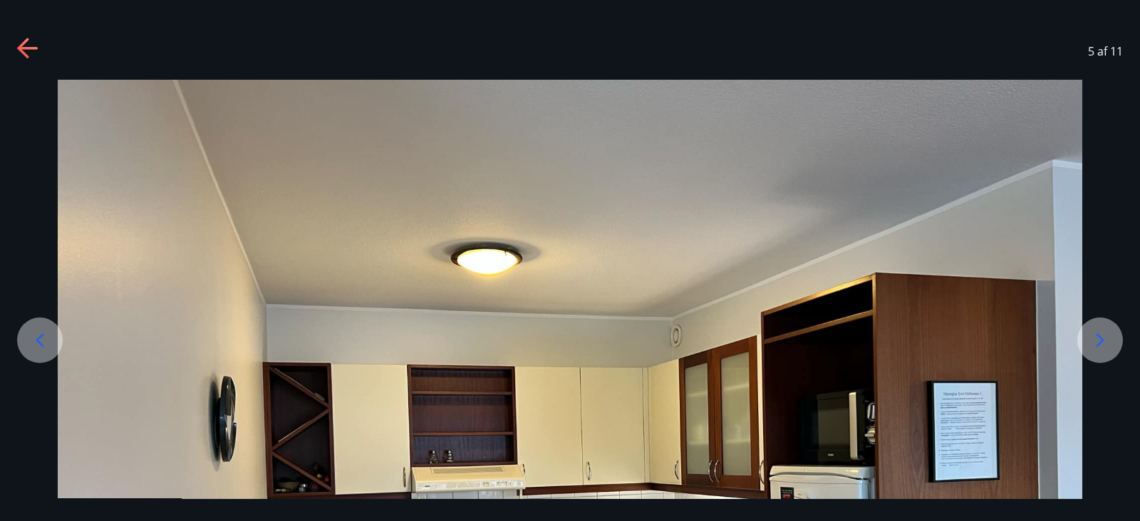
click at [1106, 340] on icon at bounding box center [1100, 340] width 23 height 23
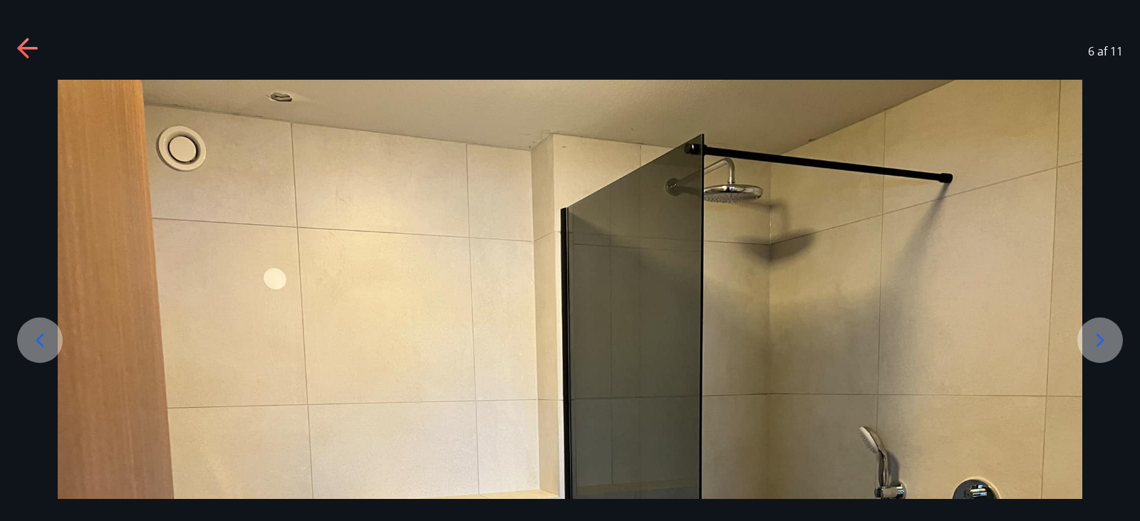
click at [20, 54] on icon at bounding box center [28, 49] width 23 height 23
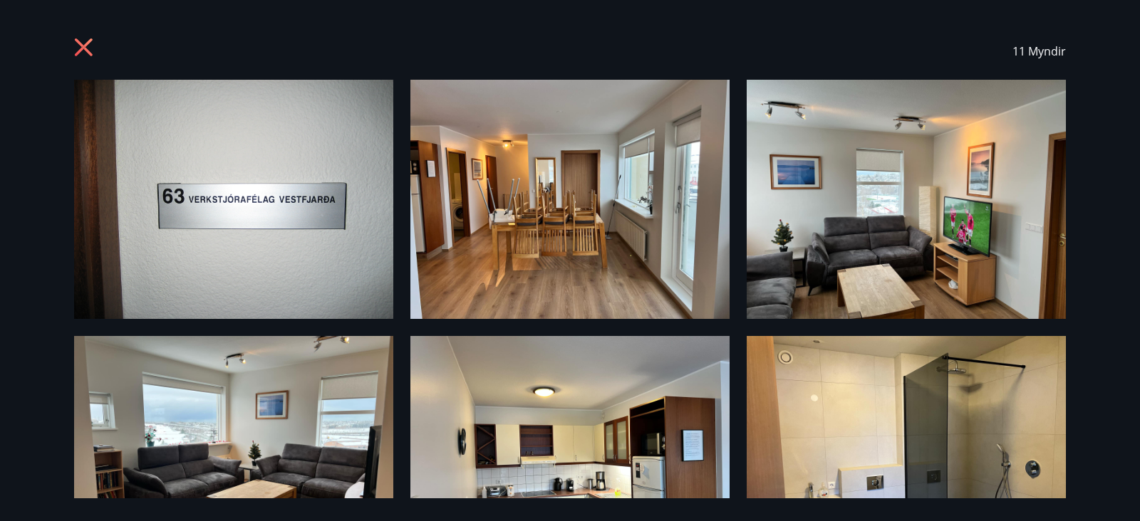
click at [70, 46] on div "11 Myndir" at bounding box center [570, 51] width 1026 height 57
click at [78, 47] on icon at bounding box center [85, 49] width 23 height 23
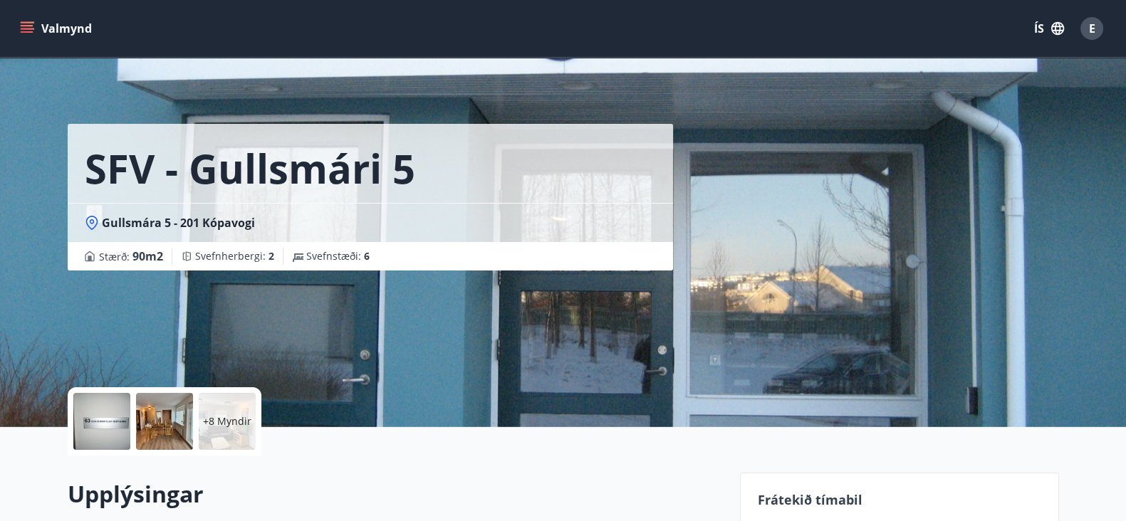
click at [0, 425] on div "SFV - Gullsmári 5 Gullsmára 5 - 201 Kópavogi Stærð : 90 m2 [GEOGRAPHIC_DATA] : …" at bounding box center [563, 213] width 1126 height 427
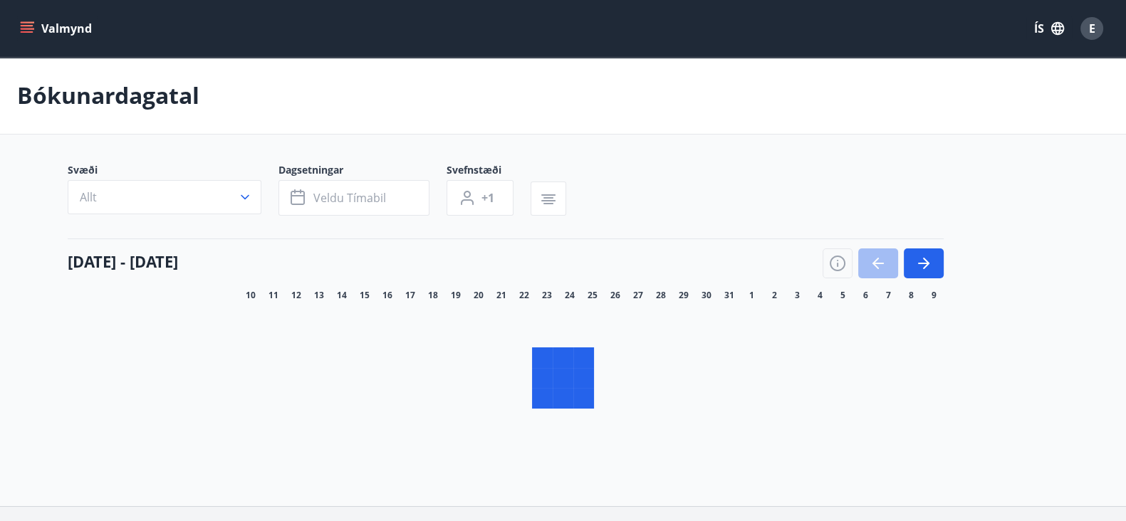
scroll to position [92, 0]
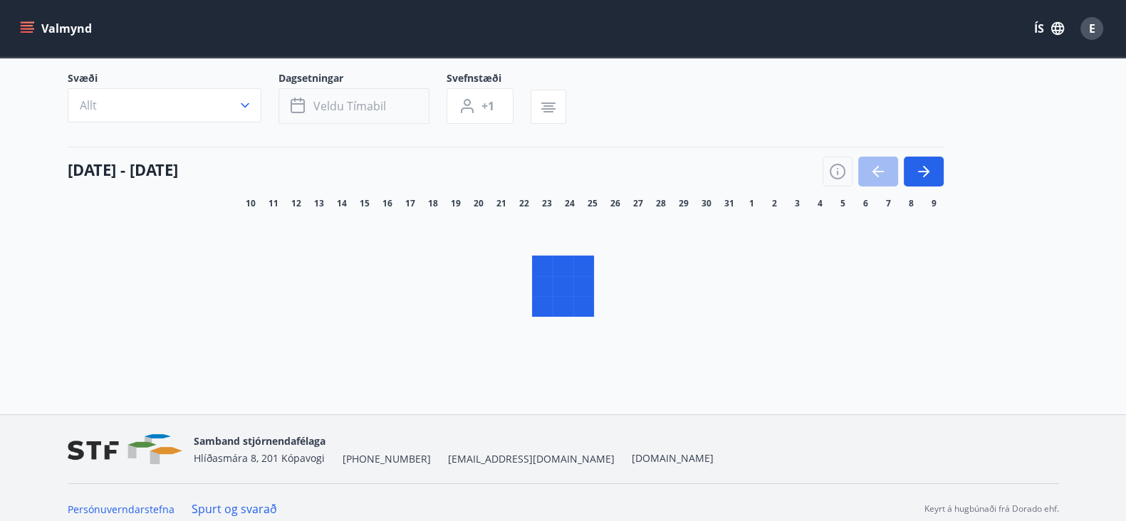
click at [359, 105] on span "Veldu tímabil" at bounding box center [349, 106] width 73 height 16
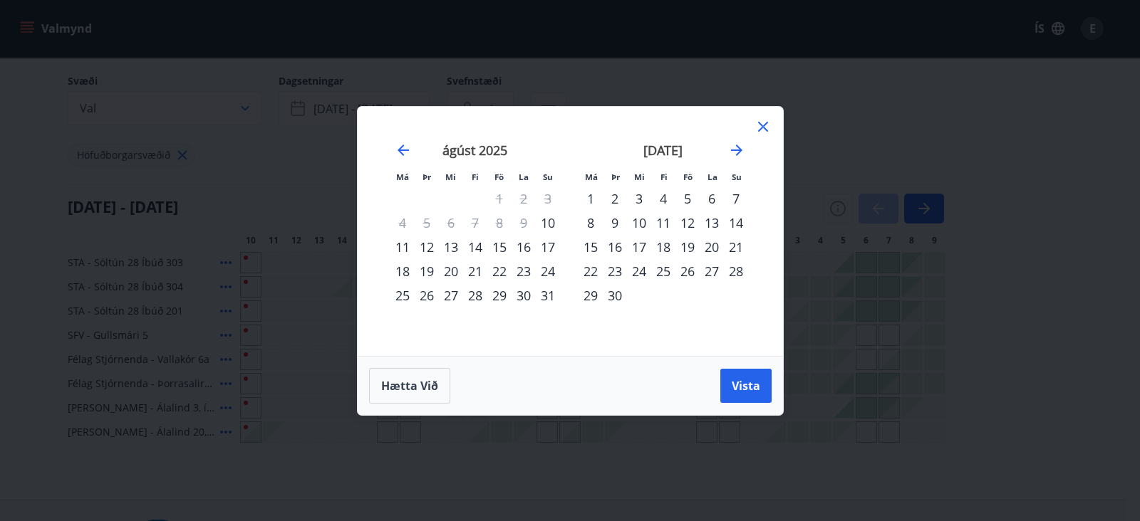
click at [758, 120] on icon at bounding box center [762, 126] width 17 height 17
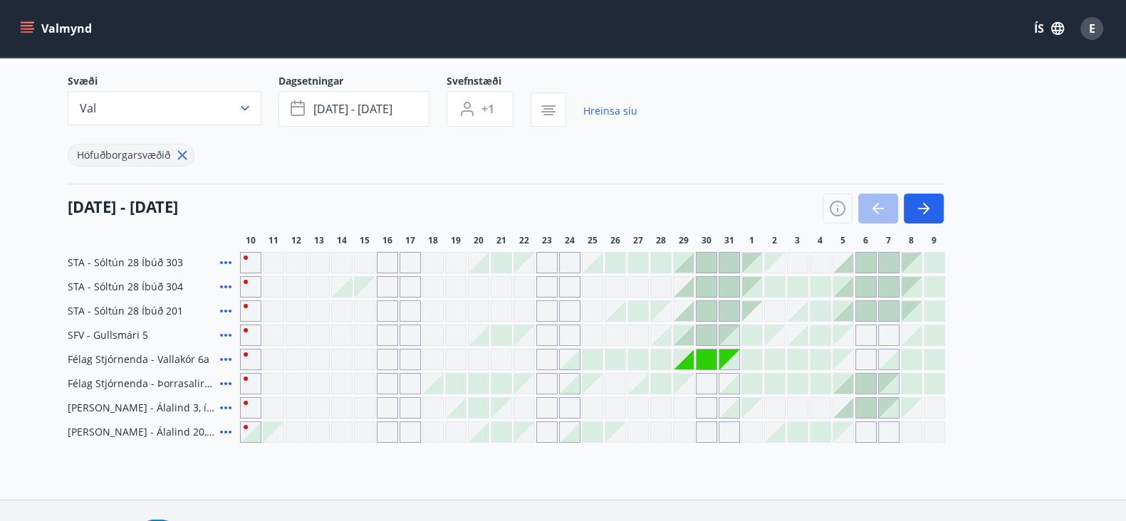
click at [225, 360] on icon at bounding box center [225, 359] width 11 height 3
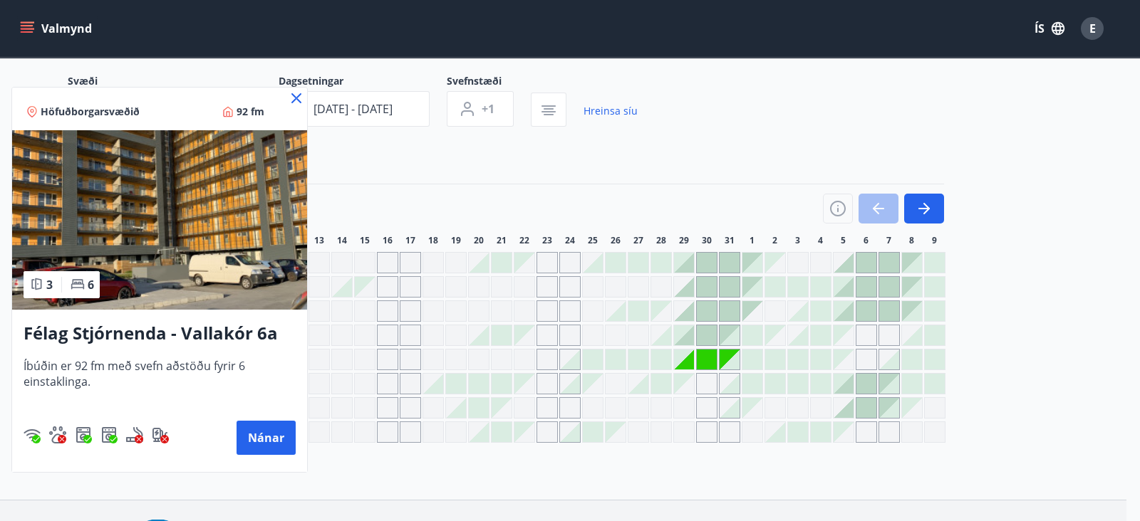
click at [421, 162] on div at bounding box center [570, 260] width 1140 height 521
click at [421, 162] on div "Höfuðborgarsvæðið" at bounding box center [353, 147] width 570 height 40
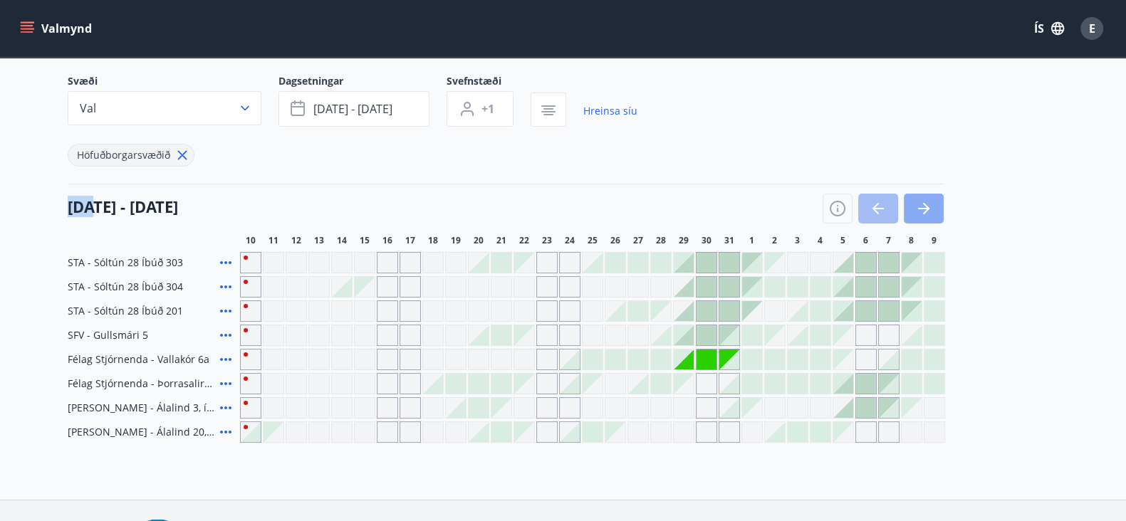
click at [926, 205] on icon "button" at bounding box center [926, 208] width 6 height 11
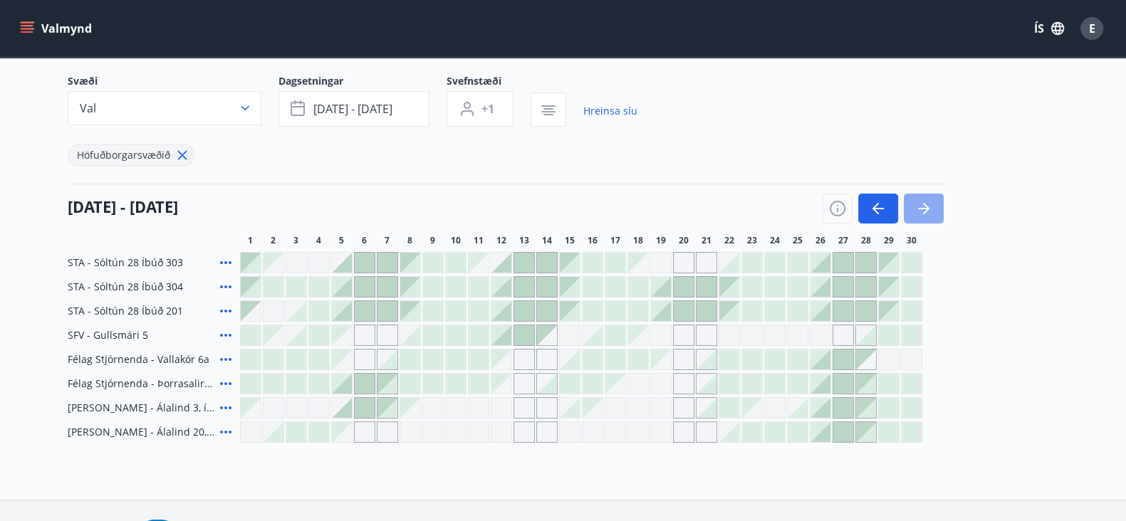
click at [926, 205] on icon "button" at bounding box center [926, 208] width 6 height 11
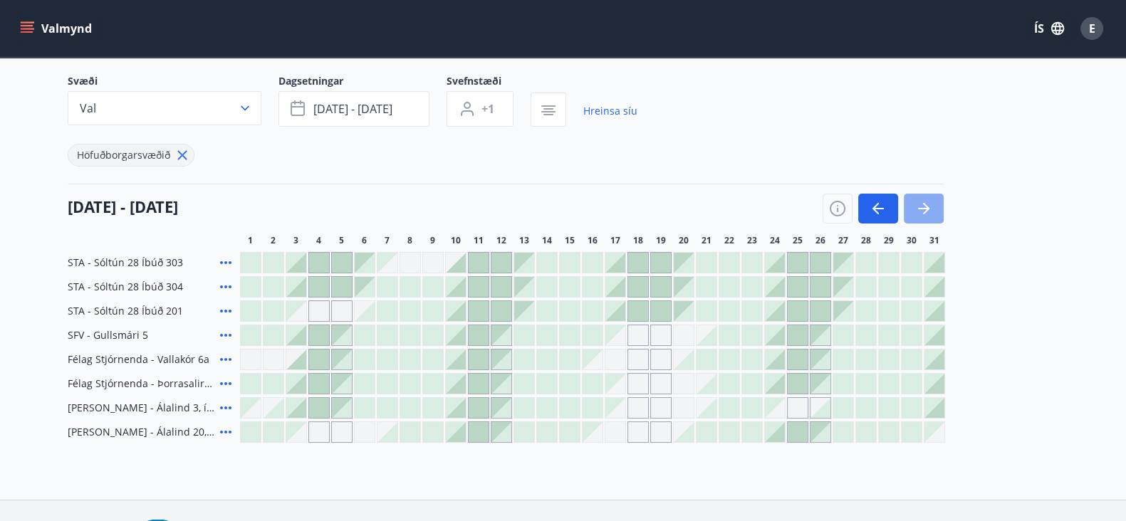
click at [926, 205] on icon "button" at bounding box center [926, 208] width 6 height 11
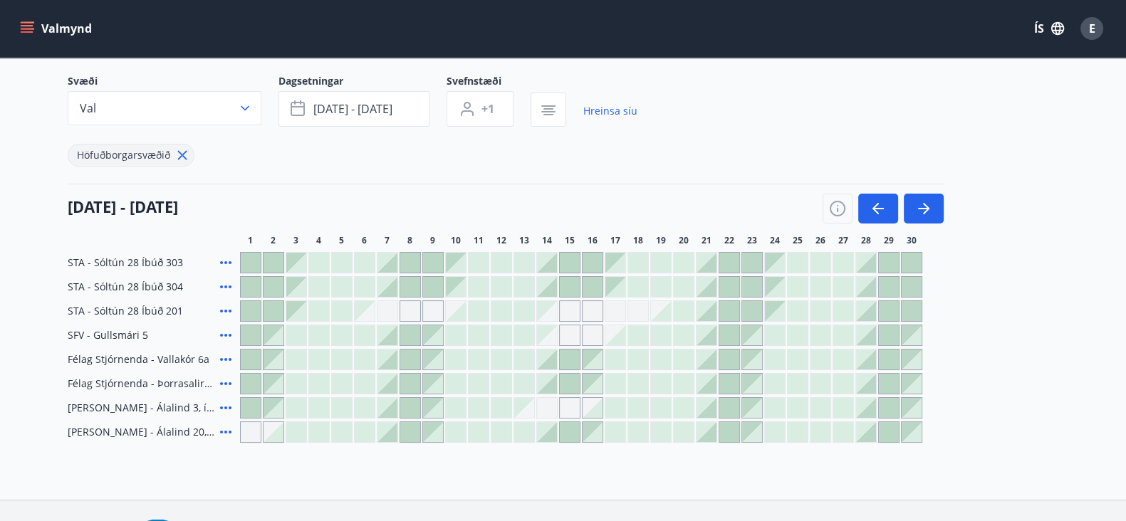
click at [229, 259] on icon at bounding box center [225, 262] width 17 height 17
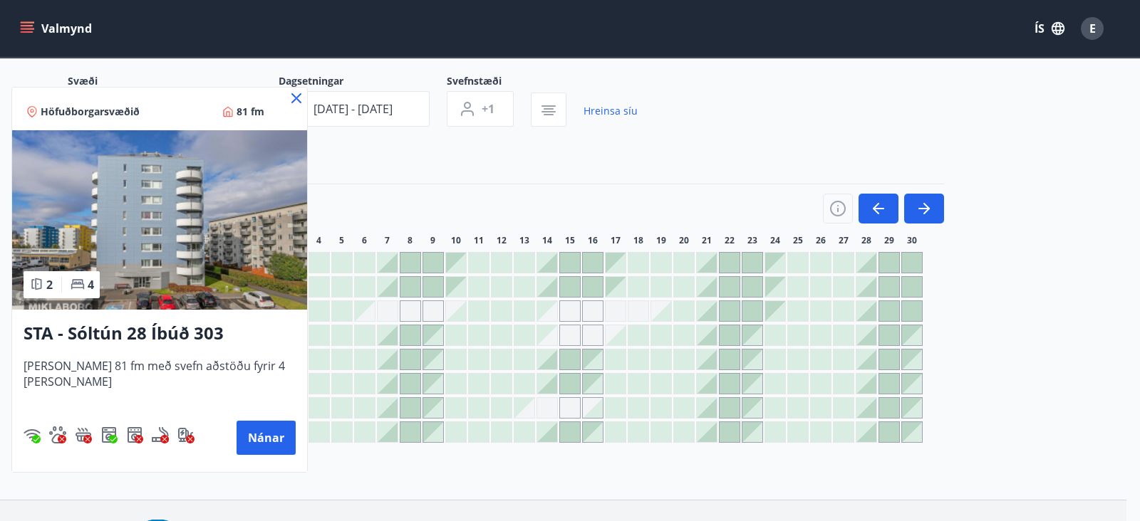
click at [347, 195] on div at bounding box center [570, 260] width 1140 height 521
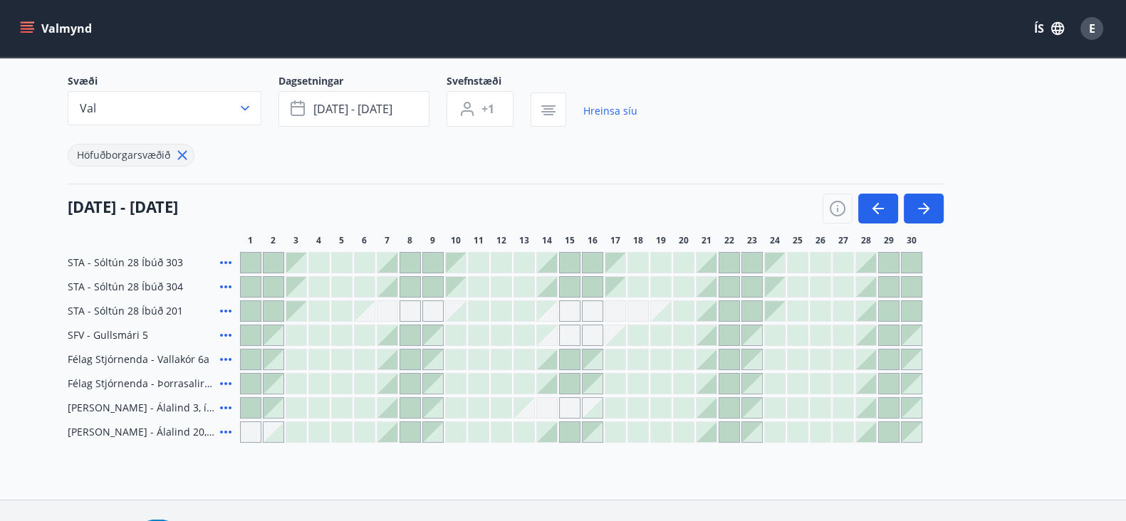
drag, startPoint x: 280, startPoint y: 95, endPoint x: 235, endPoint y: 237, distance: 148.7
click at [235, 237] on div "Svæði Val Dagsetningar [DATE] - [DATE] Svefnstæði +1 Hreinsa síu Höfuðborgarsvæ…" at bounding box center [564, 258] width 992 height 369
click at [224, 280] on icon at bounding box center [225, 287] width 17 height 17
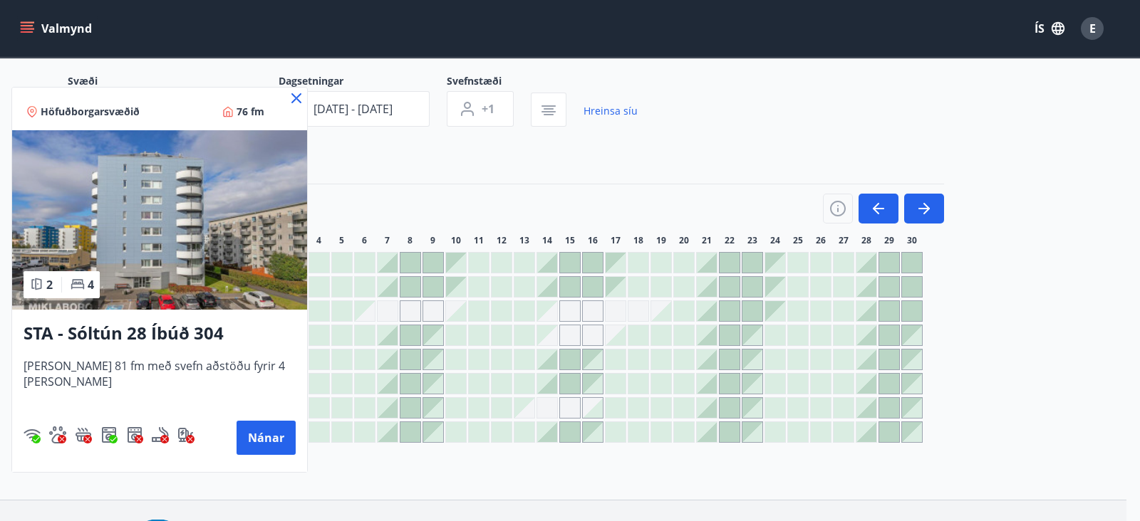
click at [321, 190] on div at bounding box center [570, 260] width 1140 height 521
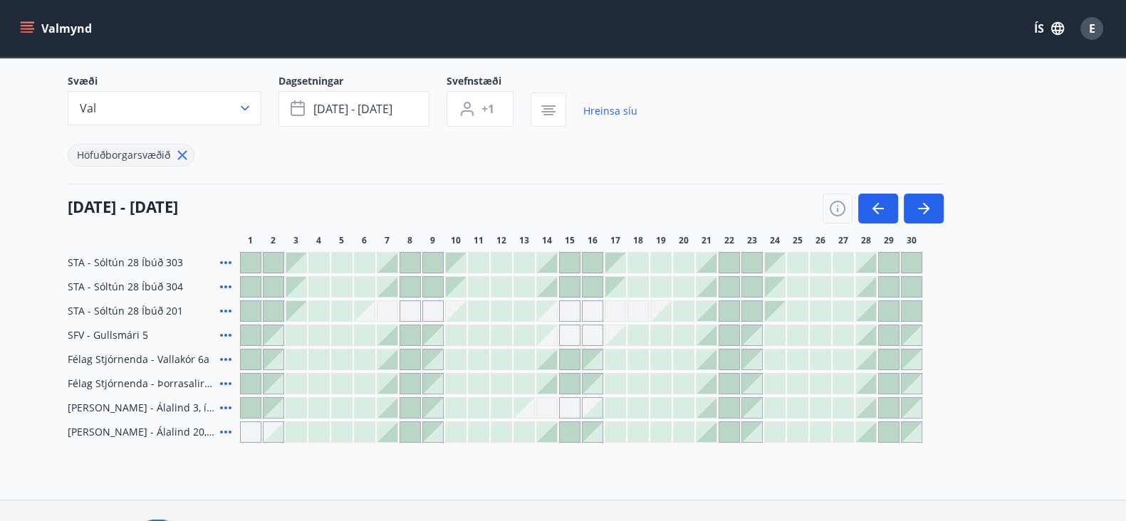
click at [228, 318] on icon at bounding box center [225, 311] width 17 height 17
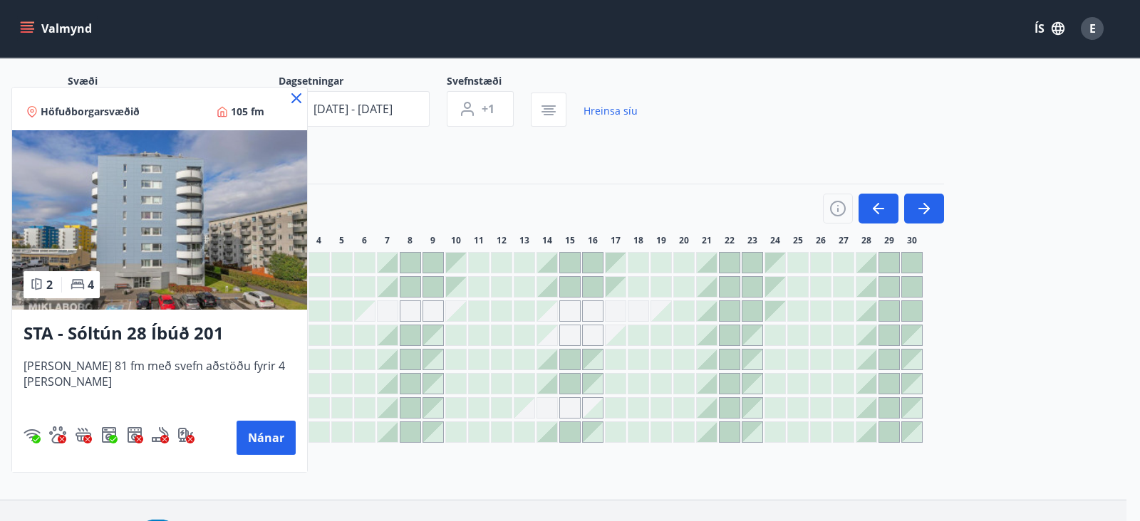
click at [315, 187] on div at bounding box center [570, 260] width 1140 height 521
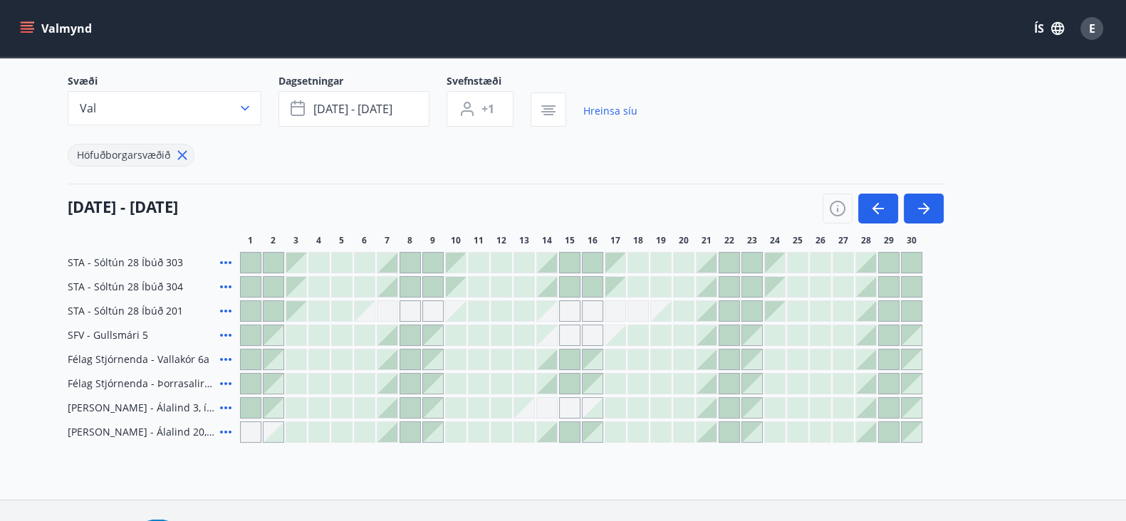
click at [228, 330] on icon at bounding box center [225, 335] width 17 height 17
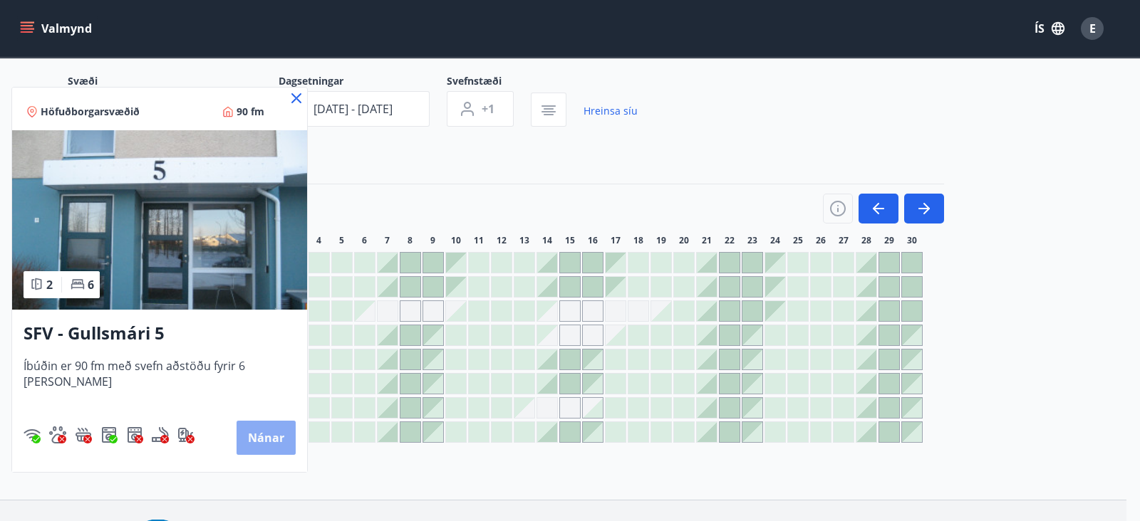
drag, startPoint x: 147, startPoint y: 333, endPoint x: 242, endPoint y: 434, distance: 139.1
click at [242, 434] on button "Nánar" at bounding box center [266, 438] width 59 height 34
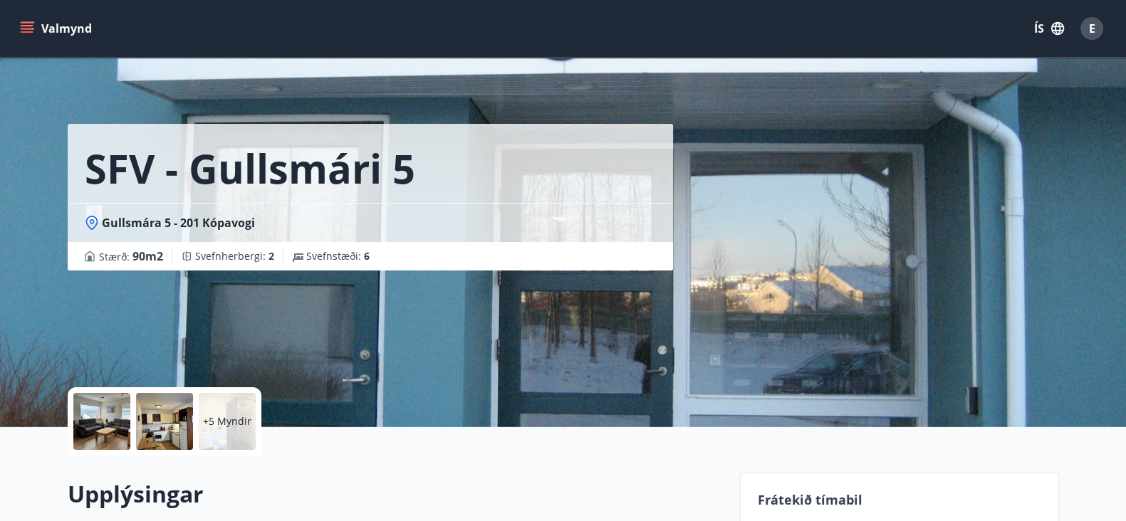
click at [0, 227] on div "SFV - Gullsmári 5 Gullsmára 5 - 201 Kópavogi Stærð : 90 m2 [GEOGRAPHIC_DATA] : …" at bounding box center [563, 213] width 1126 height 427
click at [237, 423] on p "+5 Myndir" at bounding box center [227, 422] width 48 height 14
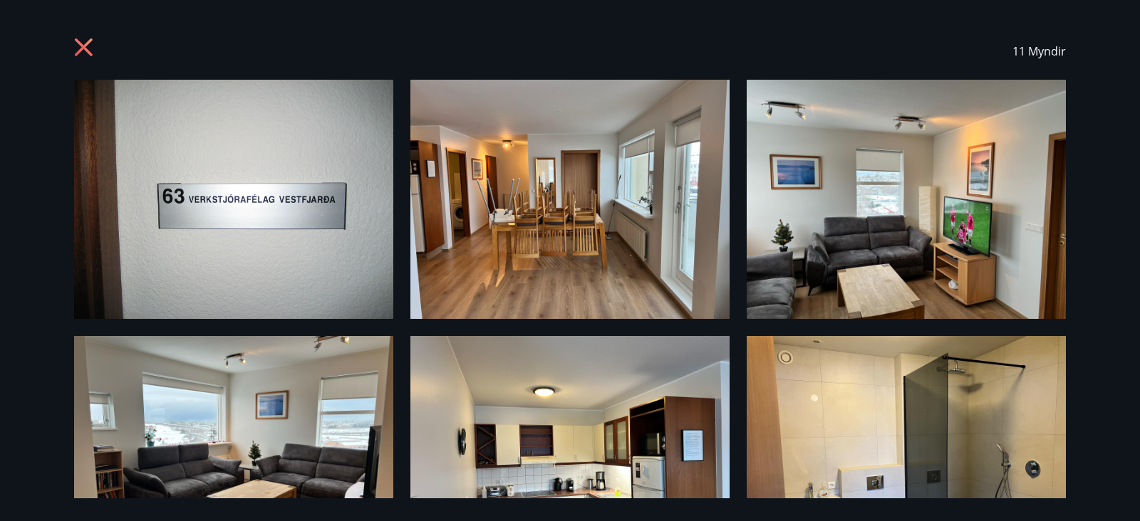
click at [81, 44] on icon at bounding box center [84, 47] width 18 height 18
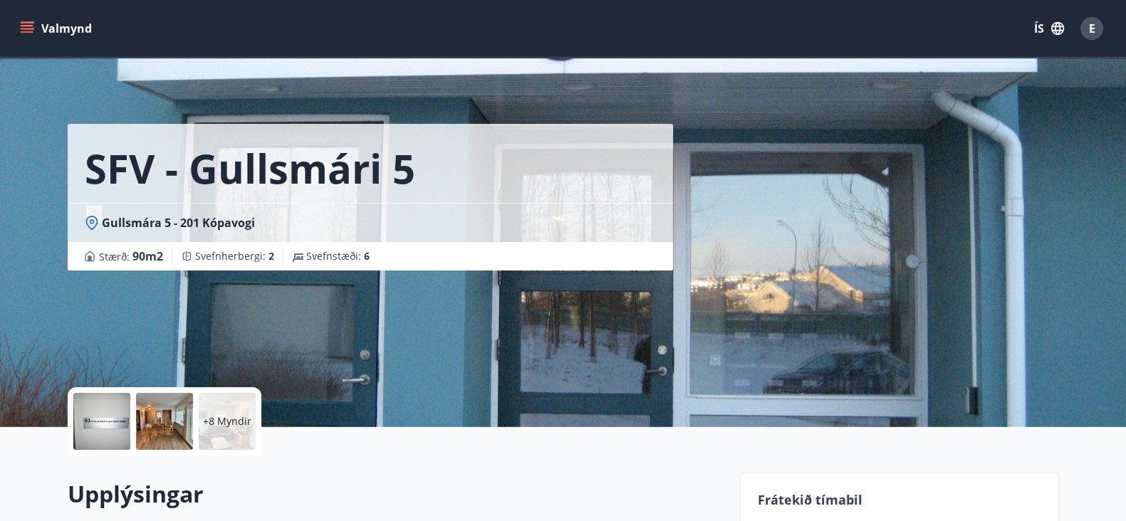
click at [4, 360] on div "SFV - Gullsmári 5 Gullsmára 5 - 201 Kópavogi Stærð : 90 m2 [GEOGRAPHIC_DATA] : …" at bounding box center [563, 213] width 1126 height 427
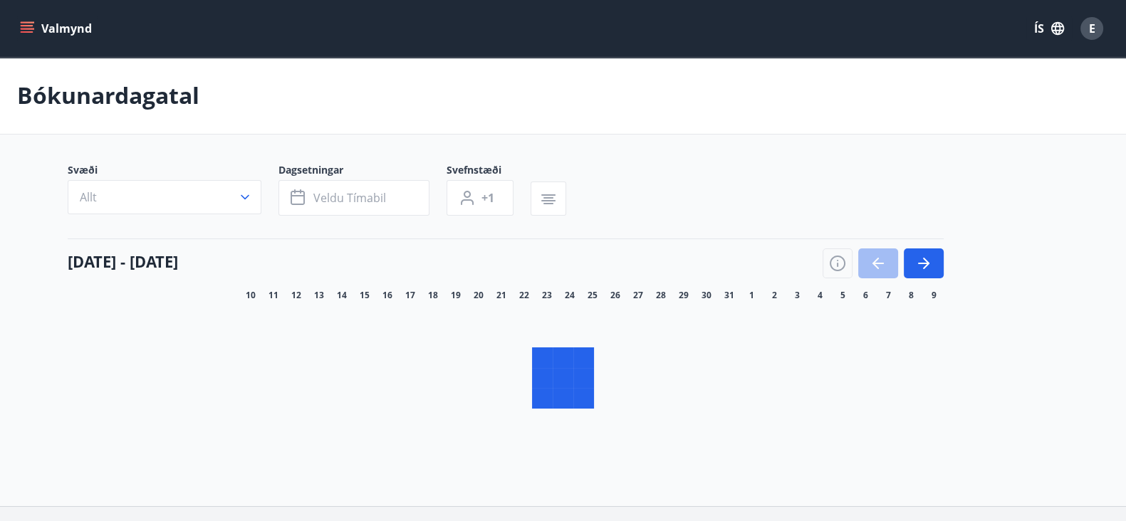
scroll to position [92, 0]
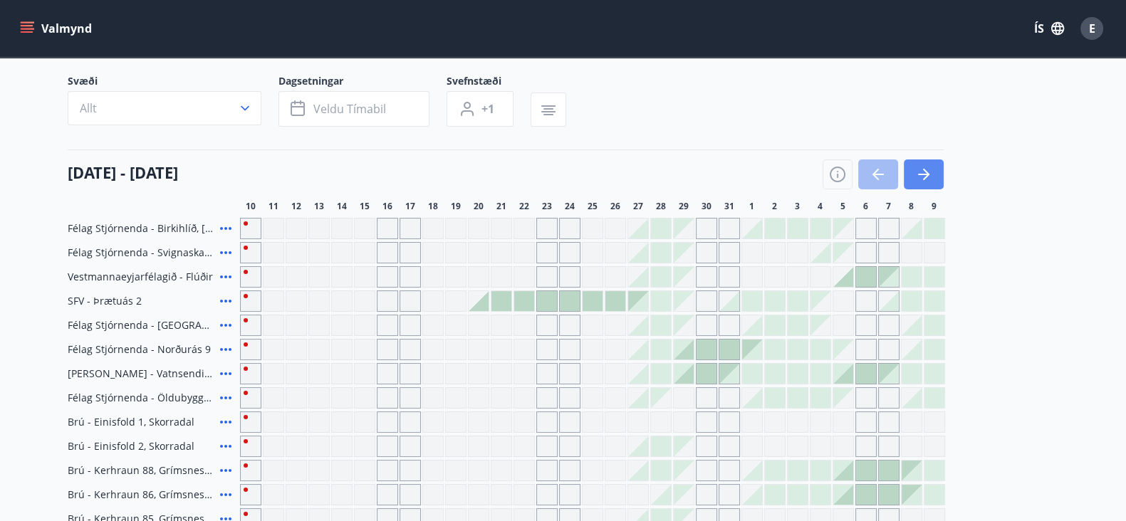
click at [917, 176] on div "Svæði Allt Dagsetningar Veldu tímabil Svefnstæði +1 [DATE] - [DATE] 11 12 13 14…" at bounding box center [564, 483] width 992 height 819
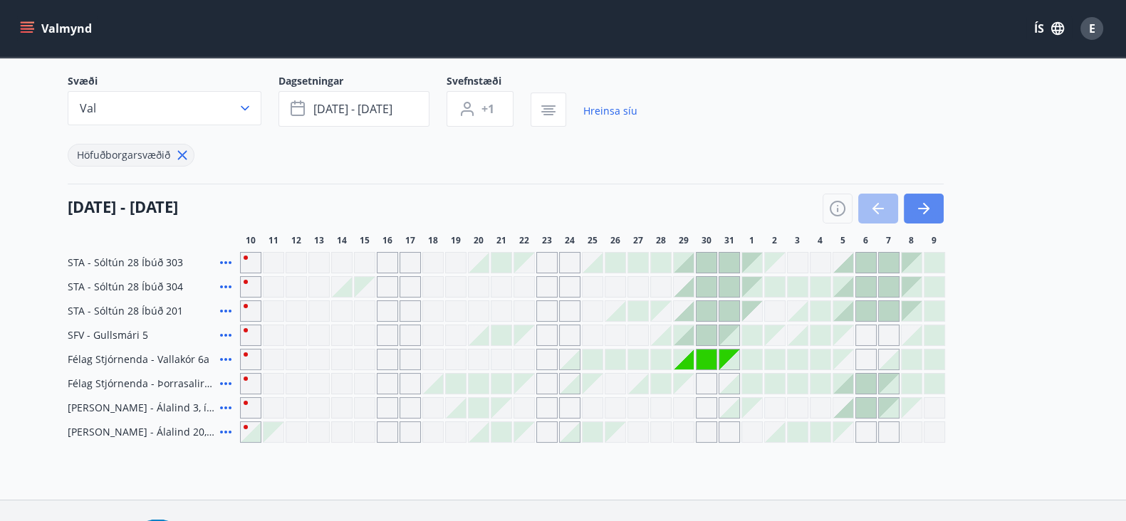
scroll to position [93, 0]
click at [930, 203] on icon "button" at bounding box center [923, 207] width 17 height 17
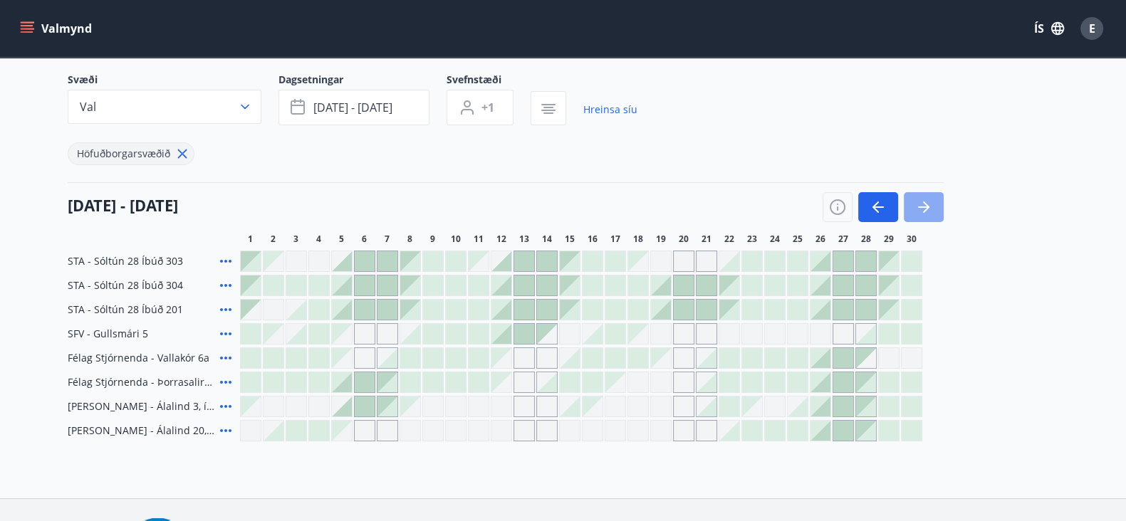
click at [930, 203] on icon "button" at bounding box center [923, 207] width 17 height 17
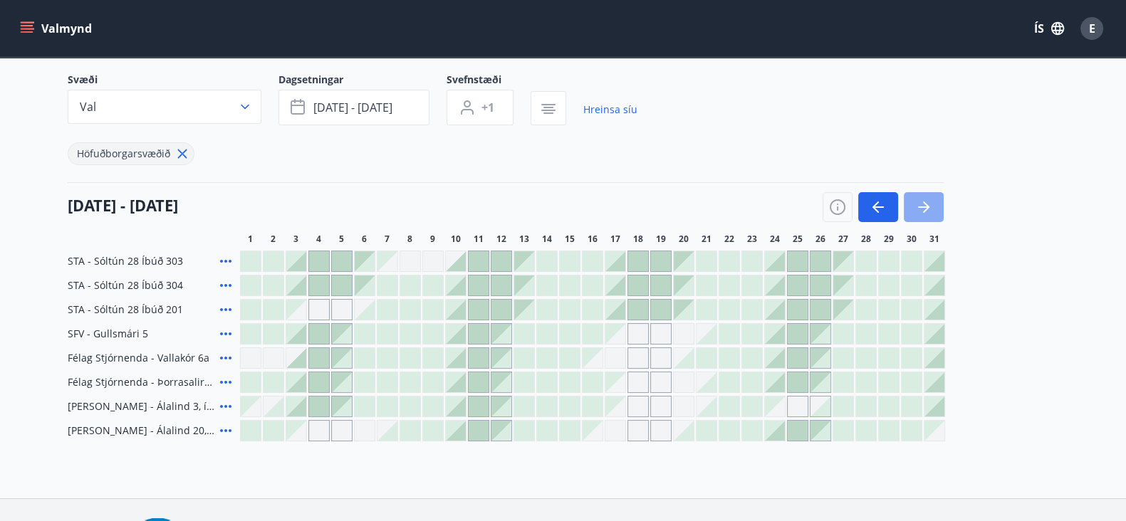
click at [930, 203] on icon "button" at bounding box center [923, 207] width 17 height 17
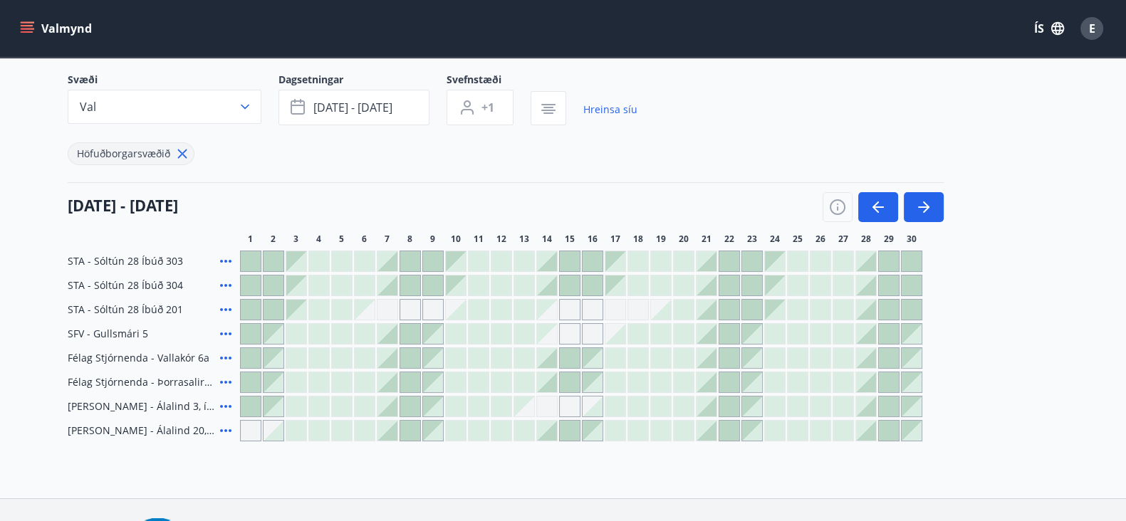
click at [178, 154] on icon at bounding box center [183, 154] width 16 height 16
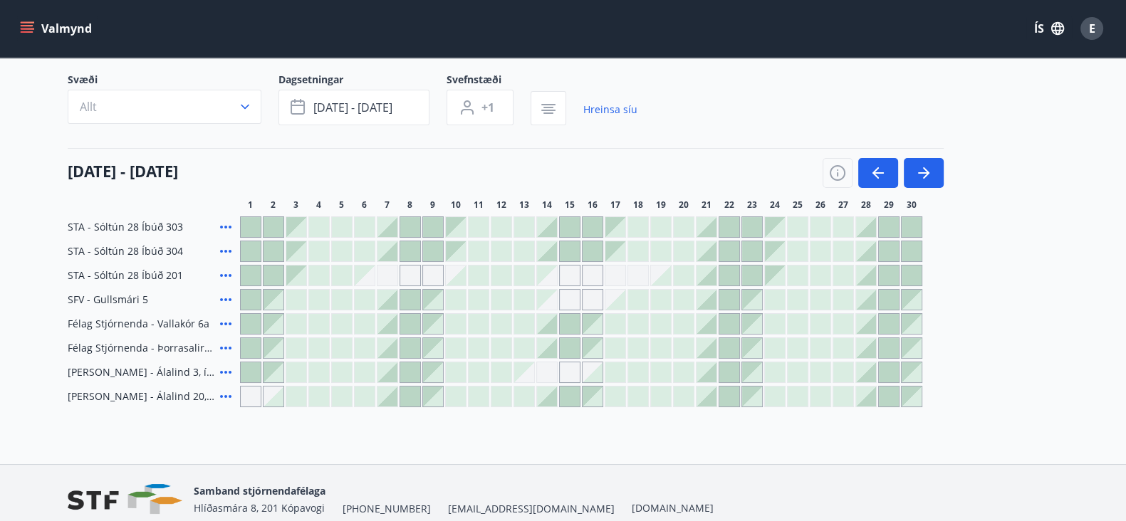
click at [0, 262] on main "Bókunardagatal Svæði Allt Dagsetningar [DATE] - [DATE] Svefnstæði +1 Hreinsa sí…" at bounding box center [563, 186] width 1126 height 444
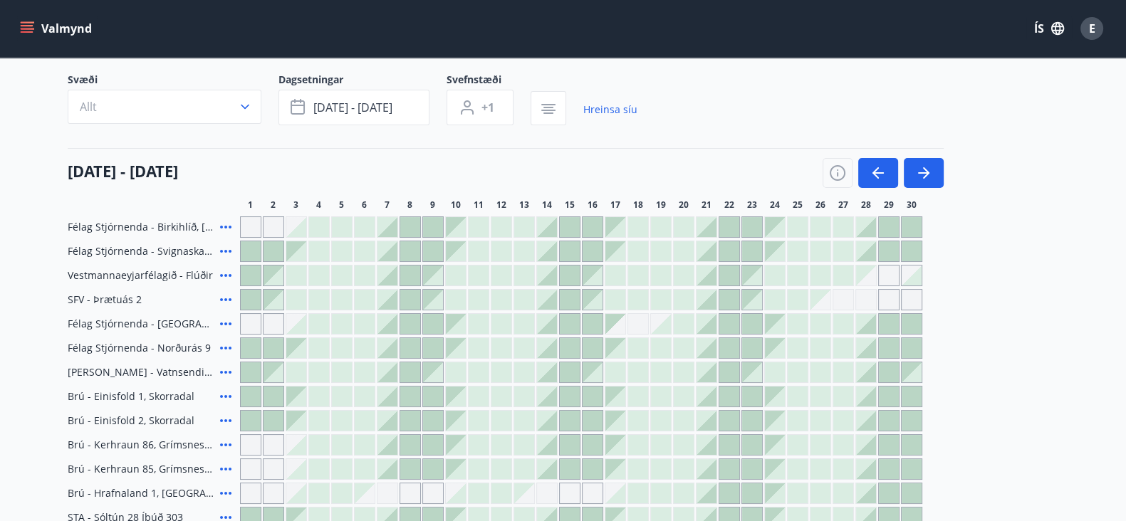
click at [24, 286] on main "Bókunardagatal Svæði Allt Dagsetningar [DATE] - [DATE] Svefnstæði +1 Hreinsa sí…" at bounding box center [563, 367] width 1126 height 807
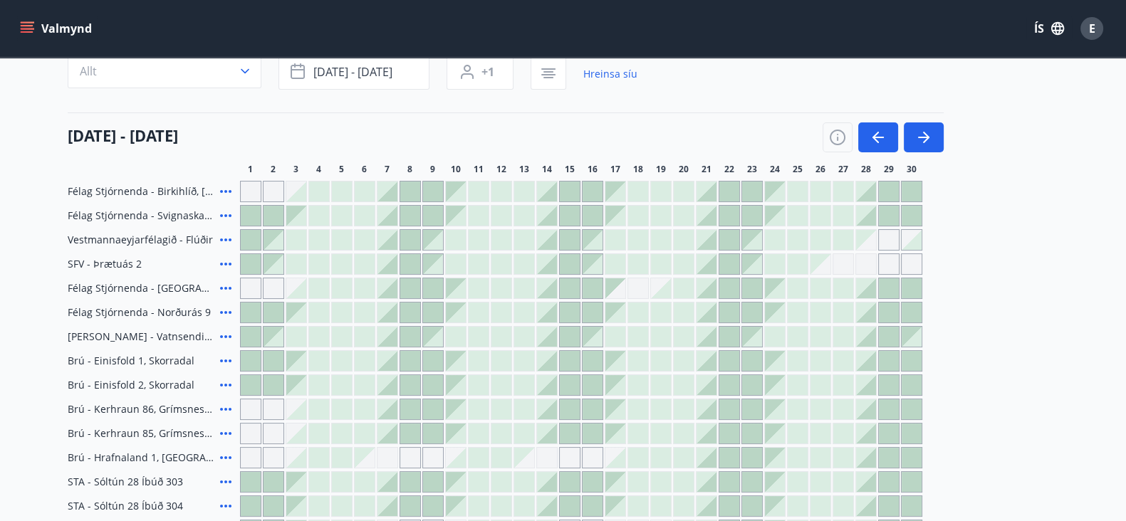
click at [226, 291] on icon at bounding box center [225, 288] width 17 height 17
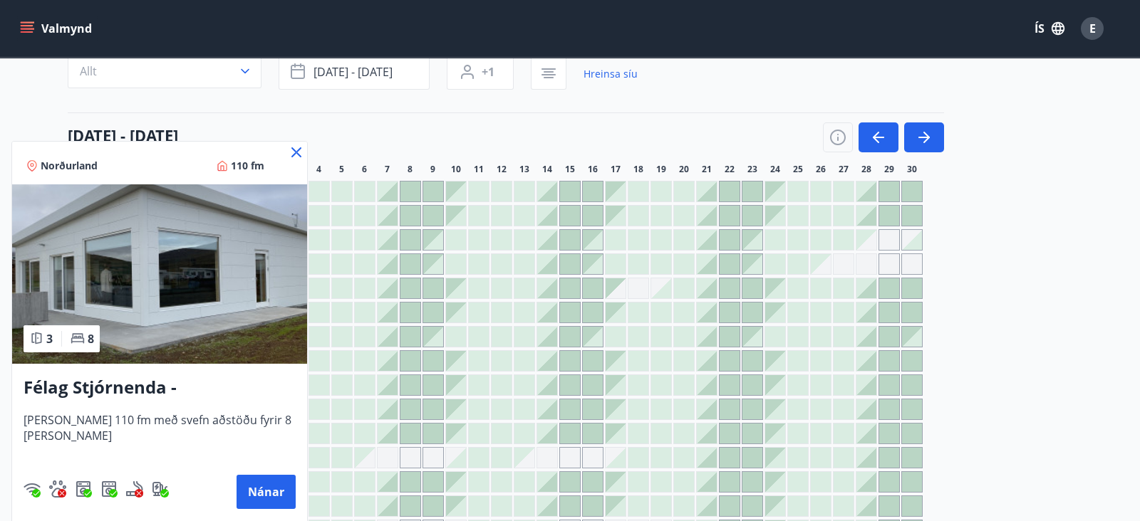
click at [1064, 266] on div at bounding box center [570, 260] width 1140 height 521
click at [288, 154] on div "[DATE] - [DATE] 1 2 3 4 5 6 7 8 9 10 11 12 13 14 15 16 17 18 19 20 21 22 23 24 …" at bounding box center [564, 144] width 992 height 63
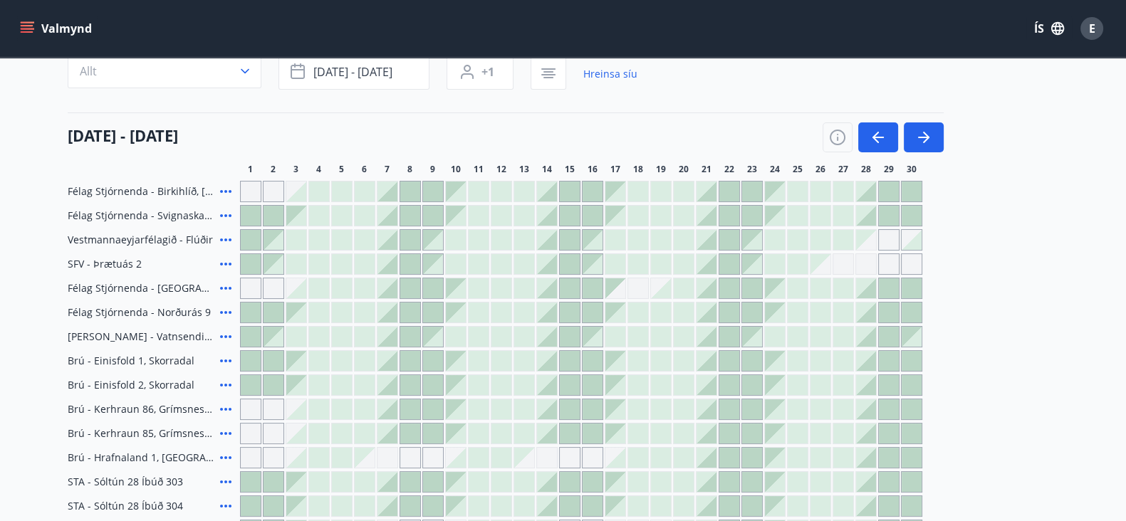
scroll to position [165, 0]
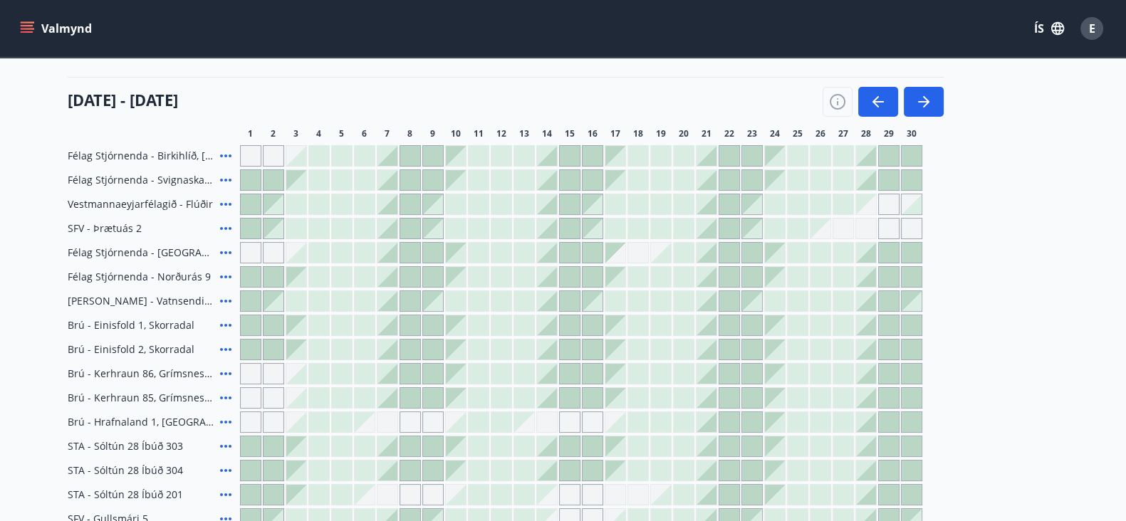
click at [221, 327] on icon at bounding box center [225, 325] width 17 height 17
drag, startPoint x: 221, startPoint y: 327, endPoint x: 98, endPoint y: 0, distance: 349.2
click at [0, 376] on main "Bókunardagatal Svæði Allt Dagsetningar [DATE] - [DATE] Svefnstæði +1 Hreinsa sí…" at bounding box center [563, 295] width 1126 height 807
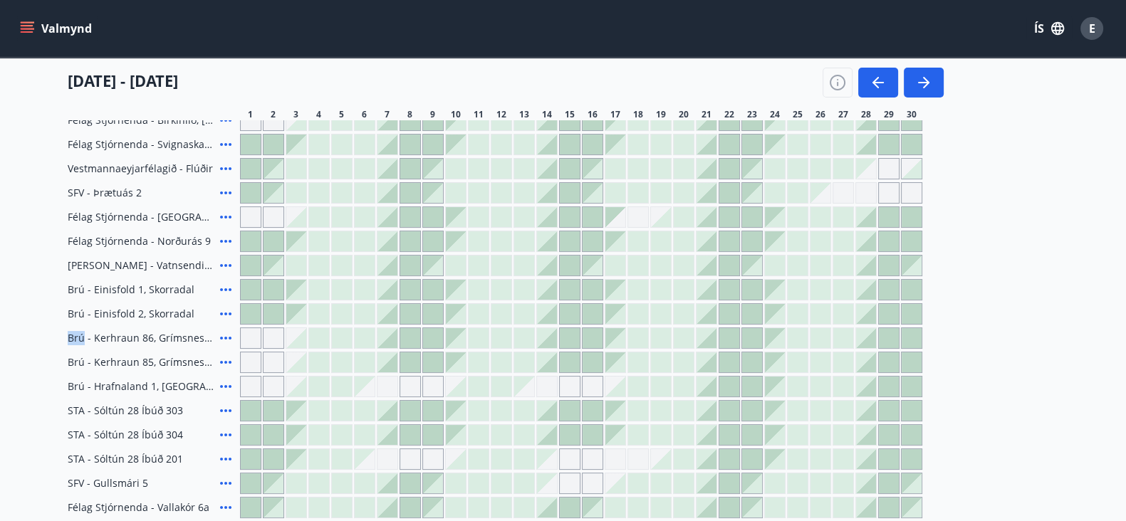
click at [221, 341] on icon at bounding box center [225, 338] width 17 height 17
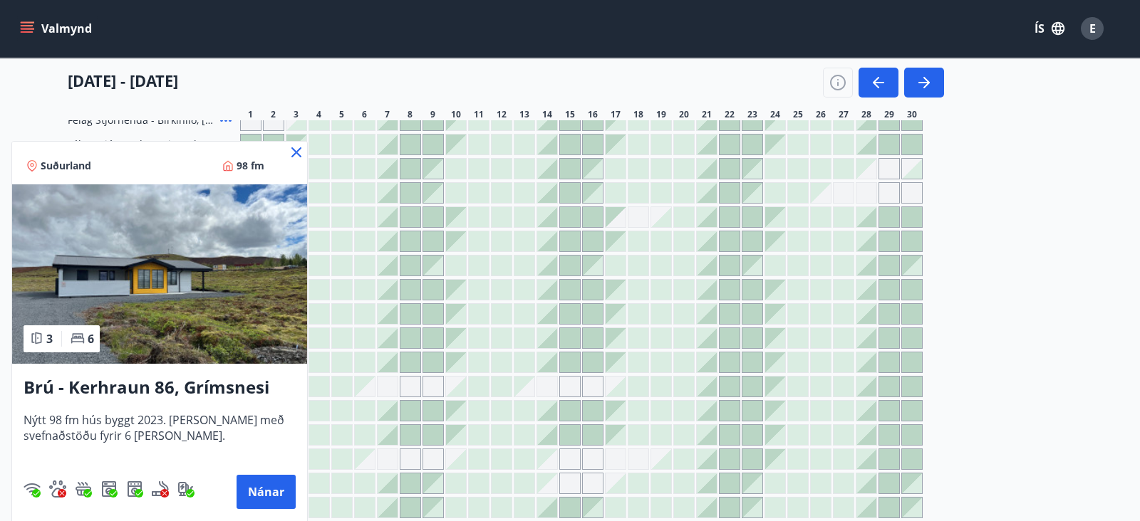
click at [294, 154] on icon at bounding box center [296, 152] width 10 height 10
click at [296, 153] on div at bounding box center [296, 145] width 20 height 20
click at [0, 194] on main "Bókunardagatal Svæði Allt Dagsetningar [DATE] - [DATE] Svefnstæði +1 Hreinsa sí…" at bounding box center [563, 260] width 1126 height 807
click at [43, 105] on main "Bókunardagatal Svæði Allt Dagsetningar [DATE] - [DATE] Svefnstæði +1 Hreinsa sí…" at bounding box center [563, 260] width 1126 height 807
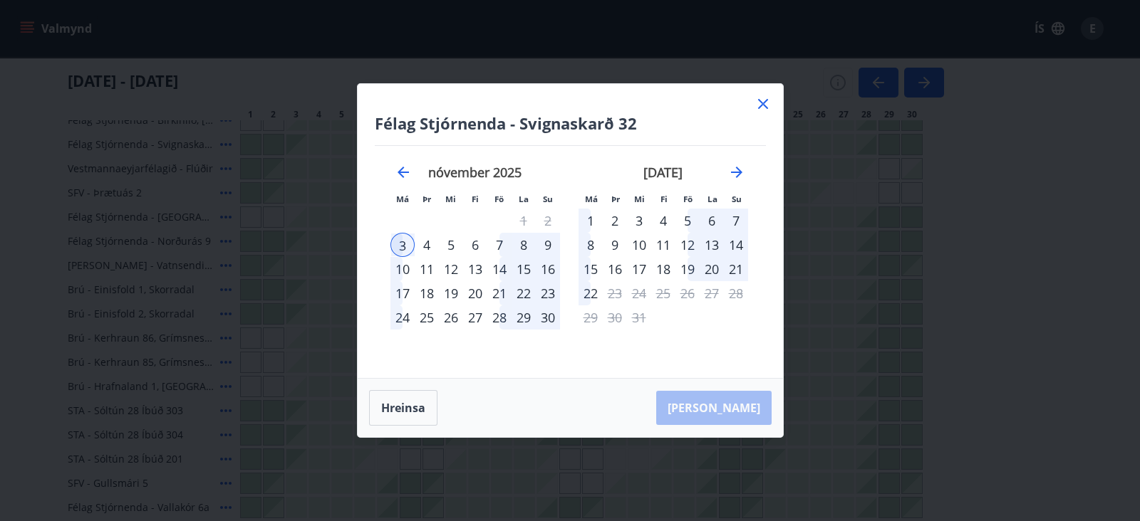
click at [769, 100] on icon at bounding box center [762, 103] width 17 height 17
click at [0, 326] on main "Bókunardagatal Svæði Allt Dagsetningar [DATE] - [DATE] Svefnstæði +1 Hreinsa sí…" at bounding box center [563, 260] width 1126 height 807
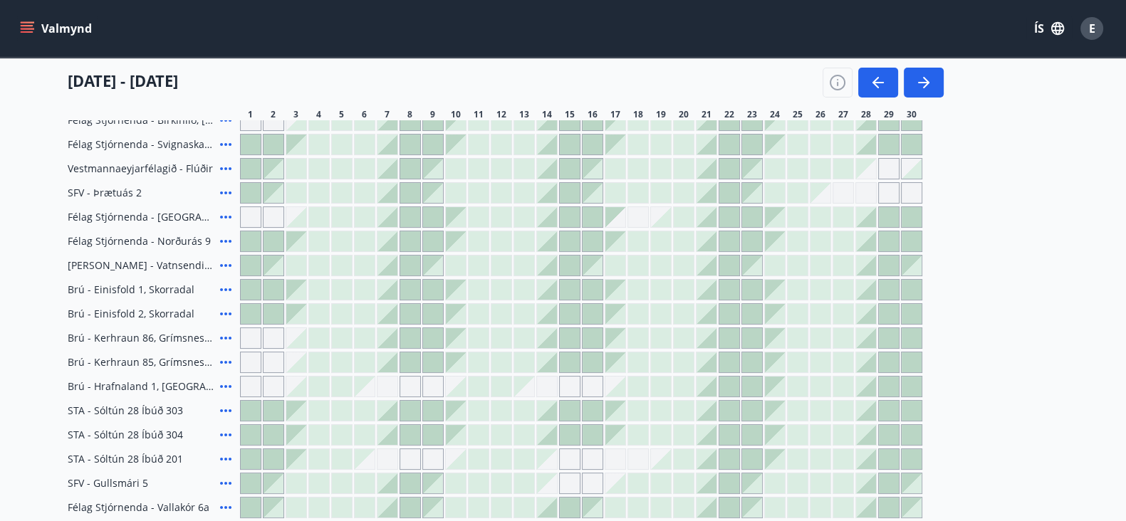
click at [0, 389] on main "Bókunardagatal Svæði Allt Dagsetningar [DATE] - [DATE] Svefnstæði +1 Hreinsa sí…" at bounding box center [563, 260] width 1126 height 807
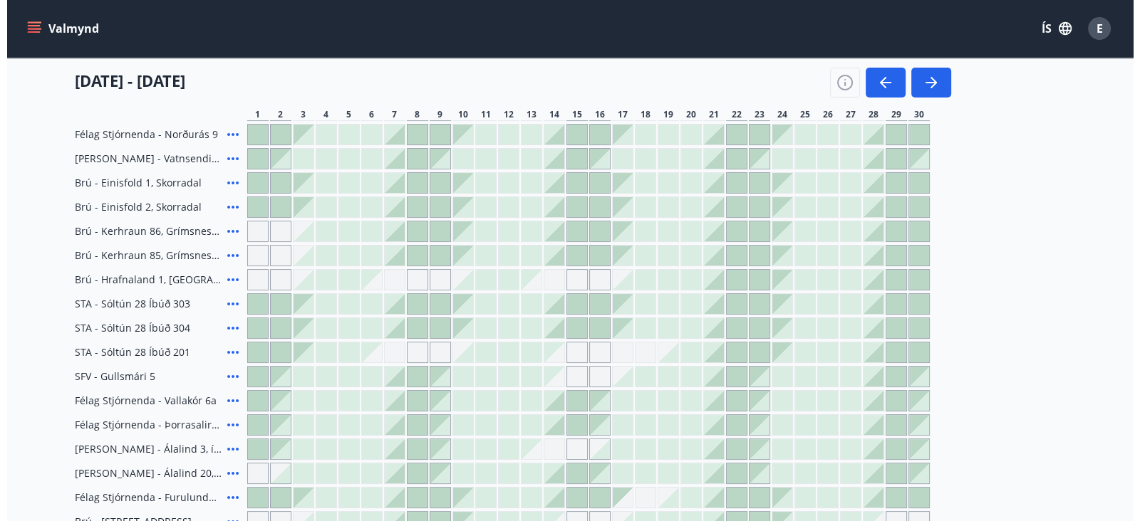
scroll to position [343, 0]
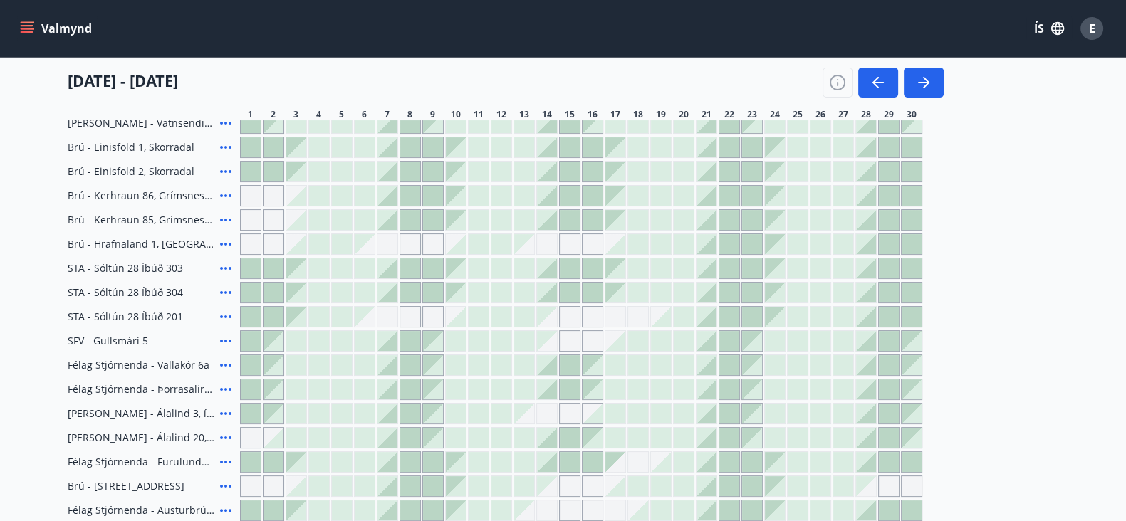
click at [552, 291] on div at bounding box center [547, 293] width 20 height 20
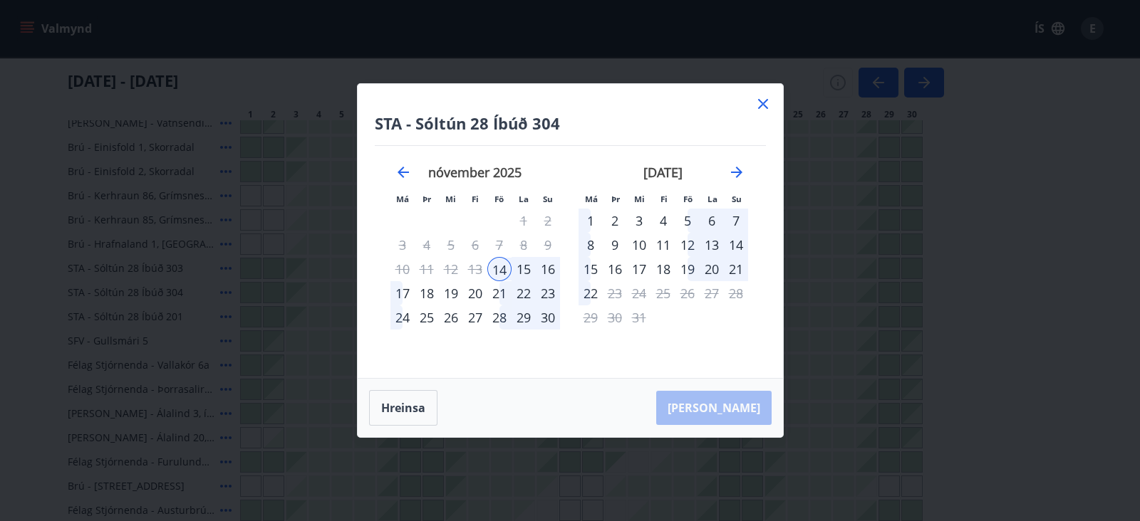
click at [546, 261] on div "16" at bounding box center [548, 269] width 24 height 24
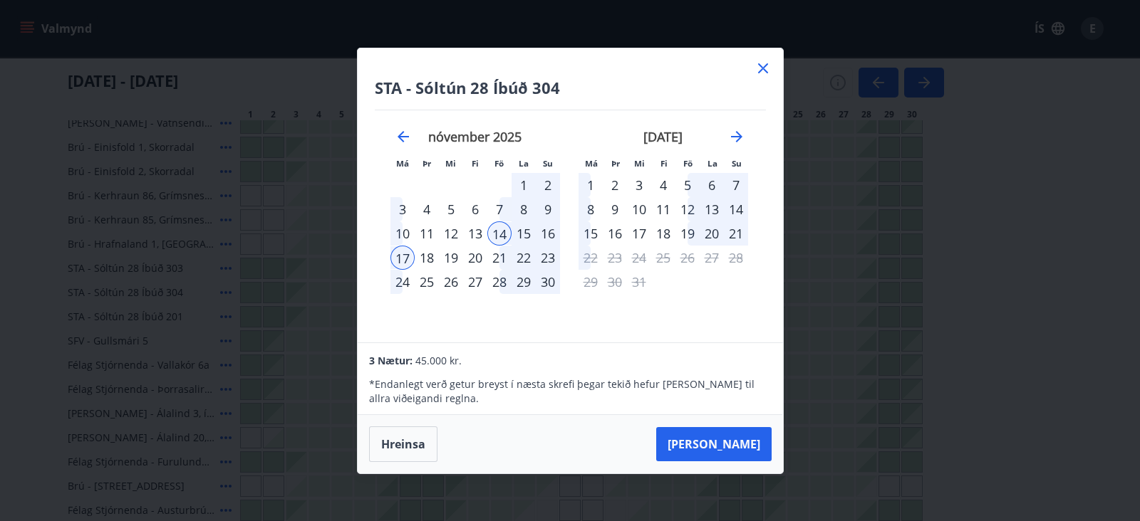
click at [541, 225] on div "16" at bounding box center [548, 234] width 24 height 24
click at [763, 68] on icon at bounding box center [763, 68] width 2 height 2
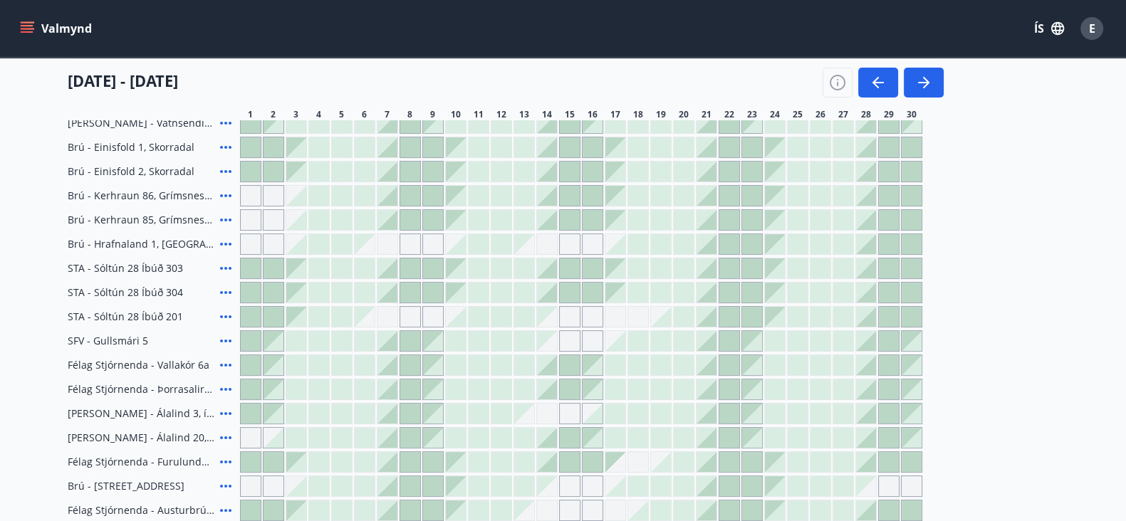
click at [387, 343] on div at bounding box center [388, 341] width 20 height 20
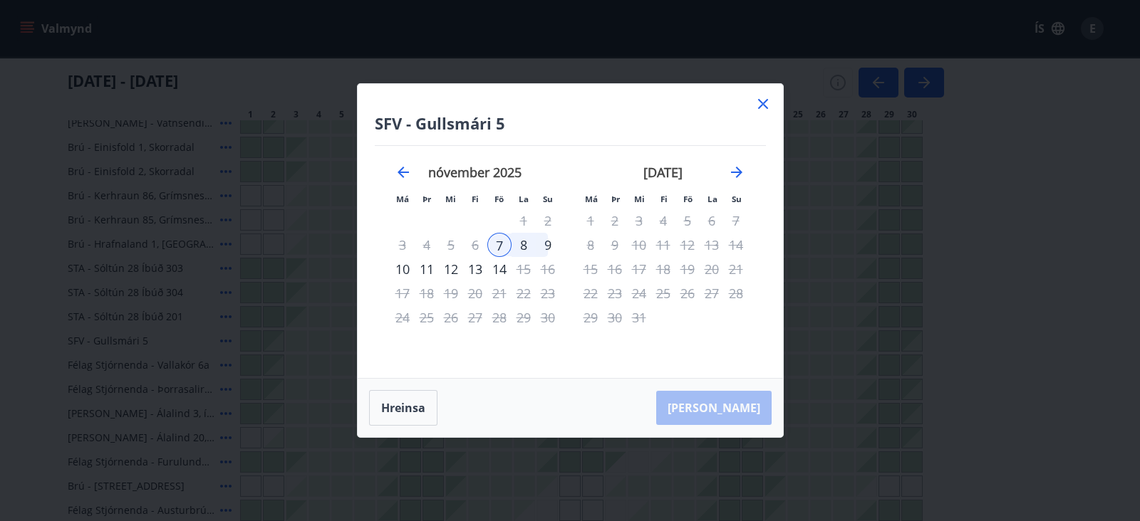
click at [545, 245] on div "9" at bounding box center [548, 245] width 24 height 24
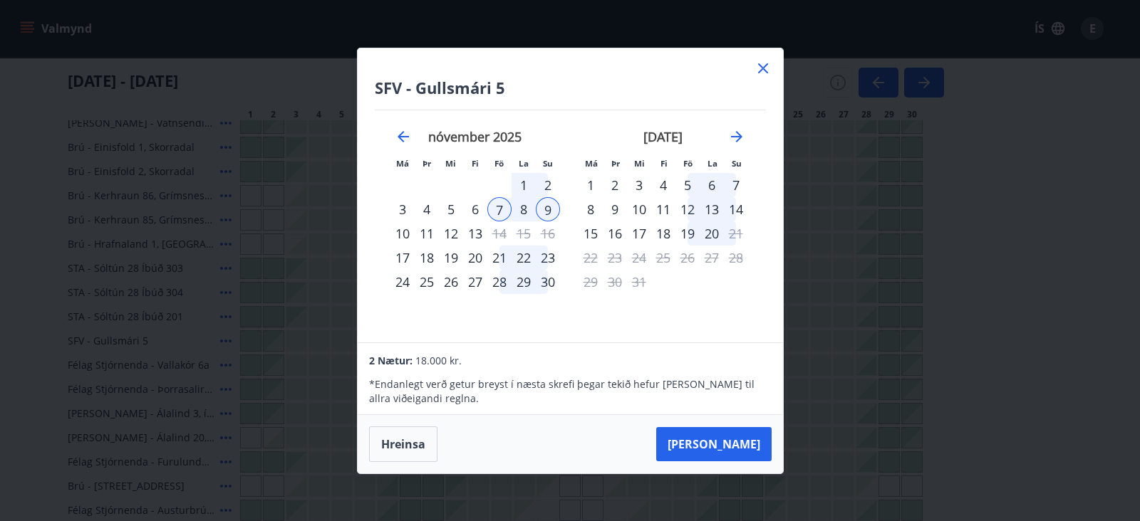
click at [45, 261] on div "SFV - Gullsmári 5 Má Þr Mi Fi Fö La Su Má Þr Mi Fi Fö La Su [DATE] 1 2 3 4 5 6 …" at bounding box center [570, 260] width 1140 height 521
click at [759, 71] on div "[DATE] - [DATE]" at bounding box center [506, 78] width 876 height 40
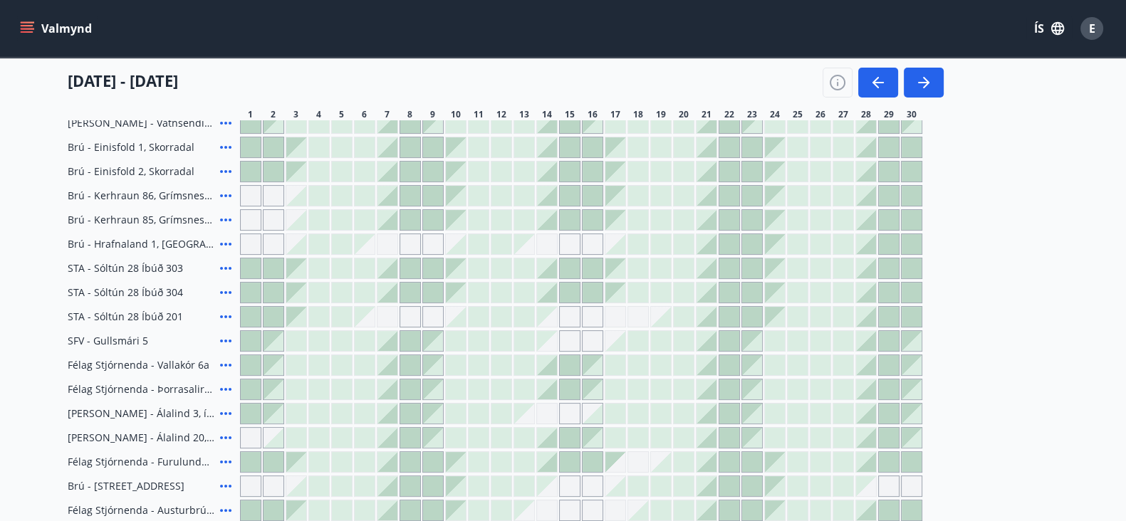
click at [224, 340] on icon at bounding box center [225, 341] width 11 height 3
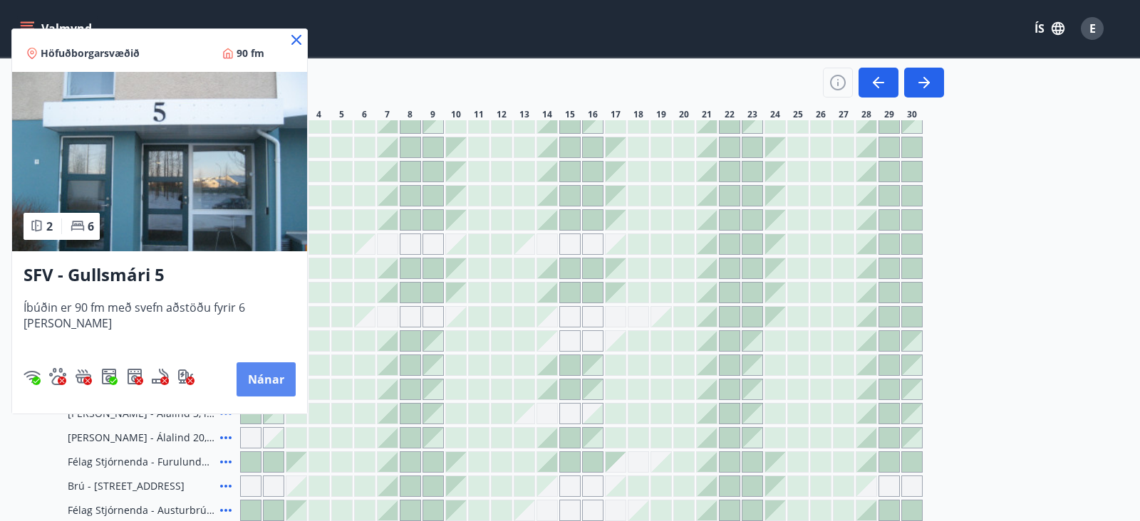
click at [263, 380] on button "Nánar" at bounding box center [266, 380] width 59 height 34
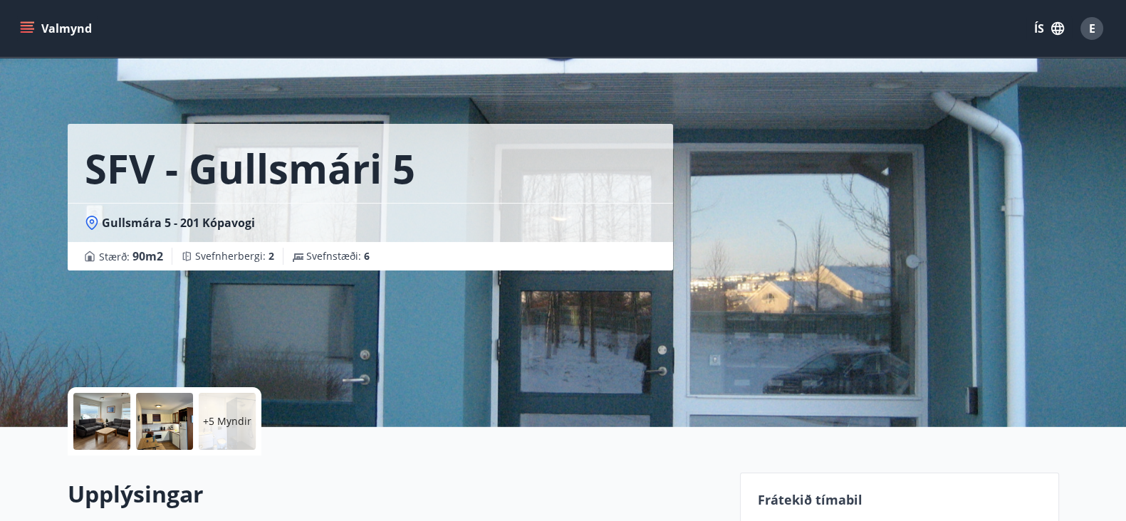
click at [0, 214] on div "SFV - Gullsmári 5 Gullsmára 5 - 201 Kópavogi Stærð : 90 m2 [GEOGRAPHIC_DATA] : …" at bounding box center [563, 213] width 1126 height 427
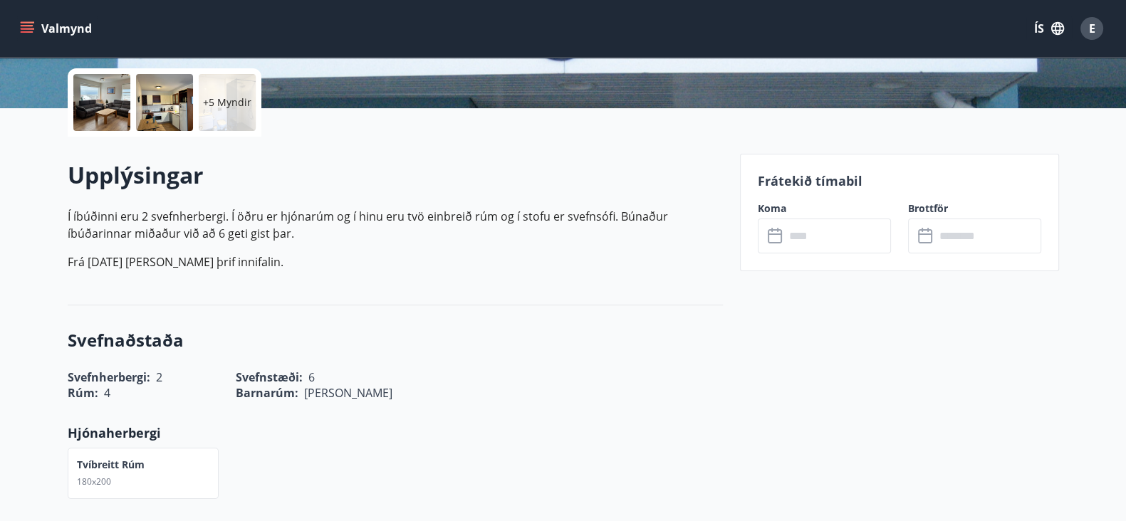
scroll to position [320, 0]
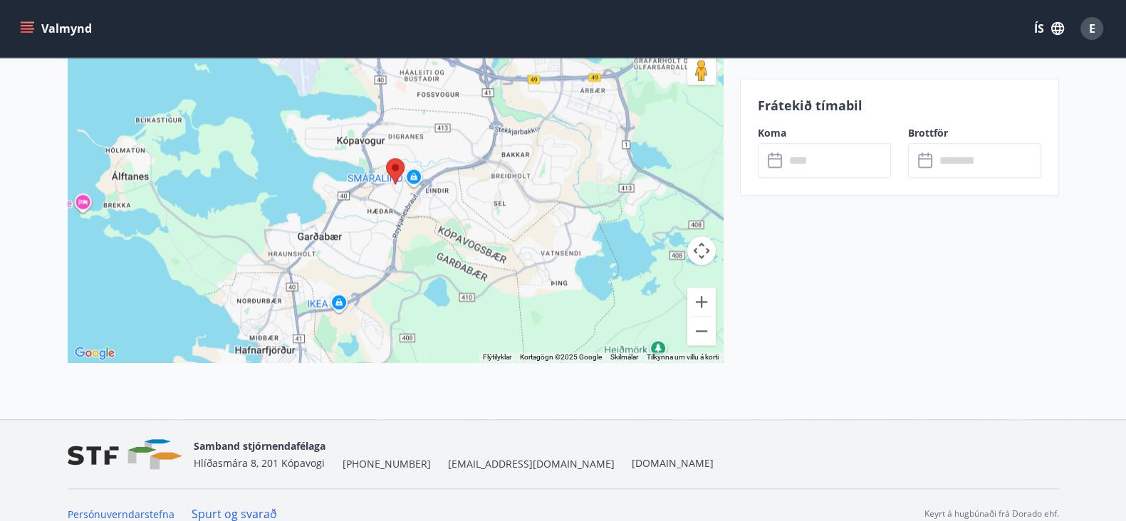
scroll to position [2090, 0]
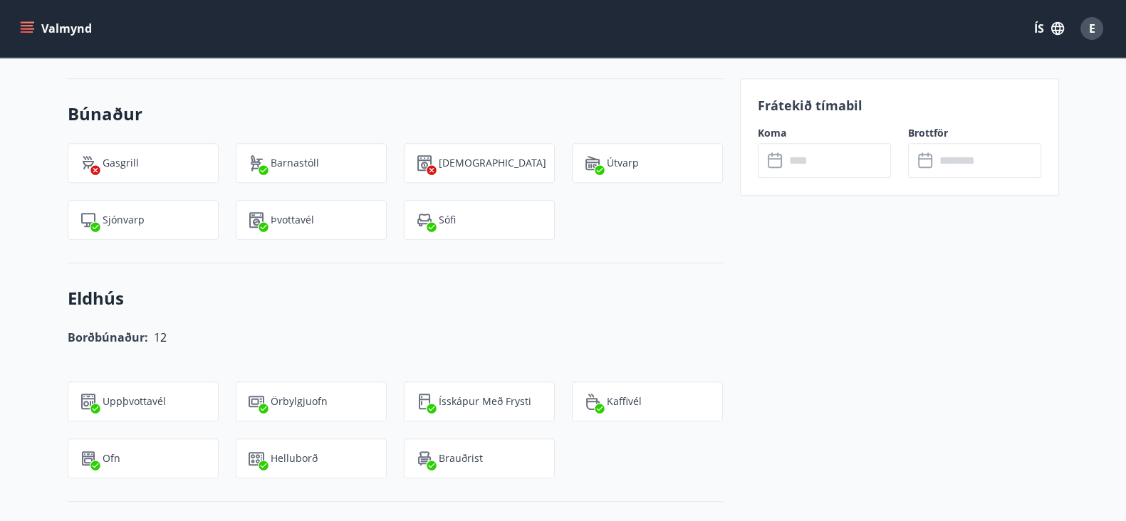
scroll to position [1021, 0]
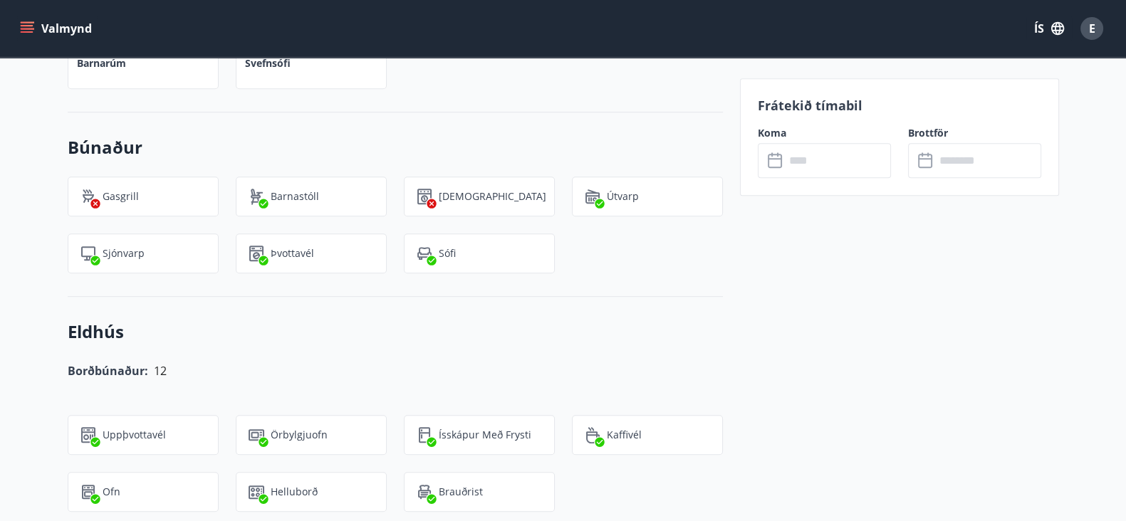
click at [241, 123] on div "[PERSON_NAME] Þurrkari Útvarp Sjónvarp Þvottavél Sófi" at bounding box center [395, 205] width 655 height 185
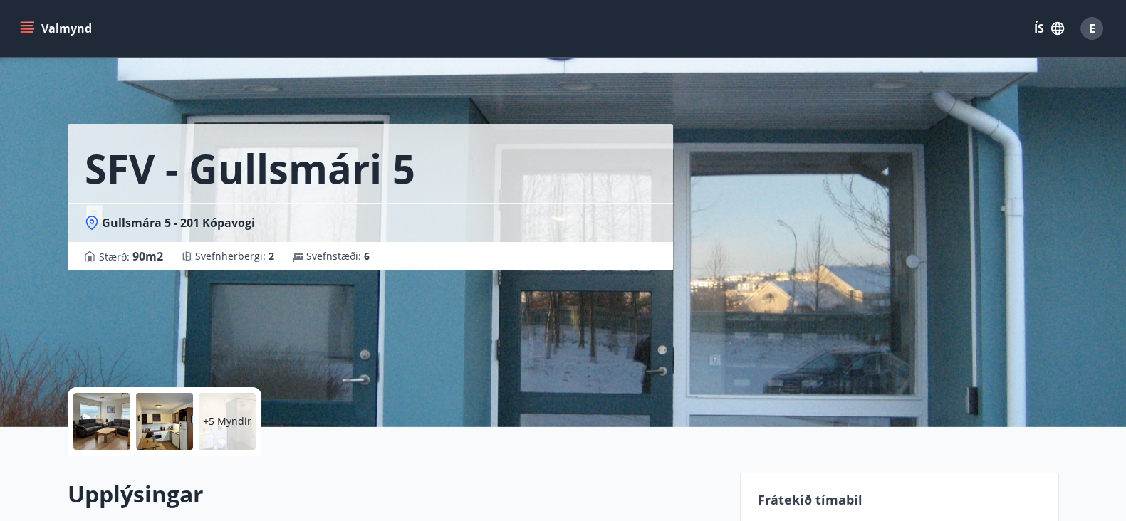
scroll to position [0, 0]
click at [35, 18] on button "Valmynd" at bounding box center [57, 29] width 81 height 26
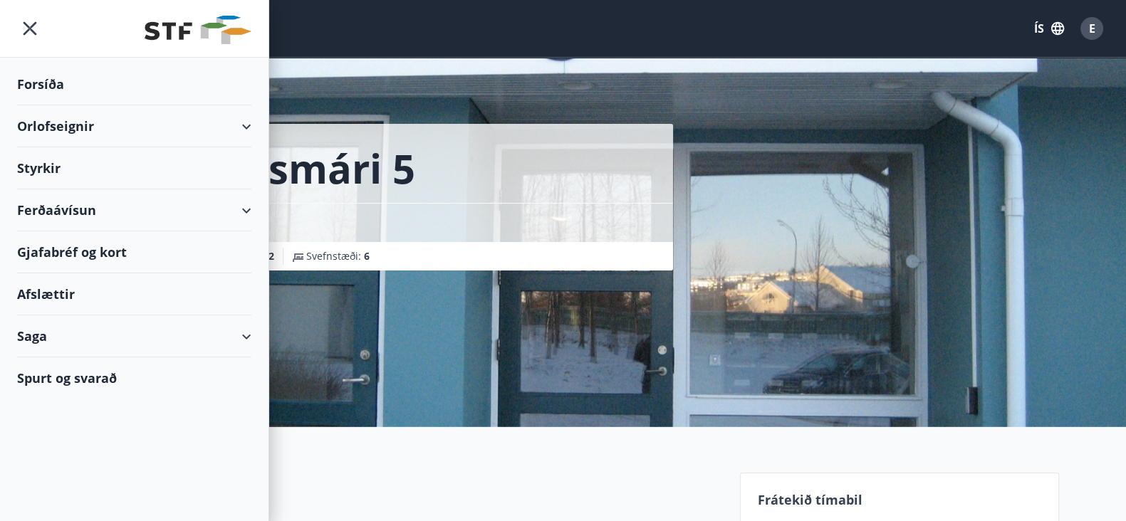
click at [76, 137] on div "Orlofseignir" at bounding box center [134, 126] width 234 height 42
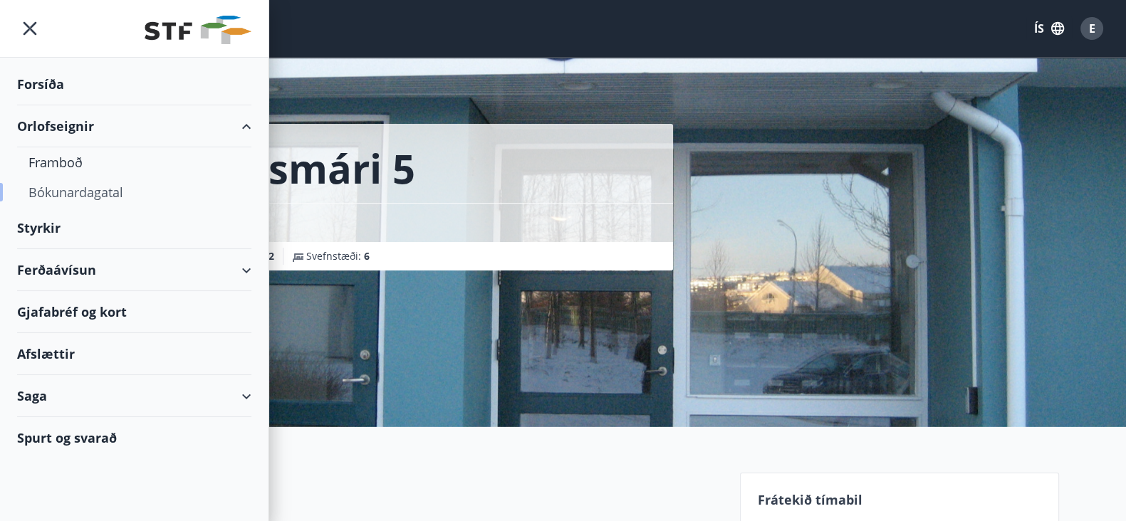
click at [84, 188] on div "Bókunardagatal" at bounding box center [134, 192] width 212 height 30
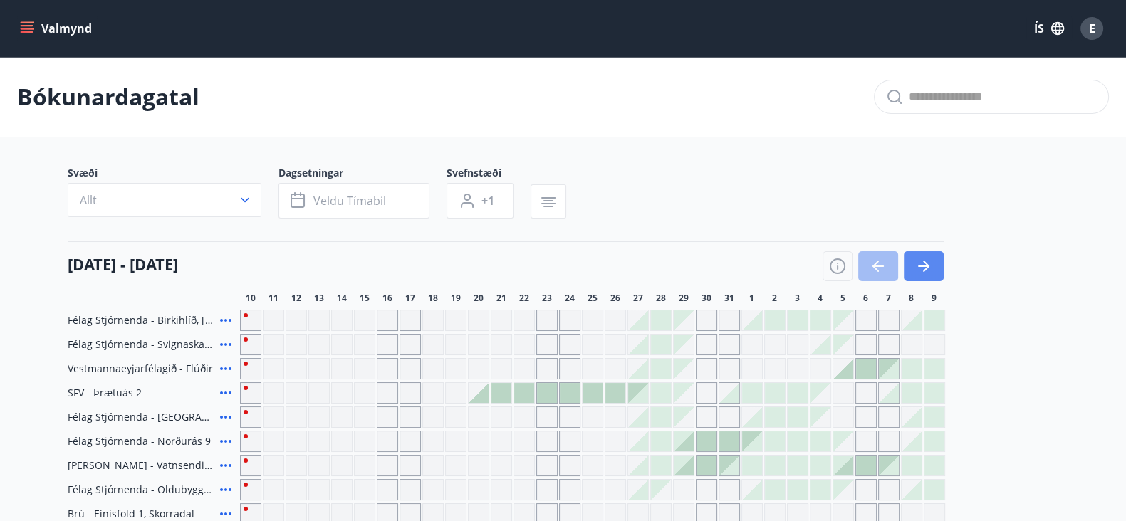
click at [928, 265] on icon "button" at bounding box center [923, 266] width 17 height 17
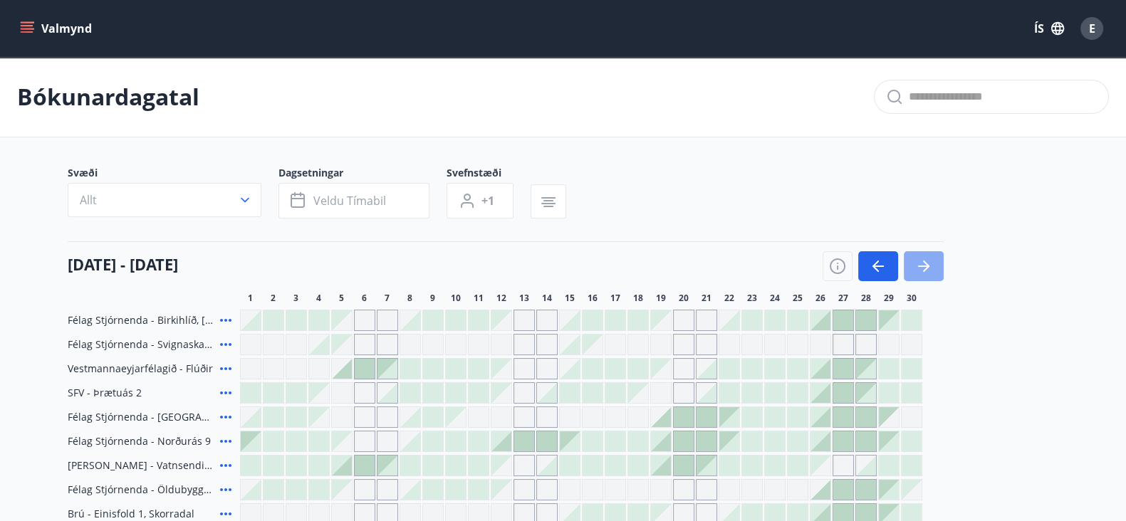
click at [928, 265] on icon "button" at bounding box center [923, 266] width 17 height 17
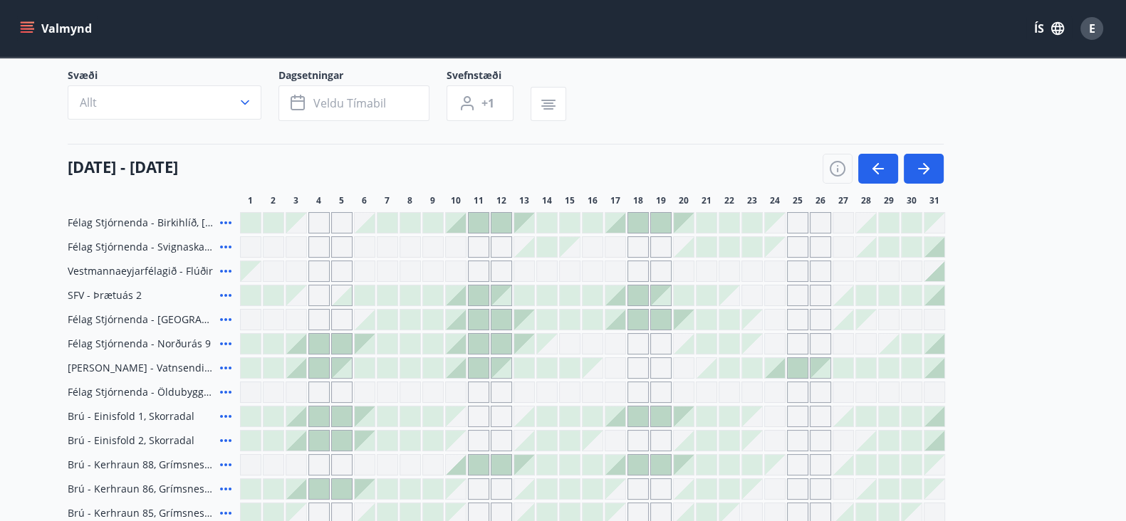
scroll to position [103, 0]
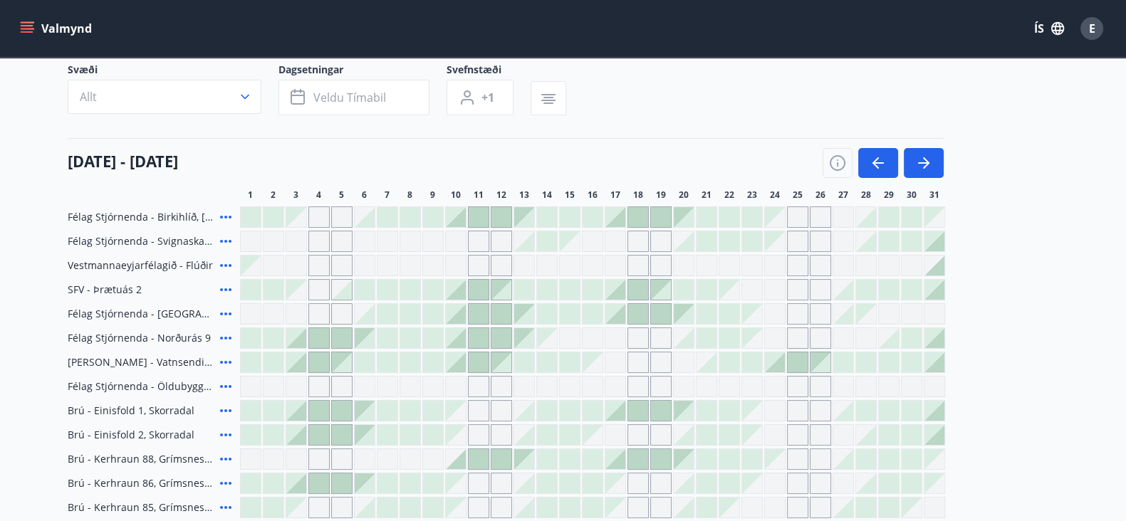
click at [457, 316] on div at bounding box center [456, 314] width 20 height 20
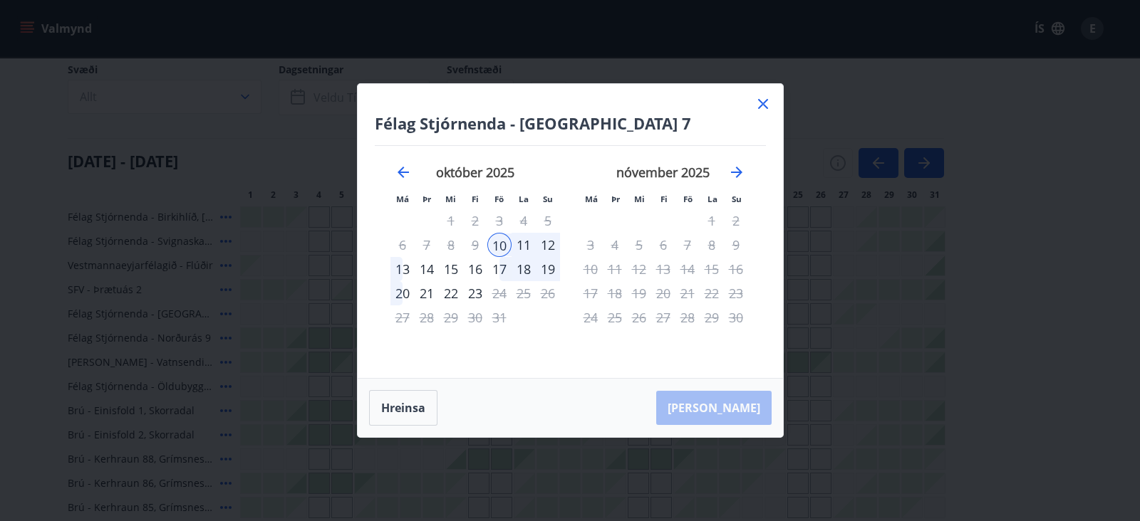
click at [509, 274] on div "17" at bounding box center [499, 269] width 24 height 24
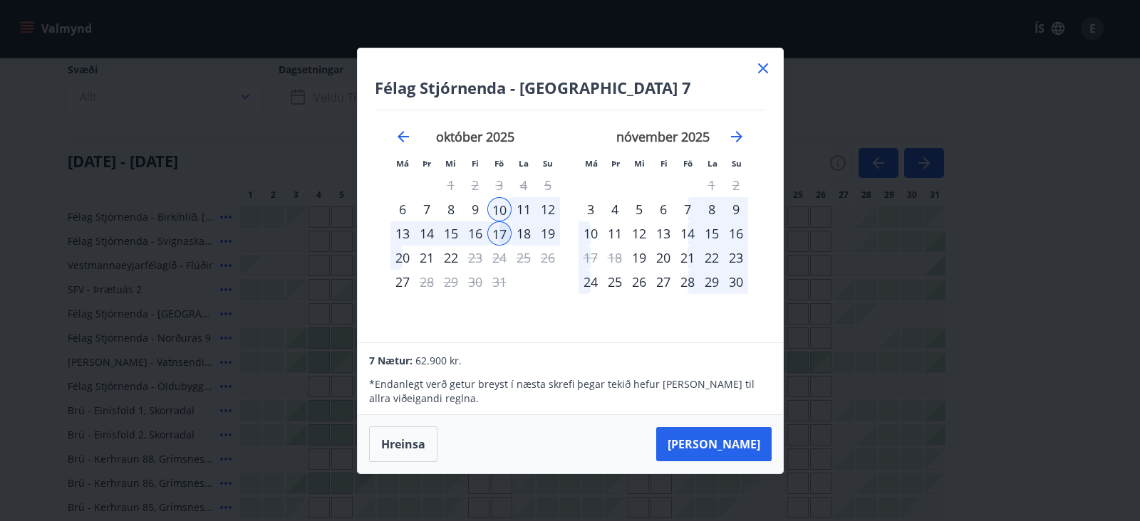
click at [495, 234] on div "17" at bounding box center [499, 234] width 24 height 24
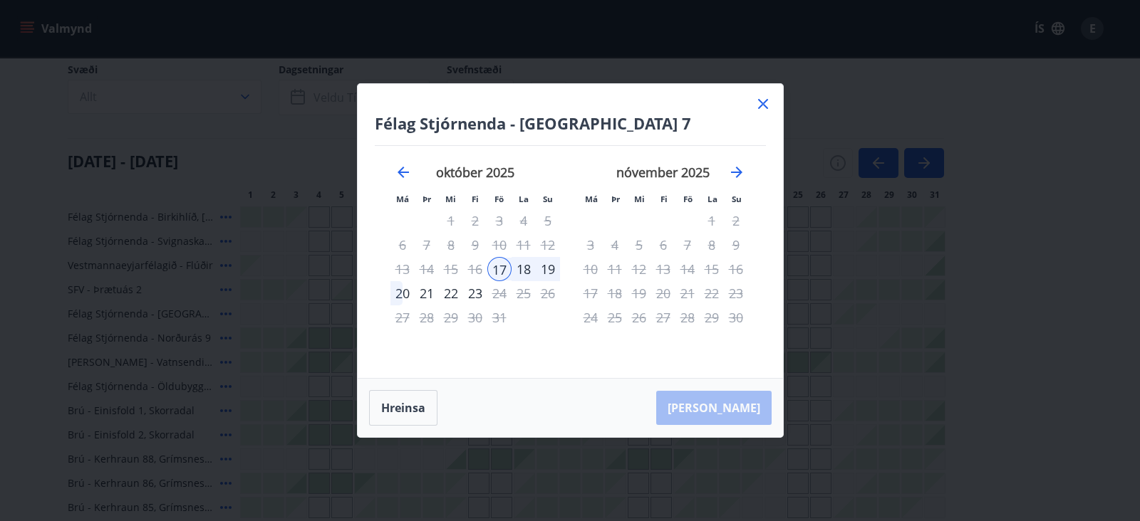
click at [495, 234] on div "10" at bounding box center [499, 245] width 24 height 24
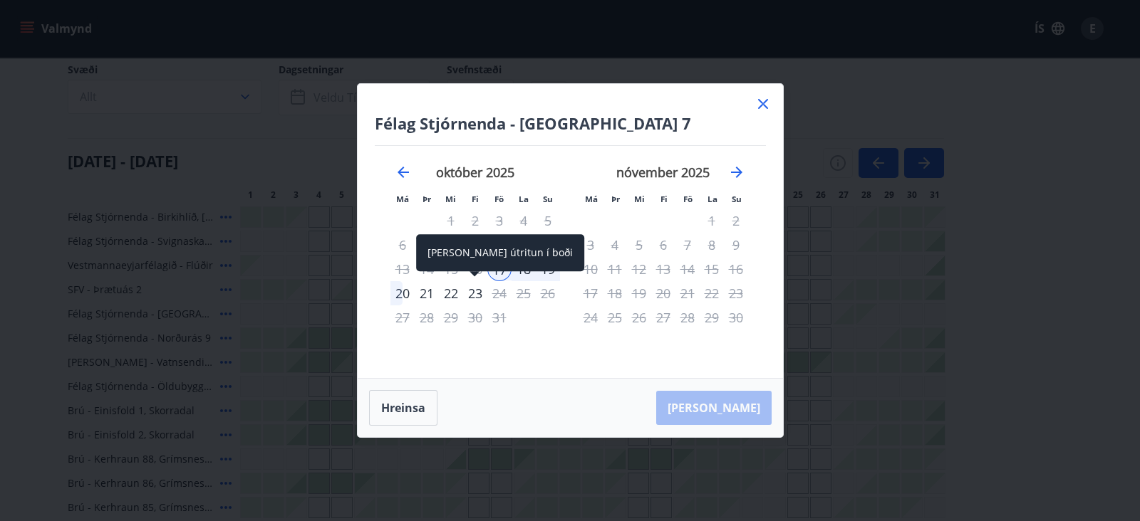
click at [472, 295] on div "23" at bounding box center [475, 293] width 24 height 24
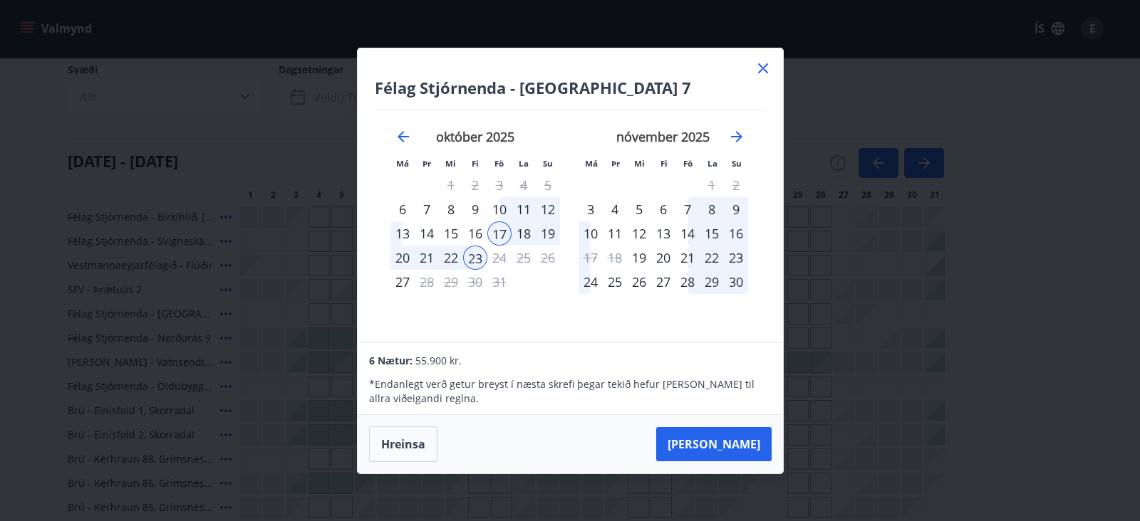
click at [766, 68] on icon at bounding box center [762, 68] width 17 height 17
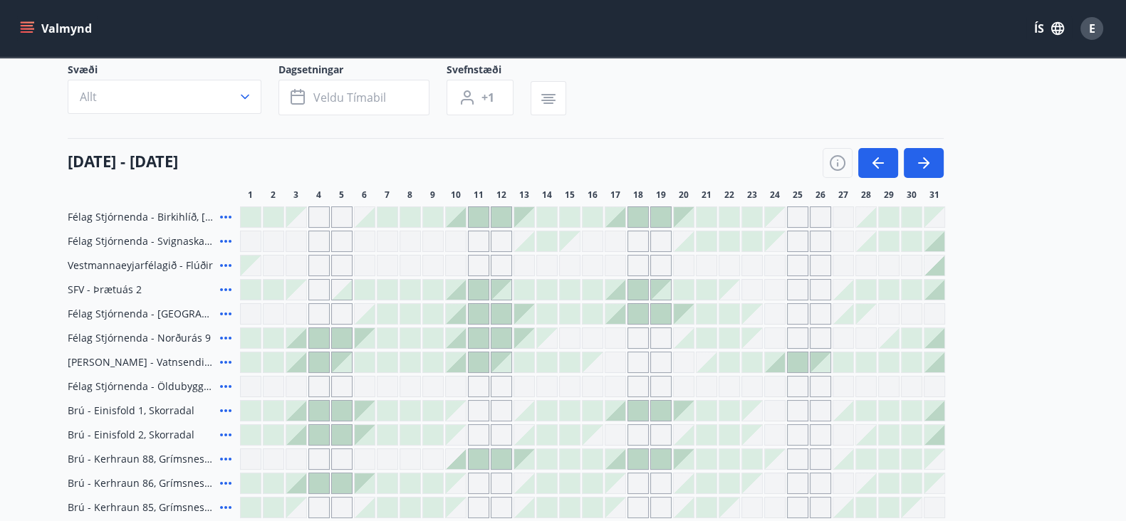
click at [762, 68] on div "Svæði Allt Dagsetningar Veldu tímabil Svefnstæði +1" at bounding box center [564, 92] width 992 height 58
click at [224, 314] on icon at bounding box center [225, 314] width 17 height 17
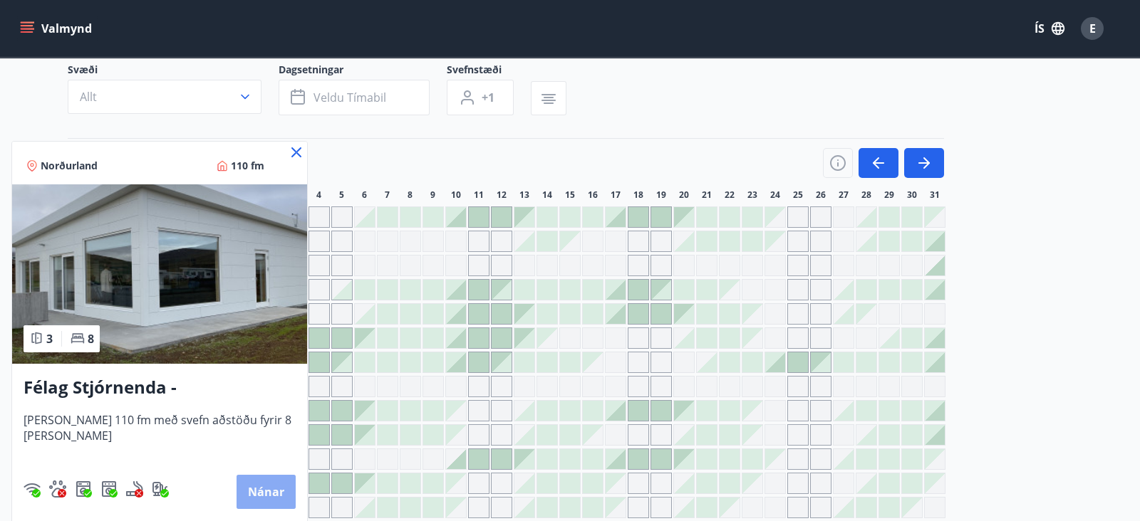
click at [259, 500] on button "Nánar" at bounding box center [266, 492] width 59 height 34
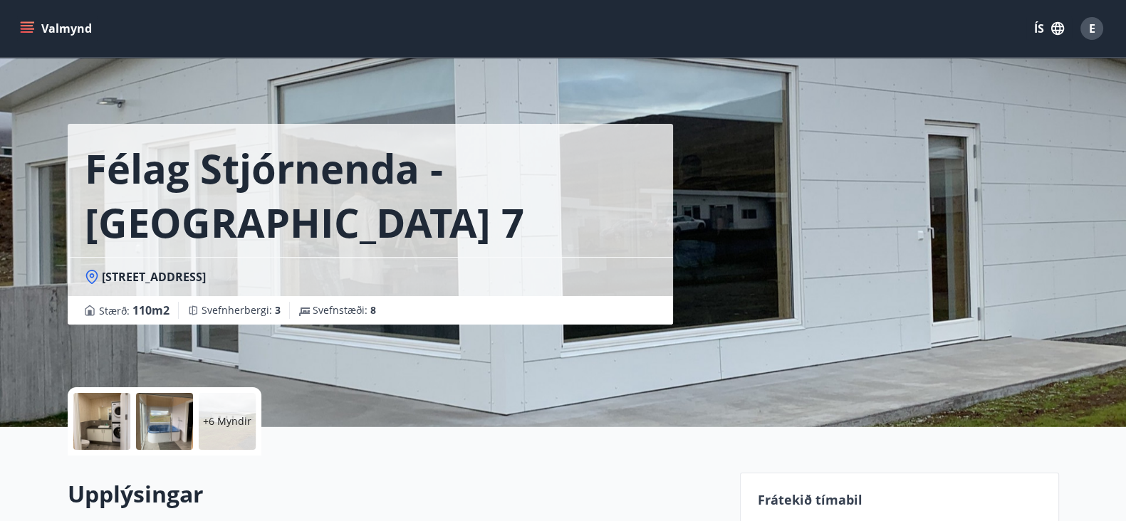
scroll to position [103, 0]
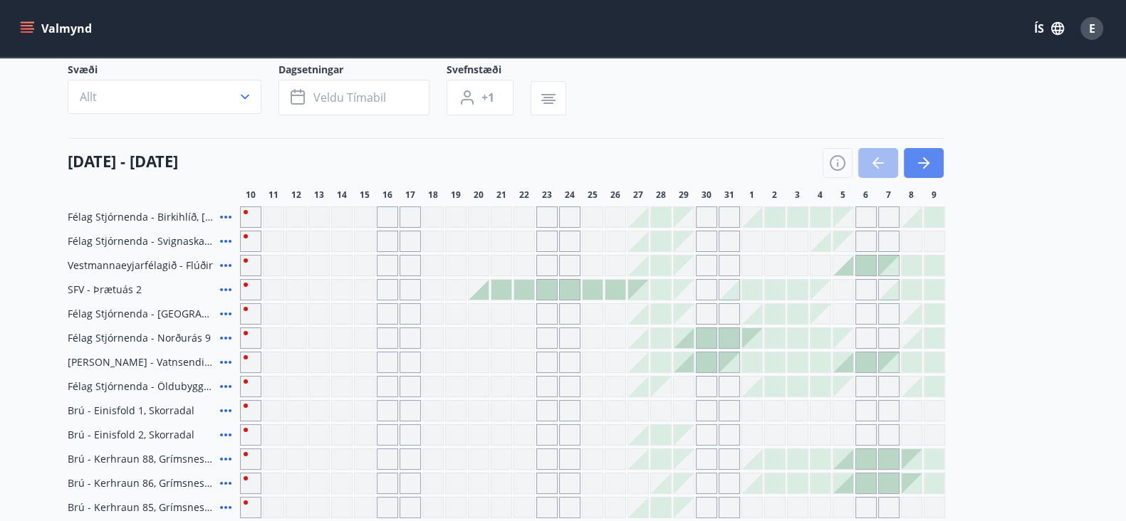
click at [930, 167] on icon "button" at bounding box center [923, 163] width 17 height 17
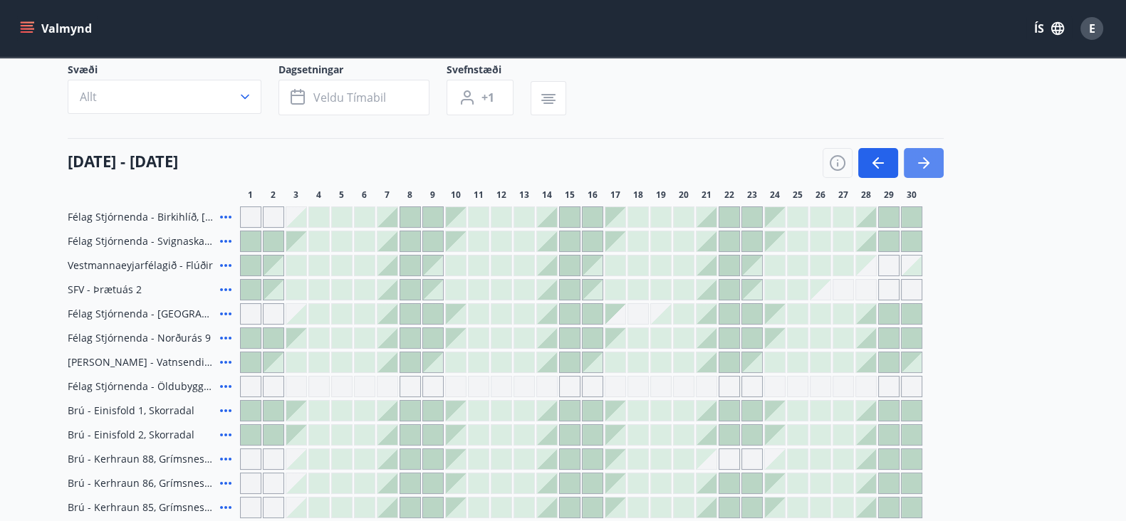
scroll to position [105, 0]
click at [930, 167] on icon "button" at bounding box center [923, 160] width 17 height 17
click at [878, 160] on icon "button" at bounding box center [878, 160] width 11 height 1
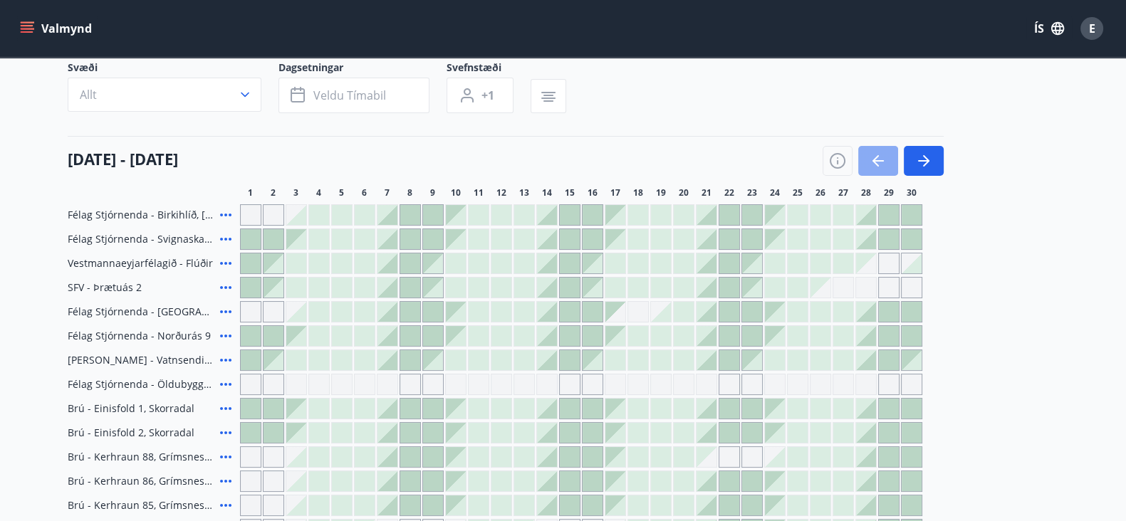
click at [878, 160] on icon "button" at bounding box center [878, 160] width 11 height 1
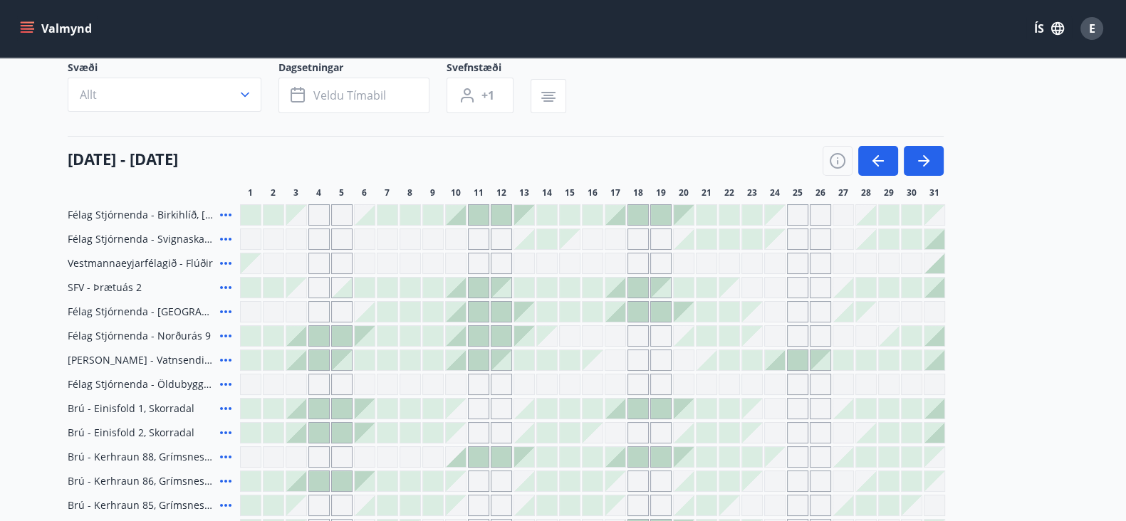
click at [222, 310] on icon at bounding box center [225, 311] width 17 height 17
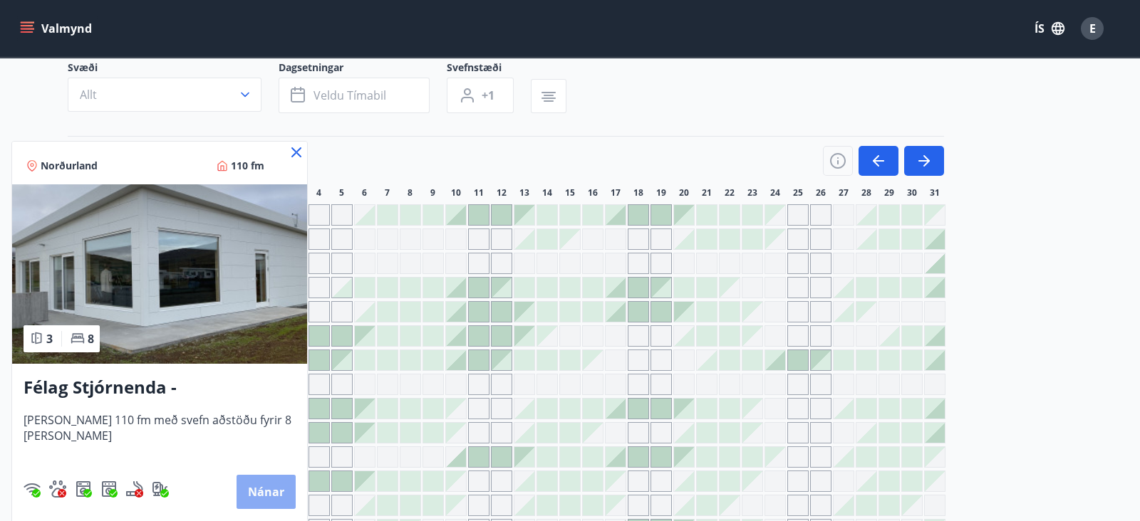
click at [289, 497] on button "Nánar" at bounding box center [266, 492] width 59 height 34
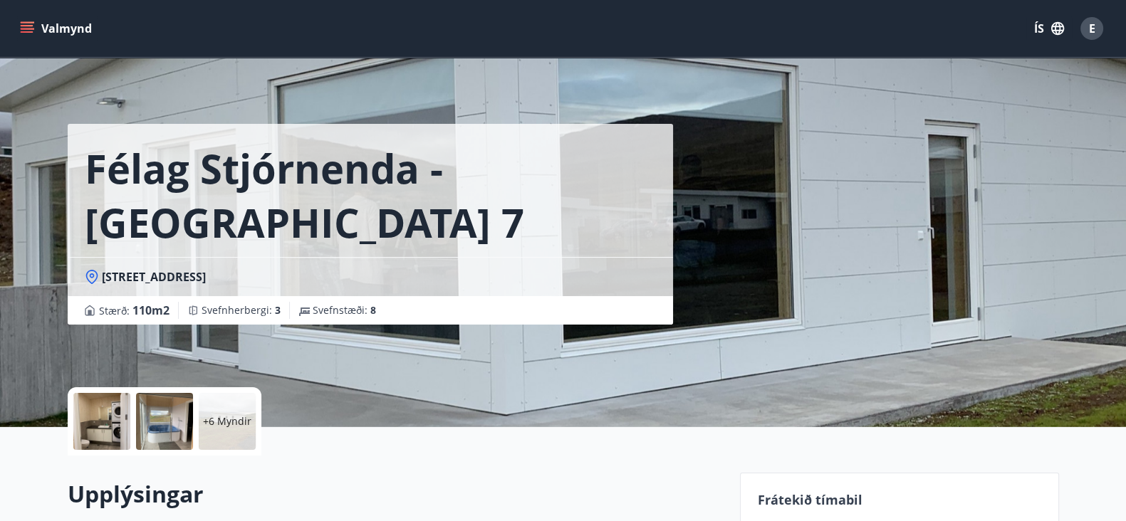
click at [236, 408] on div "+6 Myndir" at bounding box center [227, 421] width 57 height 57
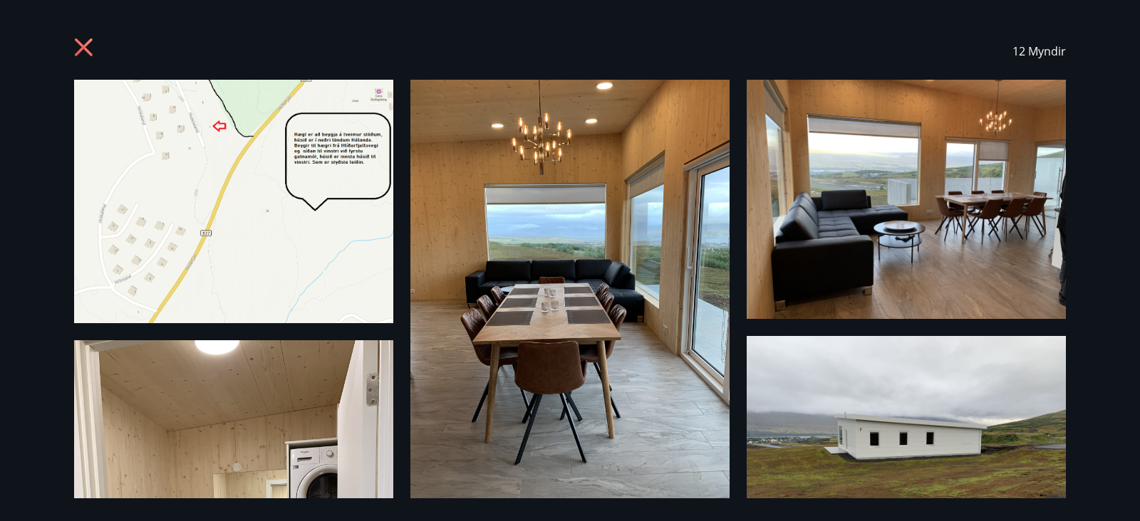
click at [82, 38] on icon at bounding box center [85, 49] width 23 height 23
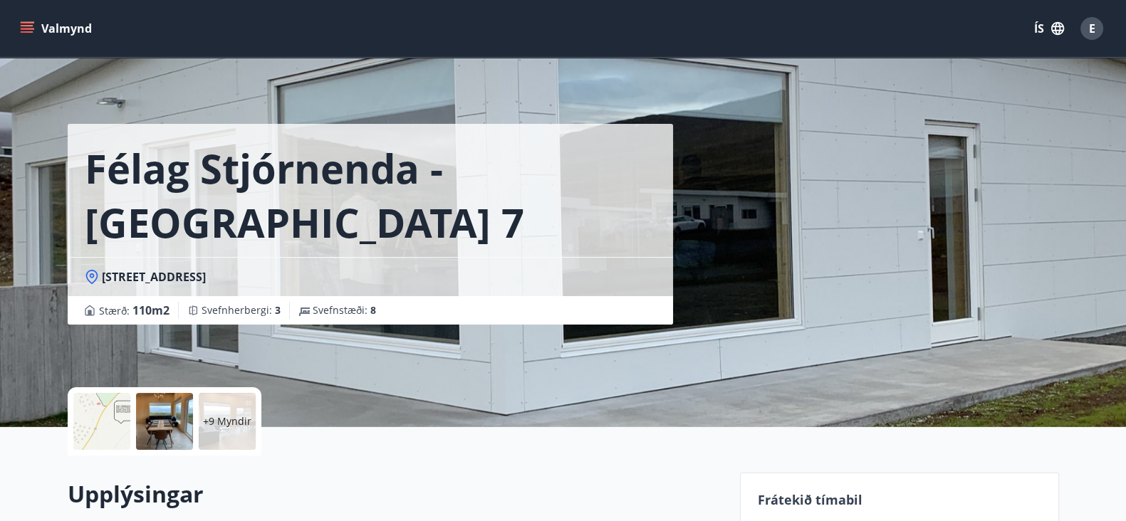
click at [26, 286] on div "Félag Stjórnenda - Hvassaland 7 [STREET_ADDRESS][GEOGRAPHIC_DATA] : 110 m2 [GEO…" at bounding box center [563, 213] width 1126 height 427
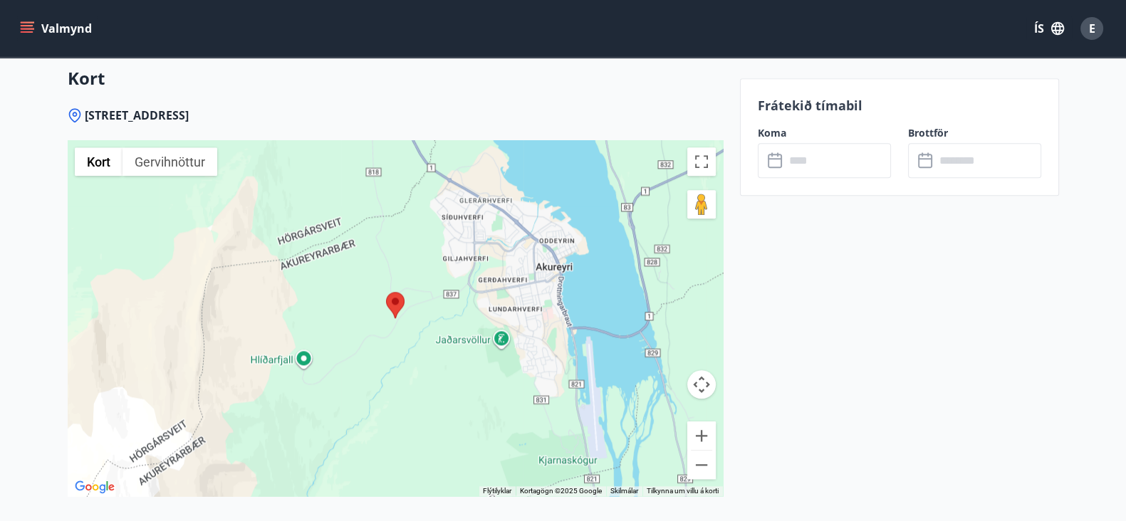
scroll to position [2030, 0]
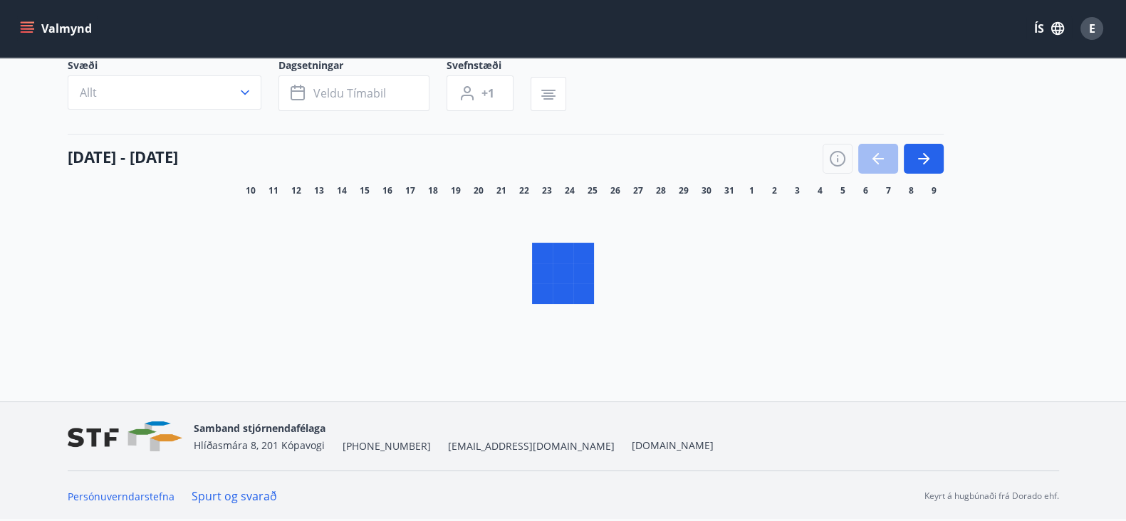
scroll to position [104, 0]
click at [915, 151] on icon "button" at bounding box center [923, 159] width 17 height 17
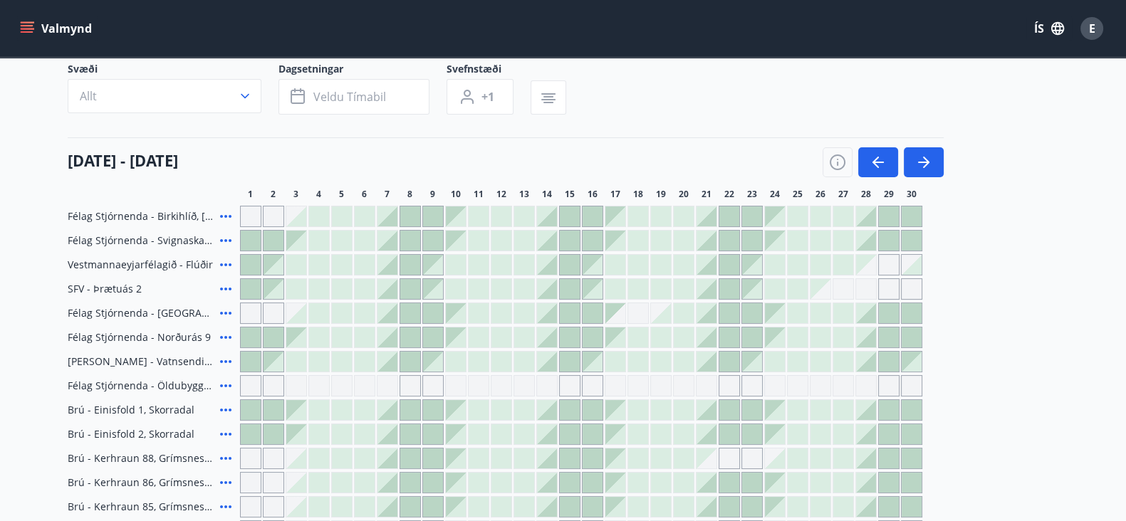
click at [930, 154] on icon "button" at bounding box center [923, 162] width 17 height 17
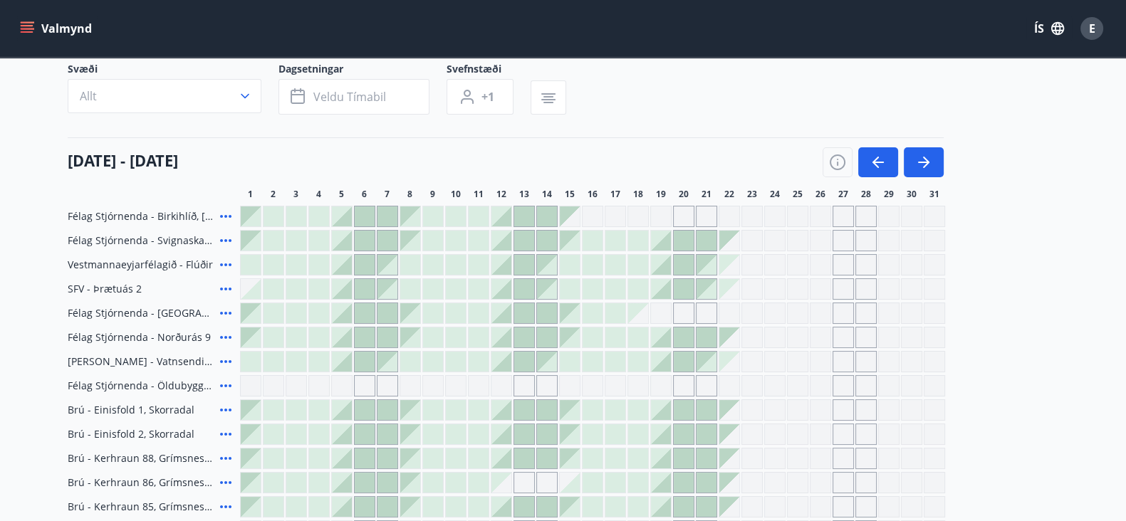
scroll to position [640, 0]
